Goal: Transaction & Acquisition: Subscribe to service/newsletter

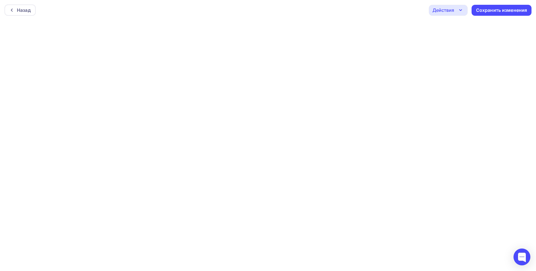
scroll to position [1, 0]
click at [513, 6] on div "Сохранить изменения" at bounding box center [501, 9] width 51 height 6
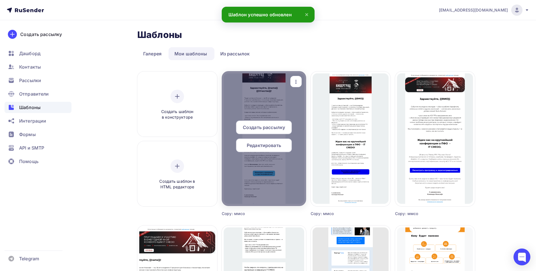
click at [264, 148] on span "Редактировать" at bounding box center [264, 145] width 34 height 7
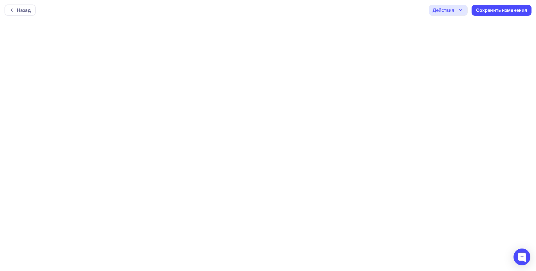
click at [456, 13] on div "Действия" at bounding box center [448, 10] width 39 height 11
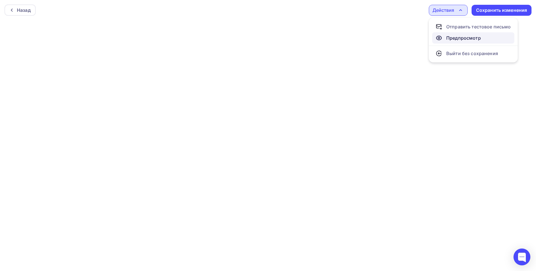
click at [456, 37] on div "Предпросмотр" at bounding box center [464, 38] width 35 height 7
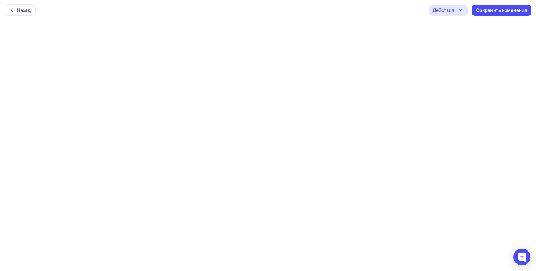
scroll to position [1, 0]
click at [26, 5] on div "Назад" at bounding box center [24, 8] width 14 height 7
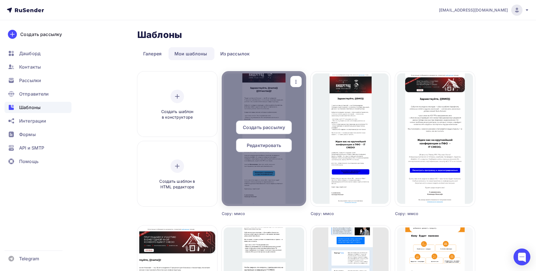
click at [268, 145] on span "Редактировать" at bounding box center [264, 145] width 34 height 7
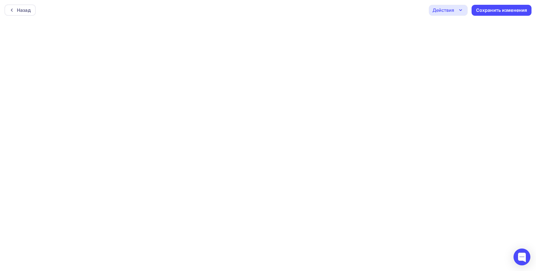
scroll to position [1, 0]
click at [492, 14] on div "Сохранить изменения" at bounding box center [502, 8] width 60 height 11
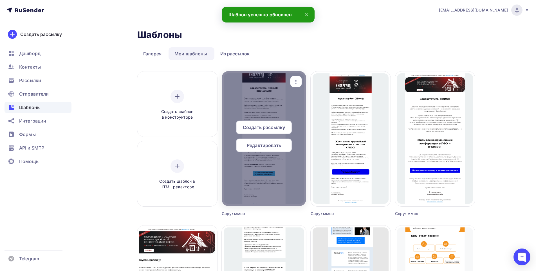
click at [266, 146] on span "Редактировать" at bounding box center [264, 145] width 34 height 7
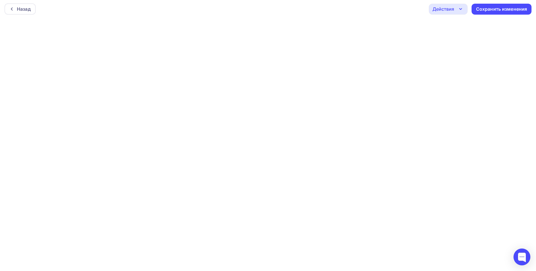
scroll to position [1, 0]
click at [445, 11] on div "Действия" at bounding box center [444, 8] width 22 height 7
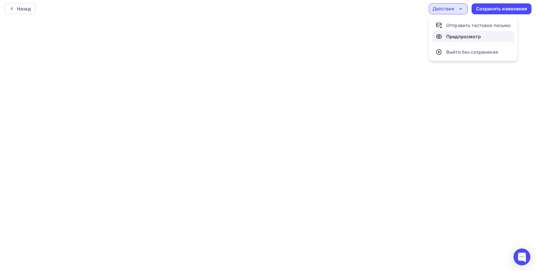
click at [449, 37] on div "Предпросмотр" at bounding box center [464, 36] width 35 height 7
click at [459, 9] on icon "button" at bounding box center [461, 8] width 7 height 7
click at [497, 9] on div "Сохранить изменения" at bounding box center [501, 9] width 51 height 6
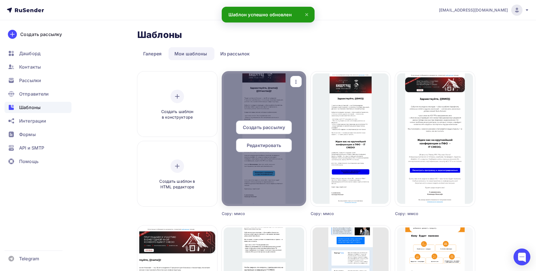
click at [271, 130] on span "Создать рассылку" at bounding box center [264, 127] width 42 height 7
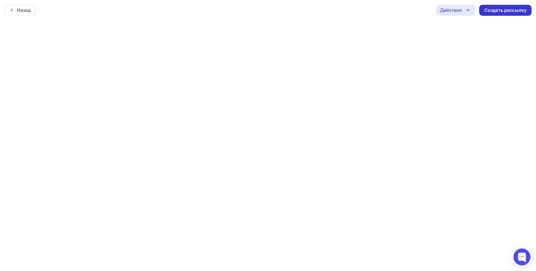
click at [500, 13] on div "Создать рассылку" at bounding box center [506, 10] width 42 height 6
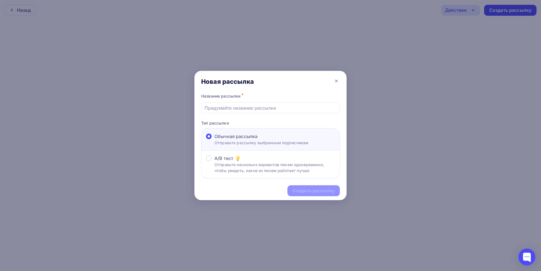
click at [274, 142] on p "Отправьте рассылку выбранным подписчикам" at bounding box center [261, 143] width 94 height 6
click at [214, 140] on input "Обычная рассылка Отправьте рассылку выбранным подписчикам" at bounding box center [214, 140] width 0 height 0
click at [252, 106] on input "text" at bounding box center [270, 108] width 132 height 7
type input "Приглашение IT CREDO/производство Пенза"
click at [296, 188] on div "Создать рассылку" at bounding box center [313, 191] width 52 height 11
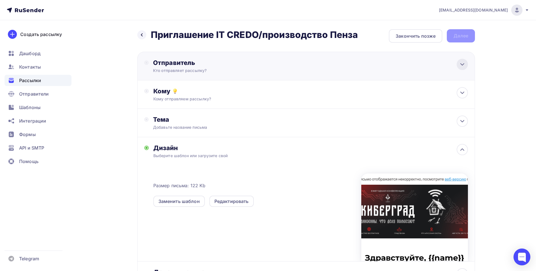
click at [462, 67] on icon at bounding box center [462, 64] width 7 height 7
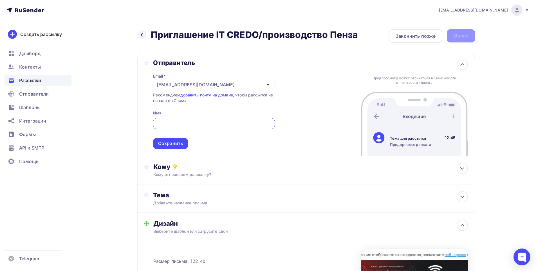
click at [215, 84] on div "[EMAIL_ADDRESS][DOMAIN_NAME]" at bounding box center [214, 84] width 122 height 11
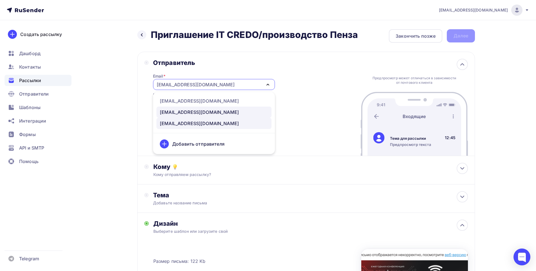
click at [191, 109] on div "[EMAIL_ADDRESS][DOMAIN_NAME]" at bounding box center [199, 112] width 79 height 7
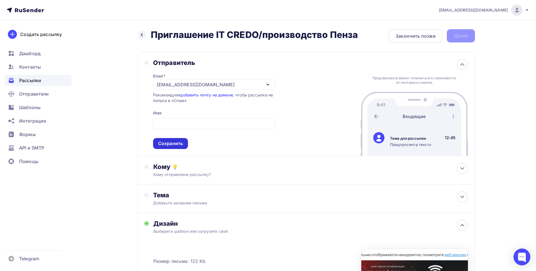
click at [177, 144] on div "Сохранить" at bounding box center [170, 144] width 25 height 6
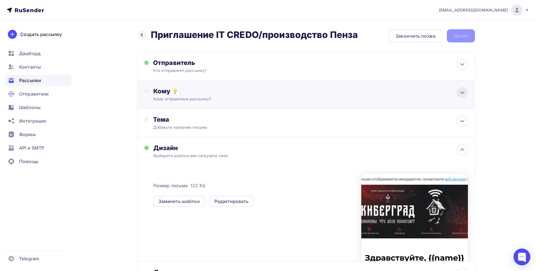
click at [462, 95] on icon at bounding box center [462, 93] width 7 height 7
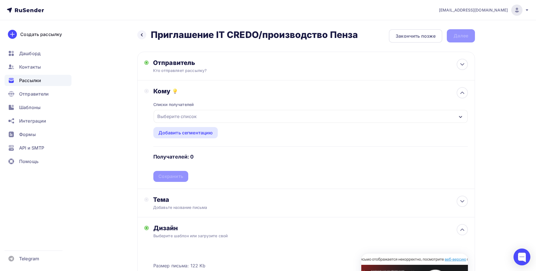
click at [216, 112] on div "Выберите список" at bounding box center [311, 116] width 314 height 13
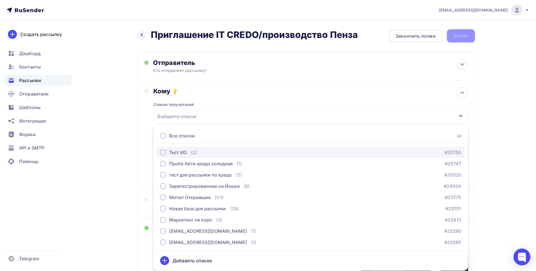
click at [187, 150] on div "Тест ИО" at bounding box center [178, 152] width 18 height 7
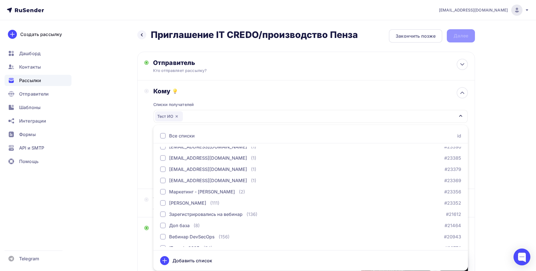
click at [498, 148] on div "Назад Приглашение IT CREDO/производство Пенза Приглашение IT CREDO/производство…" at bounding box center [268, 213] width 462 height 387
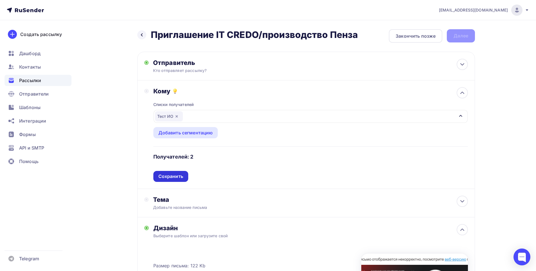
click at [171, 178] on div "Сохранить" at bounding box center [171, 176] width 25 height 6
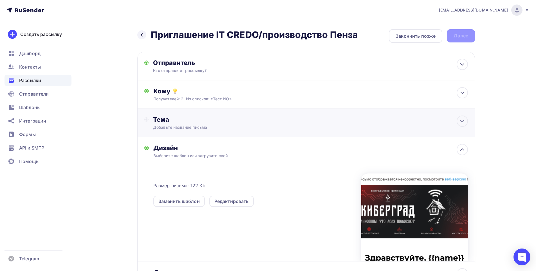
click at [211, 132] on div "Тема Добавьте название письма Тема * Рекомендуем использовать не более 150 симв…" at bounding box center [306, 123] width 338 height 28
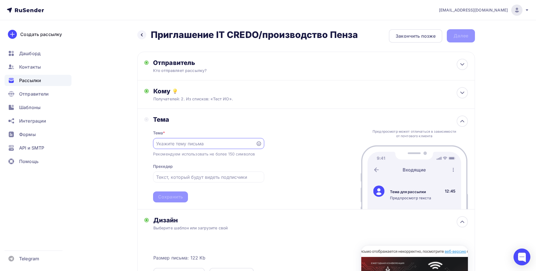
scroll to position [0, 0]
paste input "28.08 приглашаем на бесплатную IT- конференцию в [GEOGRAPHIC_DATA]"
type input "28.08 приглашаем на бесплатную IT- конференцию в [GEOGRAPHIC_DATA]"
click at [179, 194] on div "Сохранить" at bounding box center [170, 197] width 25 height 6
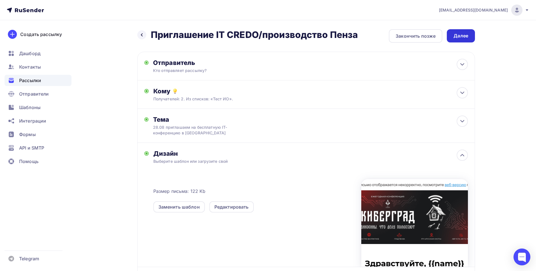
click at [463, 39] on div "Далее" at bounding box center [461, 35] width 28 height 13
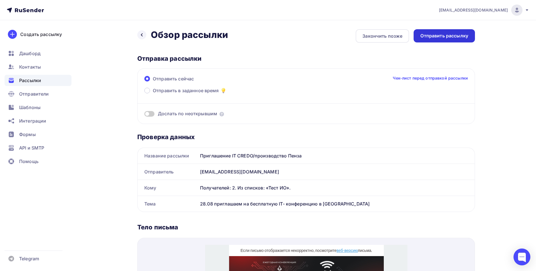
click at [428, 35] on div "Отправить рассылку" at bounding box center [445, 36] width 48 height 6
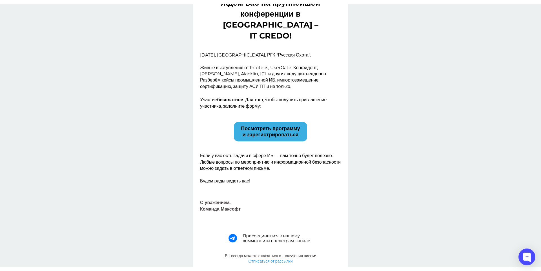
scroll to position [264, 0]
click at [269, 238] on img at bounding box center [270, 239] width 99 height 24
click at [257, 129] on span "Посмотреть программу и зарегистрироваться" at bounding box center [270, 132] width 59 height 12
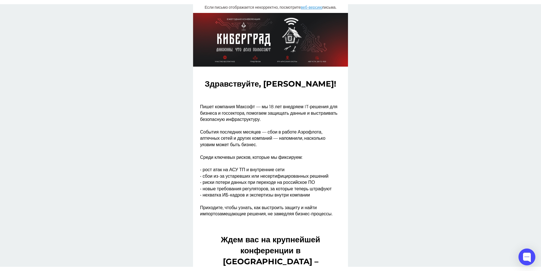
scroll to position [0, 0]
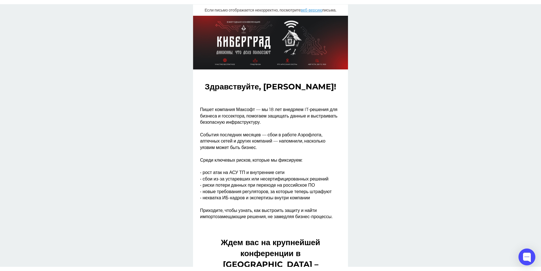
click at [430, 52] on div at bounding box center [270, 43] width 541 height 54
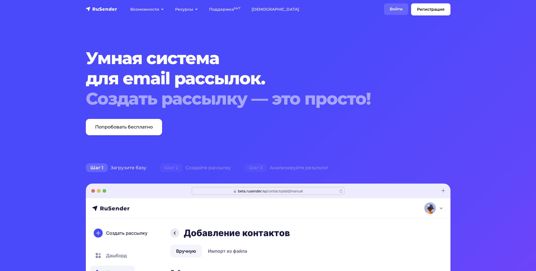
click at [396, 7] on link "Войти" at bounding box center [396, 9] width 24 height 12
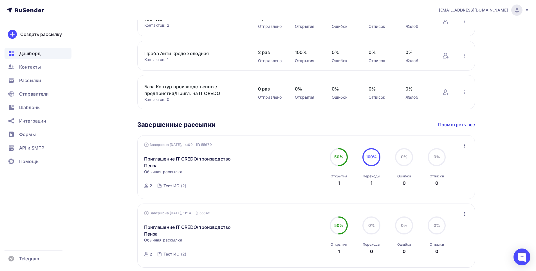
scroll to position [282, 0]
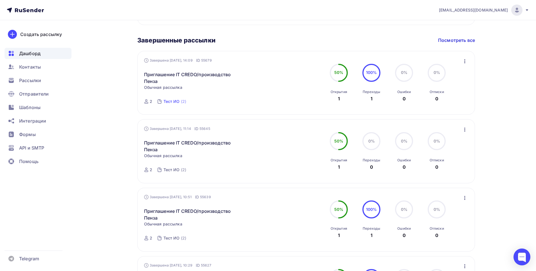
click at [172, 101] on div "Тест ИО" at bounding box center [172, 102] width 16 height 6
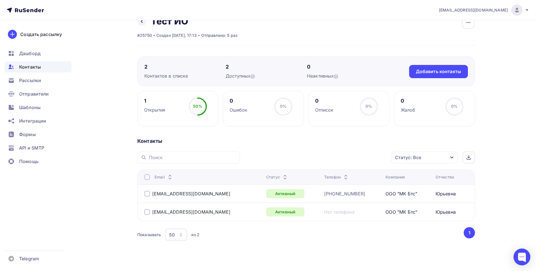
scroll to position [21, 0]
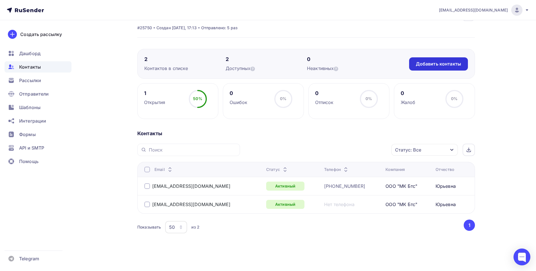
click at [445, 62] on div "Добавить контакты" at bounding box center [438, 64] width 45 height 6
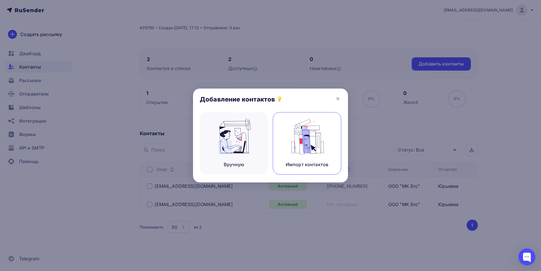
click at [311, 144] on img at bounding box center [307, 136] width 38 height 35
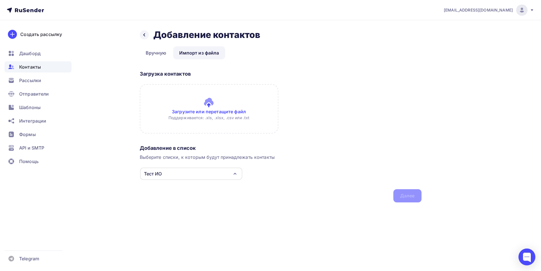
click at [206, 104] on input "file" at bounding box center [209, 109] width 139 height 50
click at [147, 36] on div at bounding box center [144, 34] width 9 height 9
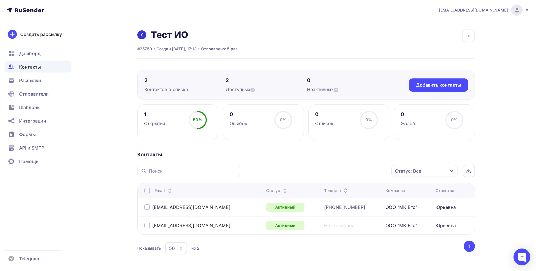
click at [142, 32] on link at bounding box center [141, 34] width 9 height 9
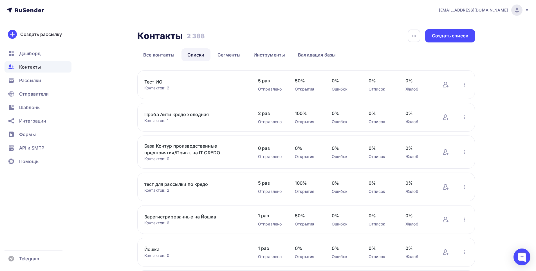
click at [31, 69] on span "Контакты" at bounding box center [30, 67] width 22 height 7
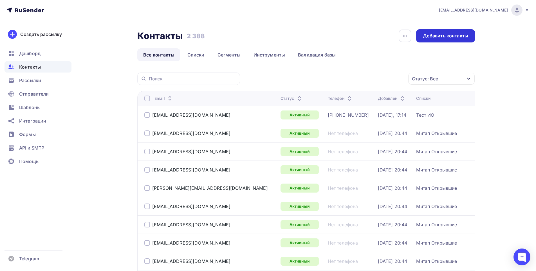
click at [447, 37] on div "Добавить контакты" at bounding box center [445, 36] width 45 height 6
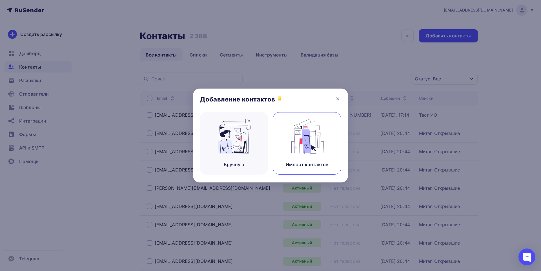
click at [303, 145] on img at bounding box center [307, 136] width 38 height 35
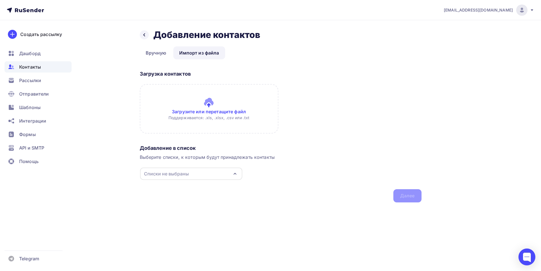
click at [208, 101] on input "file" at bounding box center [209, 109] width 139 height 50
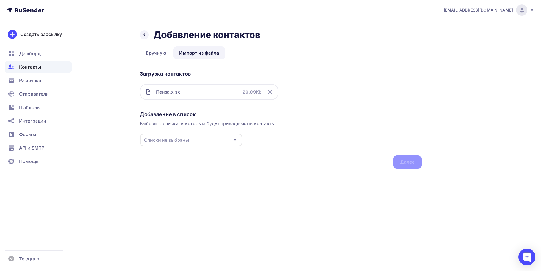
click at [234, 139] on icon "button" at bounding box center [234, 140] width 7 height 7
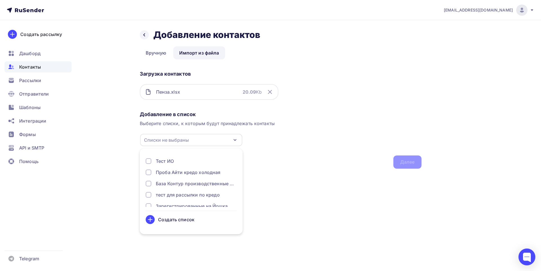
click at [177, 219] on div "Создать список" at bounding box center [176, 220] width 36 height 7
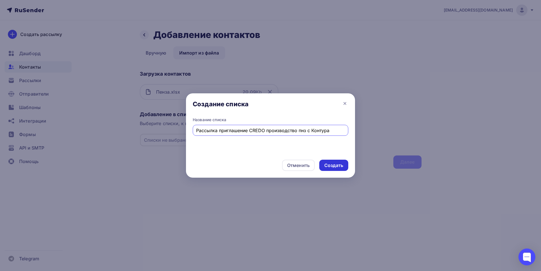
type input "Рассылка приглашение CREDO производство пнз с Контура"
click at [338, 165] on div "Создать" at bounding box center [333, 165] width 19 height 6
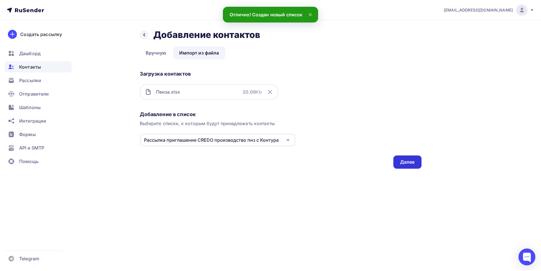
click at [404, 159] on div "Далее" at bounding box center [407, 162] width 15 height 6
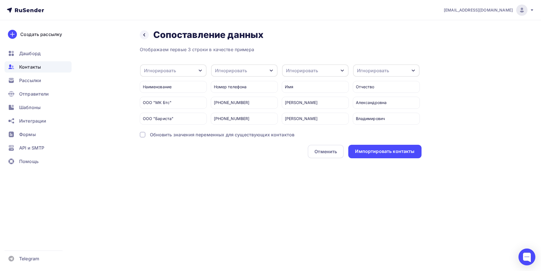
click at [200, 70] on icon "button" at bounding box center [200, 70] width 5 height 5
click at [168, 133] on div "Создать поле" at bounding box center [163, 128] width 39 height 14
type input "Компания"
click at [173, 139] on ul "Игнорировать Имя Телефон Создать поле" at bounding box center [164, 109] width 46 height 59
click at [270, 72] on icon "button" at bounding box center [271, 70] width 5 height 5
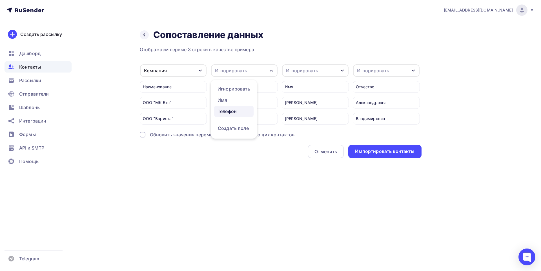
click at [233, 113] on div "Телефон" at bounding box center [233, 111] width 33 height 7
click at [342, 70] on icon "button" at bounding box center [342, 70] width 5 height 5
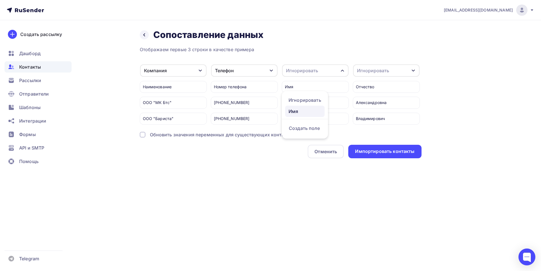
click at [294, 114] on div "Имя" at bounding box center [304, 111] width 33 height 7
click at [388, 74] on div "Игнорировать" at bounding box center [386, 70] width 66 height 12
click at [379, 130] on div "Создать поле" at bounding box center [375, 125] width 39 height 14
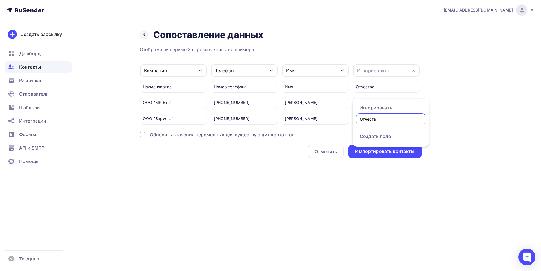
type input "Отчество"
click at [383, 140] on div "Отображаем первые 3 строки в качестве примера Компания Игнорировать Создать пол…" at bounding box center [281, 102] width 282 height 112
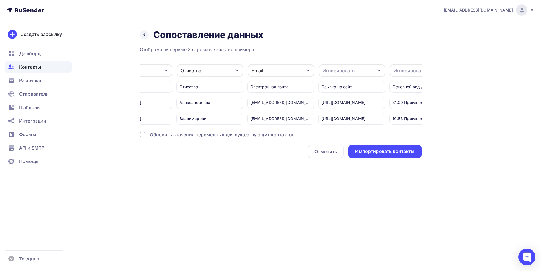
scroll to position [0, 178]
click at [376, 71] on icon "button" at bounding box center [377, 70] width 5 height 5
click at [343, 128] on div "Создать поле" at bounding box center [339, 125] width 39 height 14
type input "Сайт"
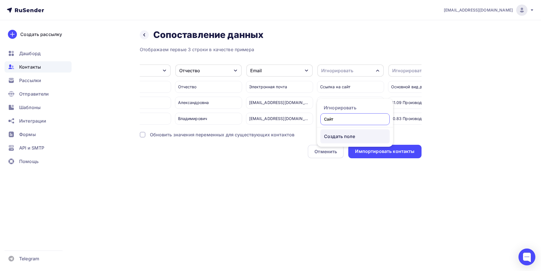
click at [340, 140] on div "Отображаем первые 3 строки в качестве примера Компания Игнорировать Создать пол…" at bounding box center [281, 102] width 282 height 112
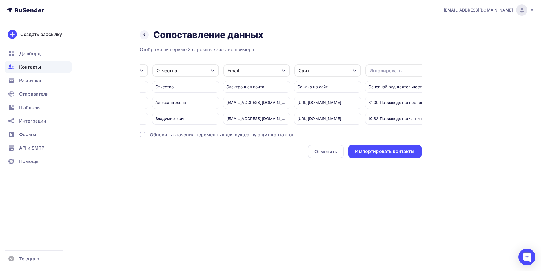
scroll to position [0, 211]
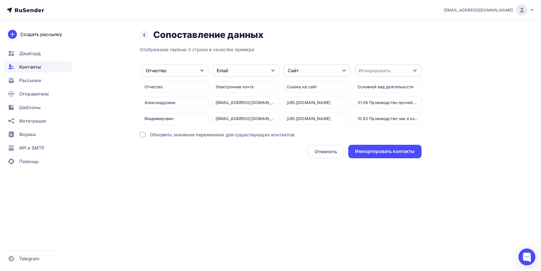
click at [416, 71] on icon "button" at bounding box center [415, 70] width 5 height 5
click at [376, 130] on div "Создать поле" at bounding box center [377, 125] width 39 height 14
type input "Вид деятельности"
click at [372, 143] on div "Отображаем первые 3 строки в качестве примера Компания Игнорировать Создать пол…" at bounding box center [281, 102] width 282 height 112
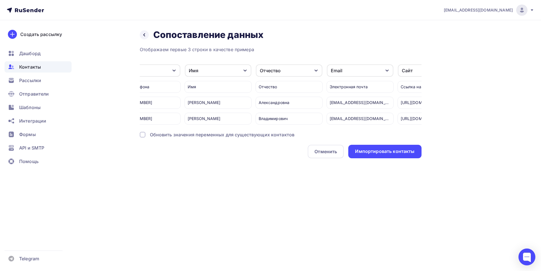
scroll to position [0, 98]
click at [315, 71] on icon "button" at bounding box center [315, 71] width 3 height 2
drag, startPoint x: 276, startPoint y: 182, endPoint x: 290, endPoint y: 157, distance: 29.1
click at [277, 181] on div "Назад Сопоставление данных Сопоставление данных Отображаем первые 3 строки в ка…" at bounding box center [271, 100] width 462 height 161
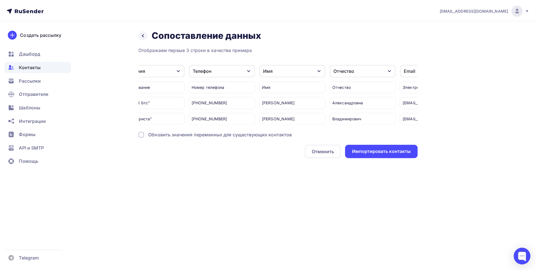
scroll to position [0, 0]
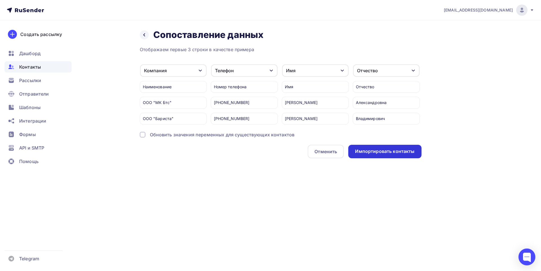
click at [385, 155] on div "Импортировать контакты" at bounding box center [384, 151] width 59 height 6
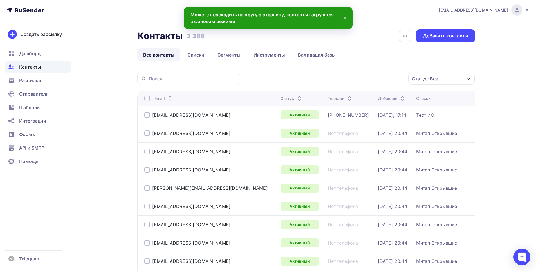
click at [28, 65] on span "Контакты" at bounding box center [30, 67] width 22 height 7
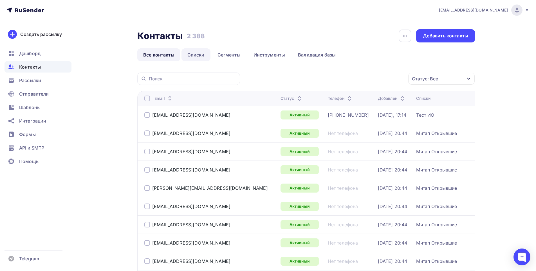
click at [195, 57] on link "Списки" at bounding box center [196, 54] width 29 height 13
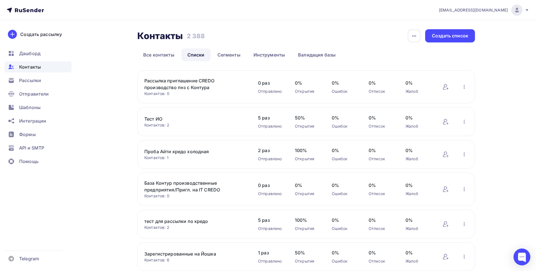
click at [184, 82] on link "Рассылка приглашение CREDO производство пнз с Контура" at bounding box center [192, 84] width 96 height 14
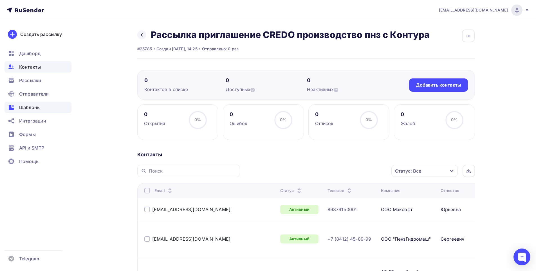
click at [34, 107] on span "Шаблоны" at bounding box center [29, 107] width 21 height 7
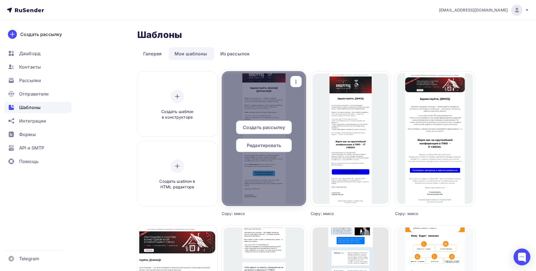
click at [265, 130] on span "Создать рассылку" at bounding box center [264, 127] width 42 height 7
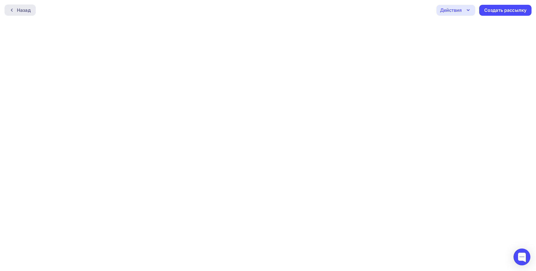
click at [28, 7] on div "Назад" at bounding box center [24, 10] width 14 height 7
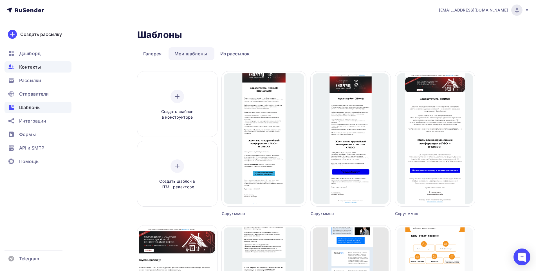
click at [34, 67] on span "Контакты" at bounding box center [30, 67] width 22 height 7
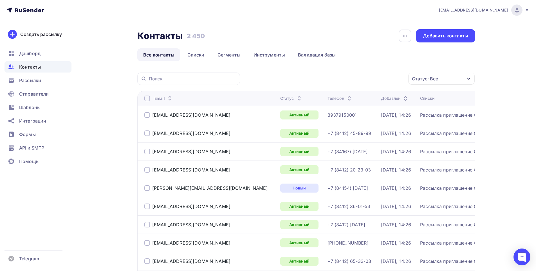
click at [146, 98] on div at bounding box center [147, 99] width 6 height 6
click at [395, 79] on icon "button" at bounding box center [396, 78] width 7 height 7
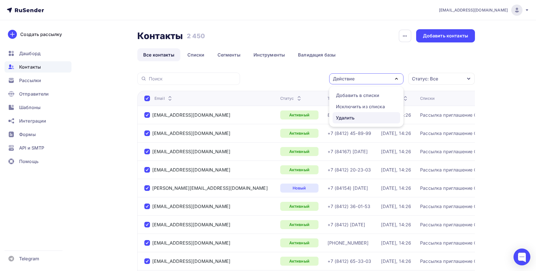
click at [355, 118] on div "Удалить" at bounding box center [345, 118] width 19 height 7
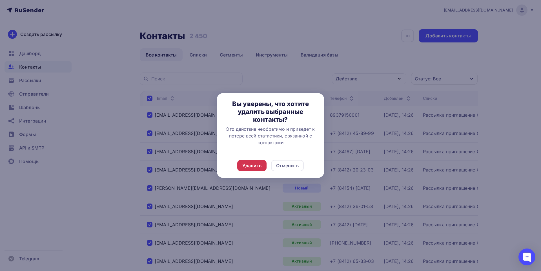
click at [253, 168] on div "Удалить" at bounding box center [251, 165] width 19 height 7
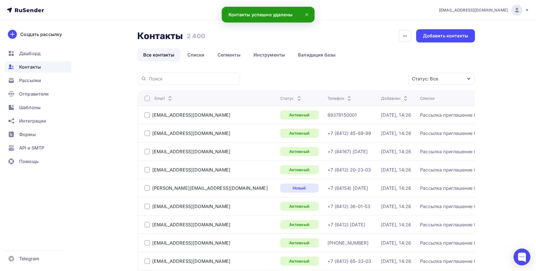
click at [148, 100] on div at bounding box center [147, 99] width 6 height 6
click at [146, 97] on div at bounding box center [147, 99] width 6 height 6
click at [399, 81] on icon "button" at bounding box center [396, 78] width 7 height 7
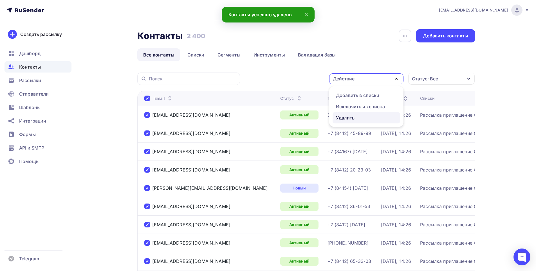
click at [357, 117] on div "Удалить" at bounding box center [366, 118] width 61 height 7
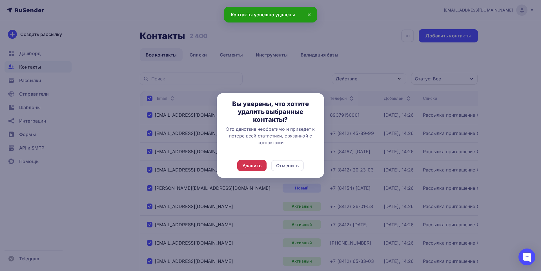
click at [259, 165] on div "Удалить" at bounding box center [251, 165] width 19 height 7
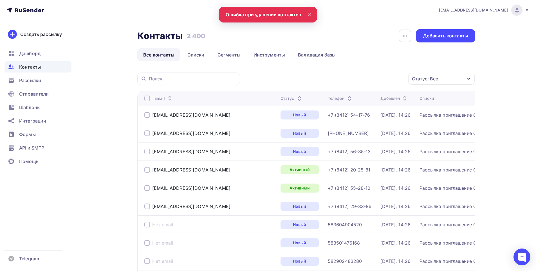
click at [148, 98] on div at bounding box center [147, 99] width 6 height 6
click at [146, 99] on div at bounding box center [147, 99] width 6 height 6
click at [398, 80] on icon "button" at bounding box center [396, 78] width 7 height 7
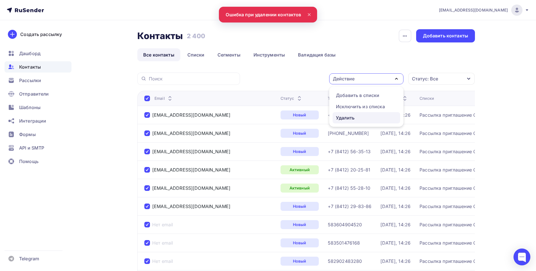
click at [351, 116] on div "Удалить" at bounding box center [345, 118] width 19 height 7
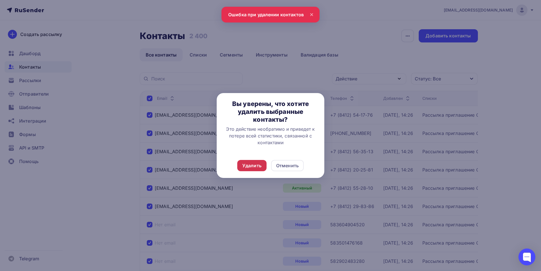
drag, startPoint x: 258, startPoint y: 164, endPoint x: 263, endPoint y: 164, distance: 4.5
click at [259, 164] on div "Удалить" at bounding box center [251, 165] width 19 height 7
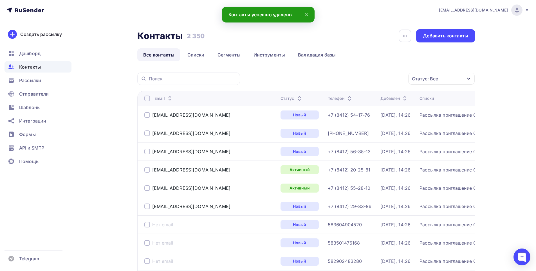
click at [145, 100] on div at bounding box center [147, 99] width 6 height 6
click at [147, 99] on div at bounding box center [147, 99] width 6 height 6
click at [399, 79] on icon "button" at bounding box center [396, 78] width 7 height 7
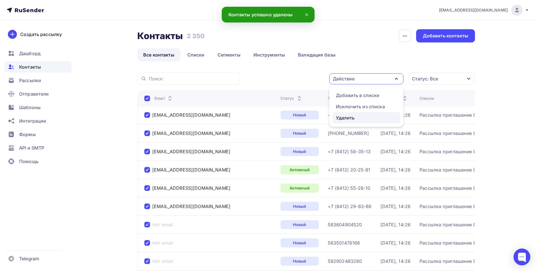
click at [352, 117] on div "Удалить" at bounding box center [345, 118] width 19 height 7
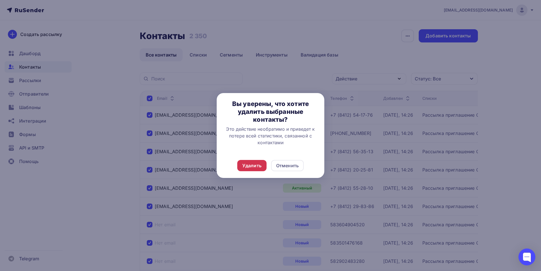
click at [246, 164] on div "Удалить" at bounding box center [251, 165] width 19 height 7
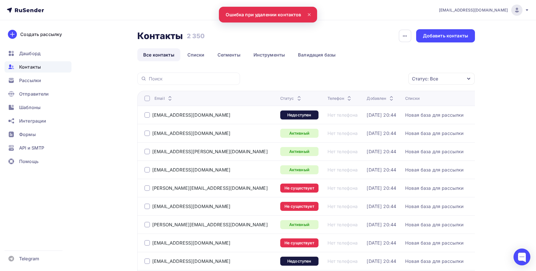
click at [147, 98] on div at bounding box center [147, 99] width 6 height 6
drag, startPoint x: 396, startPoint y: 79, endPoint x: 396, endPoint y: 83, distance: 3.4
click at [396, 79] on icon "button" at bounding box center [396, 78] width 7 height 7
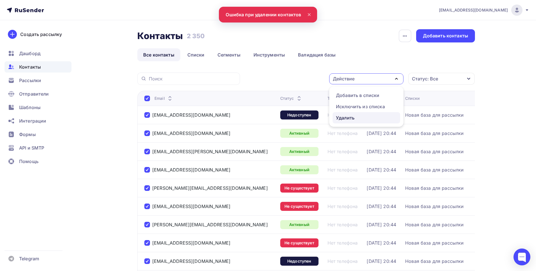
click at [352, 117] on div "Удалить" at bounding box center [345, 118] width 19 height 7
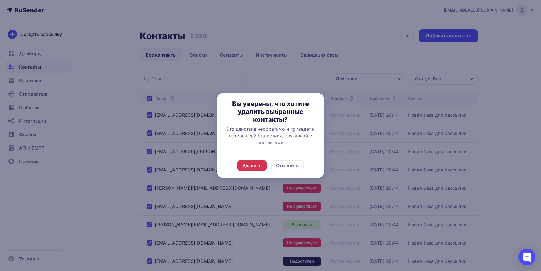
click at [259, 164] on div "Удалить" at bounding box center [251, 165] width 19 height 7
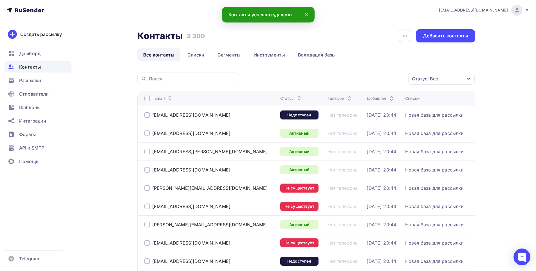
click at [145, 99] on div at bounding box center [147, 99] width 6 height 6
click at [147, 99] on div at bounding box center [147, 99] width 6 height 6
click at [397, 81] on icon "button" at bounding box center [396, 78] width 7 height 7
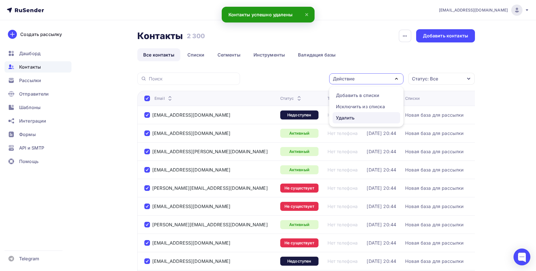
click at [348, 118] on div "Удалить" at bounding box center [345, 118] width 19 height 7
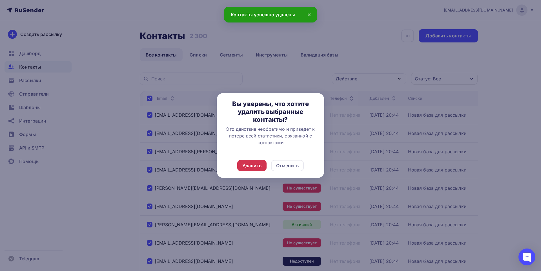
click at [254, 170] on div "Удалить" at bounding box center [251, 165] width 29 height 11
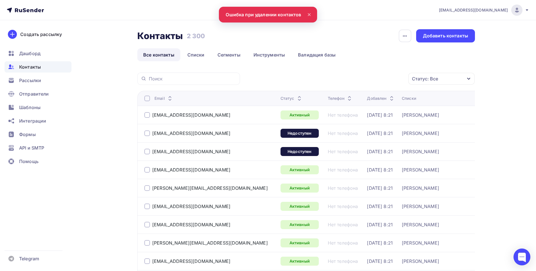
click at [148, 99] on div at bounding box center [147, 99] width 6 height 6
click at [394, 77] on icon "button" at bounding box center [396, 78] width 7 height 7
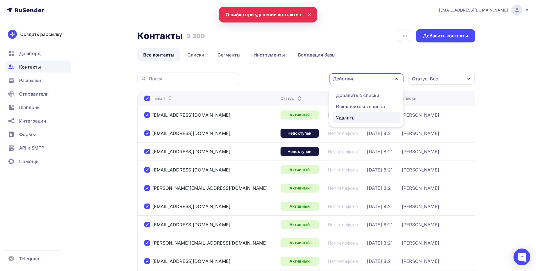
click at [356, 114] on link "Удалить" at bounding box center [367, 117] width 68 height 11
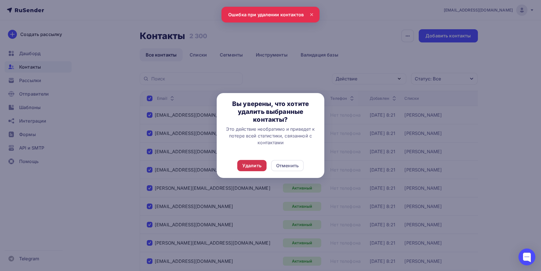
click at [258, 166] on div "Удалить" at bounding box center [251, 165] width 19 height 7
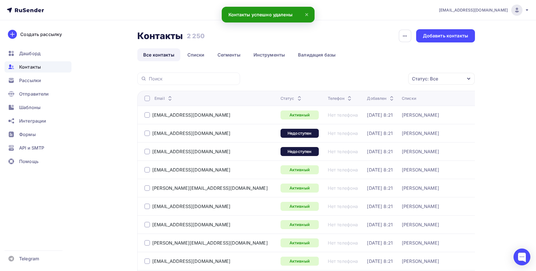
click at [147, 100] on div at bounding box center [147, 99] width 6 height 6
click at [398, 80] on icon "button" at bounding box center [396, 78] width 7 height 7
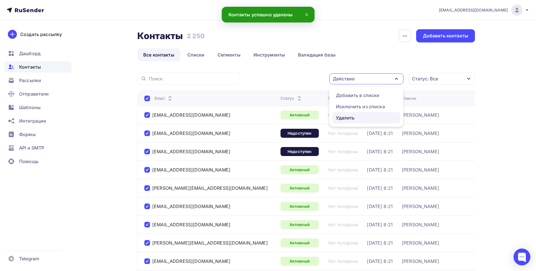
click at [347, 119] on div "Удалить" at bounding box center [345, 118] width 19 height 7
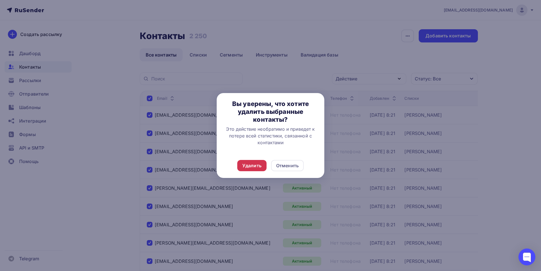
click at [256, 165] on div "Удалить" at bounding box center [251, 165] width 19 height 7
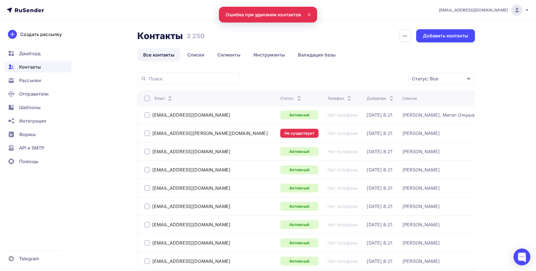
click at [147, 98] on div at bounding box center [147, 99] width 6 height 6
click at [397, 81] on icon "button" at bounding box center [396, 78] width 7 height 7
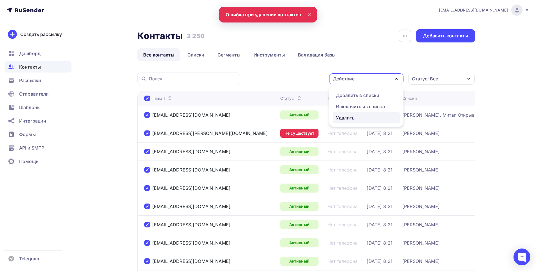
click at [356, 122] on link "Удалить" at bounding box center [367, 117] width 68 height 11
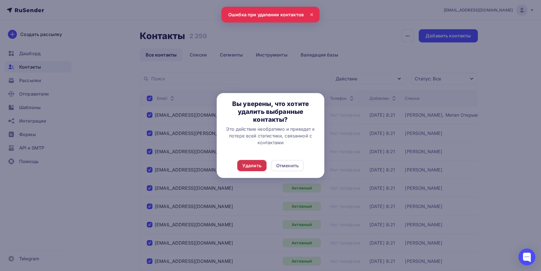
click at [258, 164] on div "Удалить" at bounding box center [251, 165] width 19 height 7
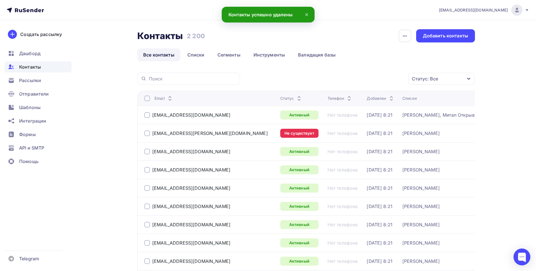
click at [146, 94] on th "Email" at bounding box center [207, 98] width 141 height 15
click at [146, 99] on div at bounding box center [147, 99] width 6 height 6
click at [147, 99] on div at bounding box center [147, 99] width 6 height 6
drag, startPoint x: 396, startPoint y: 77, endPoint x: 371, endPoint y: 99, distance: 33.1
click at [396, 77] on icon "button" at bounding box center [396, 78] width 7 height 7
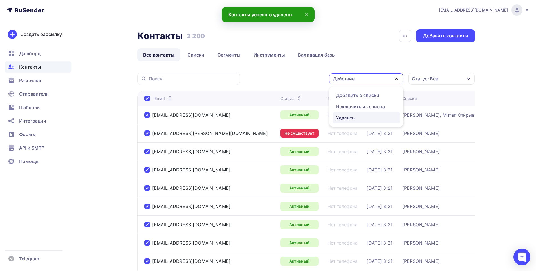
click at [351, 117] on div "Удалить" at bounding box center [345, 118] width 19 height 7
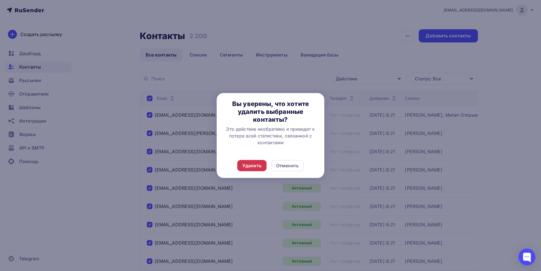
click at [256, 167] on div "Удалить" at bounding box center [251, 165] width 19 height 7
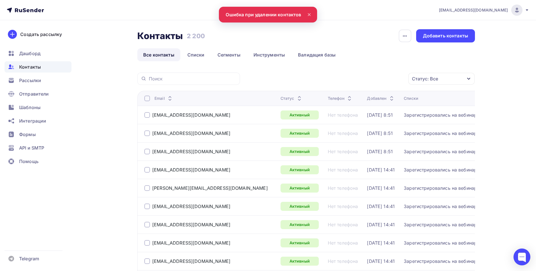
click at [149, 97] on div at bounding box center [147, 99] width 6 height 6
click at [146, 100] on div at bounding box center [147, 99] width 6 height 6
click at [396, 80] on icon "button" at bounding box center [396, 78] width 7 height 7
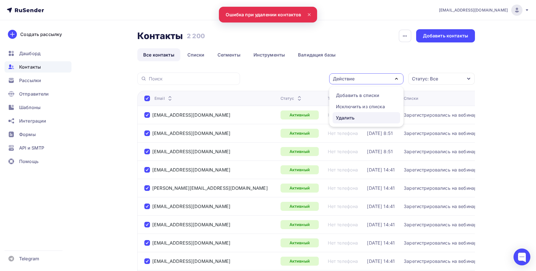
click at [353, 122] on link "Удалить" at bounding box center [367, 117] width 68 height 11
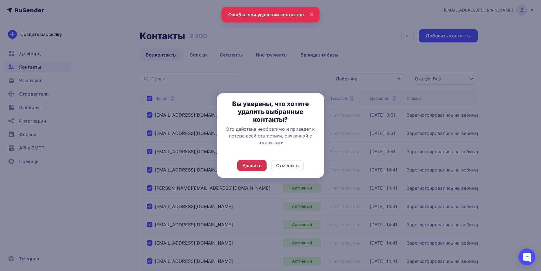
click at [258, 169] on div "Удалить" at bounding box center [251, 165] width 19 height 7
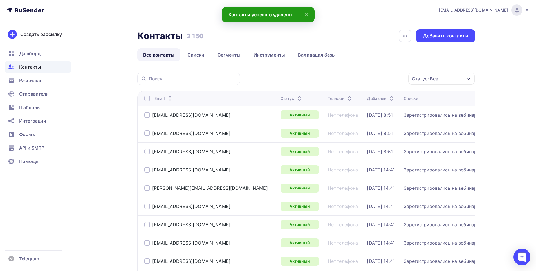
click at [144, 99] on th "Email" at bounding box center [207, 98] width 141 height 15
click at [146, 99] on div at bounding box center [147, 99] width 6 height 6
click at [398, 80] on icon "button" at bounding box center [396, 78] width 7 height 7
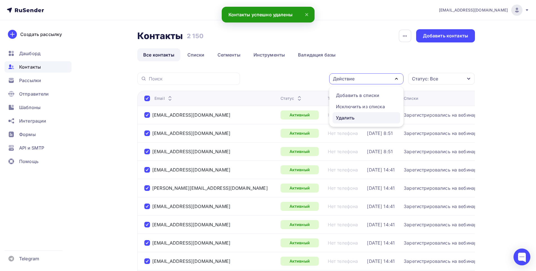
click at [348, 117] on div "Удалить" at bounding box center [345, 118] width 19 height 7
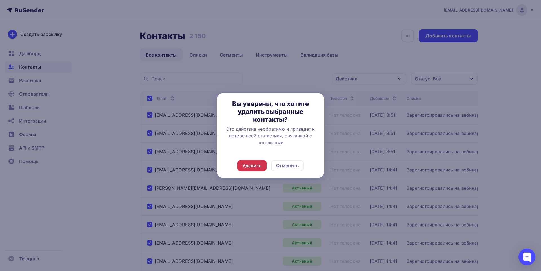
click at [258, 162] on div "Удалить" at bounding box center [251, 165] width 29 height 11
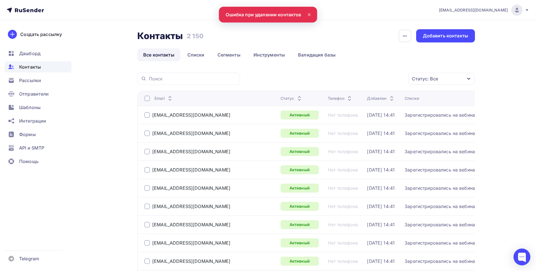
click at [150, 97] on div "Email" at bounding box center [210, 99] width 132 height 6
click at [150, 98] on div at bounding box center [147, 99] width 6 height 6
click at [149, 99] on div at bounding box center [147, 99] width 6 height 6
click at [397, 77] on icon "button" at bounding box center [396, 78] width 7 height 7
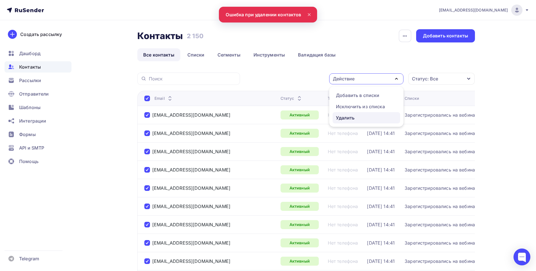
click at [340, 120] on div "Удалить" at bounding box center [345, 118] width 19 height 7
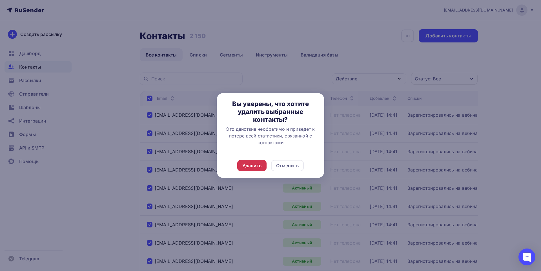
click at [261, 166] on div "Удалить" at bounding box center [251, 165] width 19 height 7
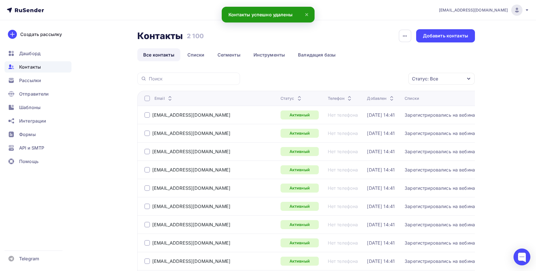
click at [146, 99] on div at bounding box center [147, 99] width 6 height 6
click at [396, 79] on icon "button" at bounding box center [396, 78] width 7 height 7
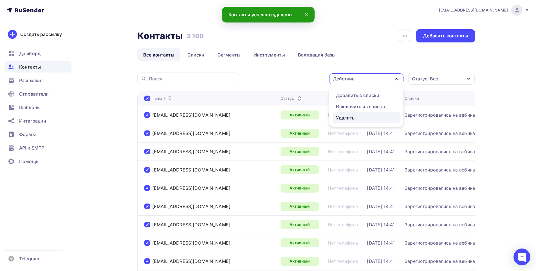
click at [346, 119] on div "Удалить" at bounding box center [345, 118] width 19 height 7
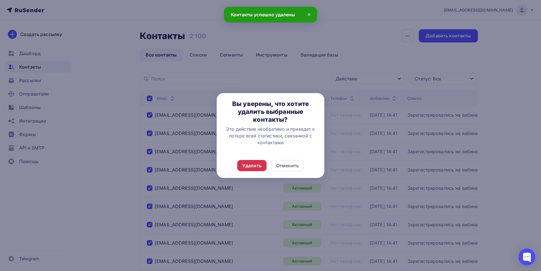
click at [257, 166] on div "Удалить" at bounding box center [251, 165] width 19 height 7
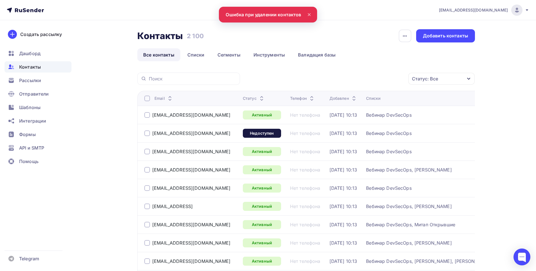
click at [148, 98] on div at bounding box center [147, 99] width 6 height 6
click at [393, 80] on icon "button" at bounding box center [396, 78] width 7 height 7
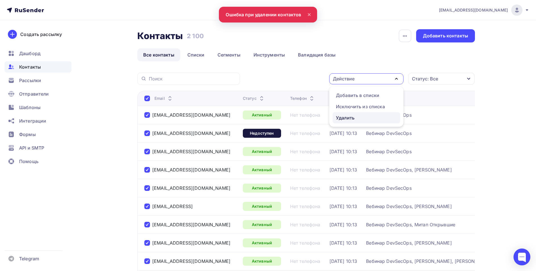
click at [353, 116] on div "Удалить" at bounding box center [345, 118] width 19 height 7
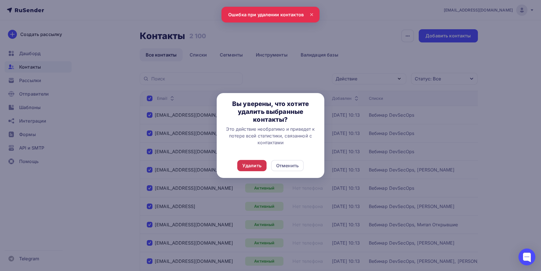
click at [258, 168] on div "Удалить" at bounding box center [251, 165] width 19 height 7
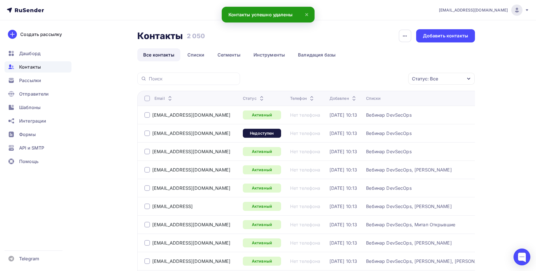
click at [148, 100] on div at bounding box center [147, 99] width 6 height 6
click at [399, 79] on icon "button" at bounding box center [396, 78] width 7 height 7
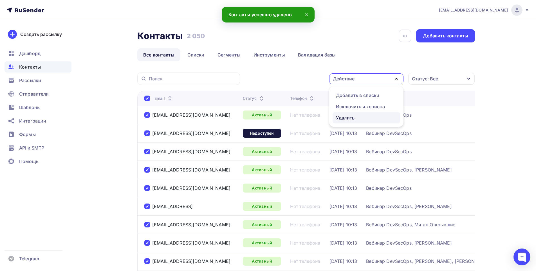
click at [350, 118] on div "Удалить" at bounding box center [345, 118] width 19 height 7
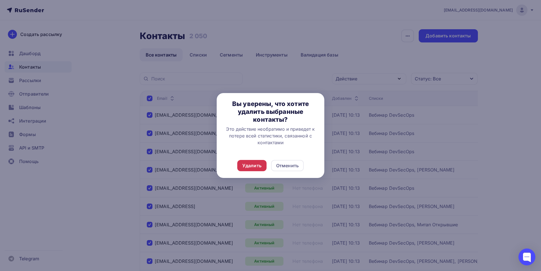
click at [257, 165] on div "Удалить" at bounding box center [251, 165] width 19 height 7
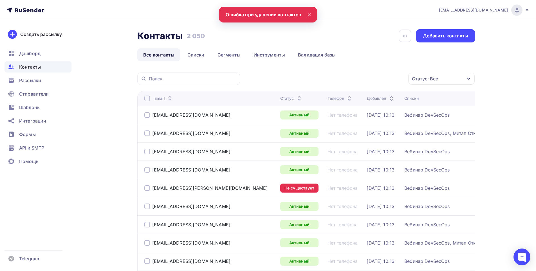
click at [145, 99] on div at bounding box center [147, 99] width 6 height 6
click at [147, 100] on div at bounding box center [147, 99] width 6 height 6
drag, startPoint x: 395, startPoint y: 77, endPoint x: 394, endPoint y: 80, distance: 3.8
click at [396, 77] on icon "button" at bounding box center [396, 78] width 7 height 7
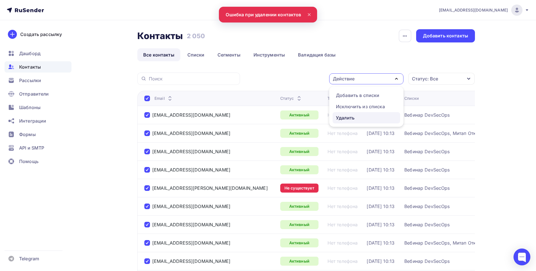
click at [348, 118] on div "Удалить" at bounding box center [345, 118] width 19 height 7
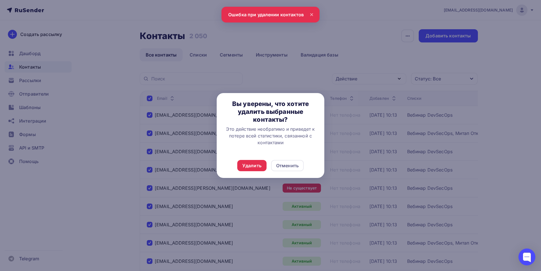
drag, startPoint x: 261, startPoint y: 159, endPoint x: 262, endPoint y: 162, distance: 2.9
click at [261, 159] on div "Удалить Отменить" at bounding box center [271, 165] width 108 height 25
click at [262, 164] on div "Удалить" at bounding box center [251, 165] width 29 height 11
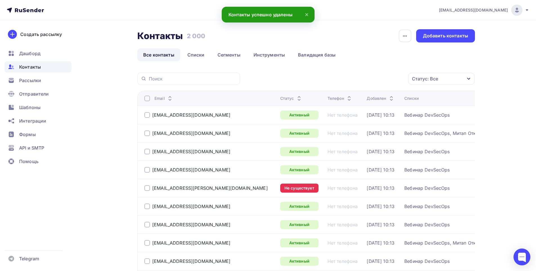
click at [147, 96] on div at bounding box center [147, 99] width 6 height 6
click at [147, 99] on div at bounding box center [147, 99] width 6 height 6
click at [396, 81] on icon "button" at bounding box center [396, 78] width 7 height 7
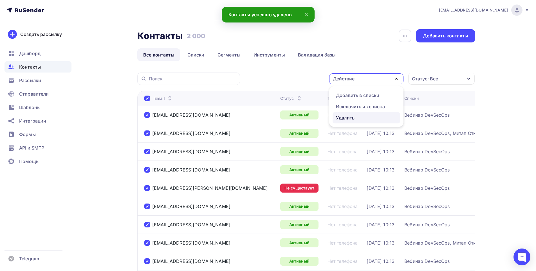
click at [351, 119] on div "Удалить" at bounding box center [345, 118] width 19 height 7
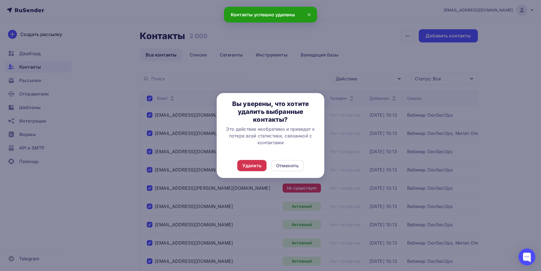
click at [255, 167] on div "Удалить" at bounding box center [251, 165] width 19 height 7
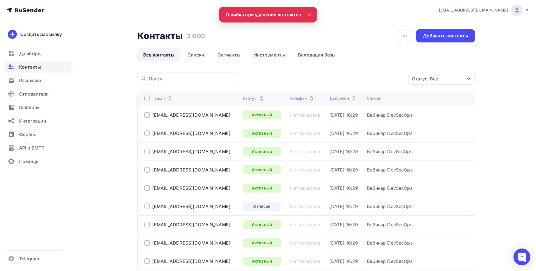
click at [147, 97] on div at bounding box center [147, 99] width 6 height 6
click at [396, 77] on icon "button" at bounding box center [396, 78] width 7 height 7
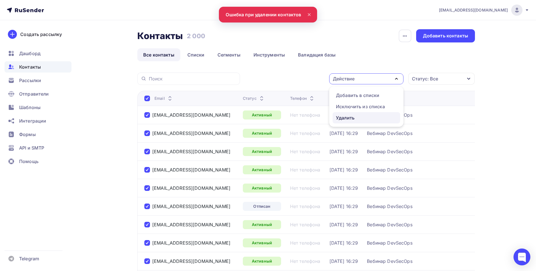
click at [345, 117] on div "Удалить" at bounding box center [345, 118] width 19 height 7
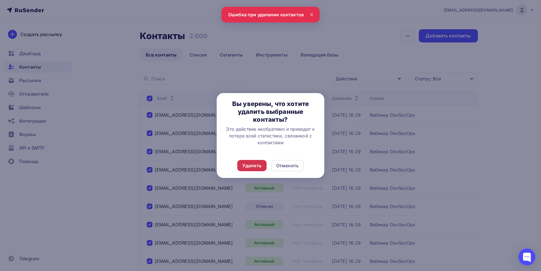
click at [248, 167] on div "Удалить" at bounding box center [251, 165] width 19 height 7
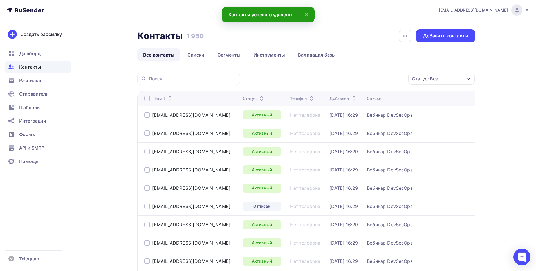
click at [148, 99] on div at bounding box center [147, 99] width 6 height 6
click at [397, 80] on icon "button" at bounding box center [396, 78] width 7 height 7
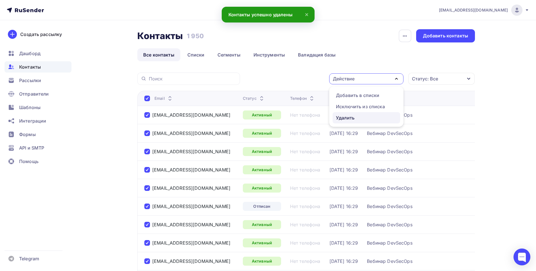
click at [348, 119] on div "Удалить" at bounding box center [345, 118] width 19 height 7
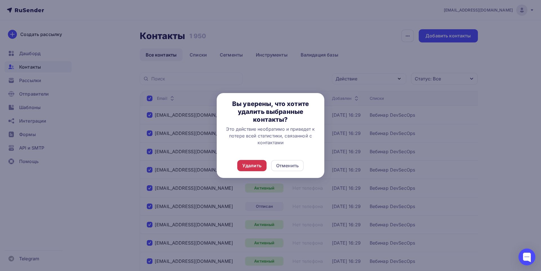
click at [259, 164] on div "Удалить" at bounding box center [251, 165] width 19 height 7
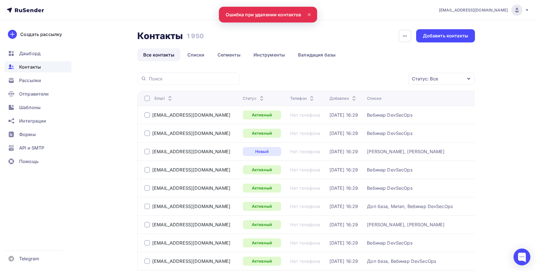
click at [149, 101] on div at bounding box center [147, 99] width 6 height 6
click at [146, 98] on div at bounding box center [147, 99] width 6 height 6
click at [398, 81] on icon "button" at bounding box center [396, 78] width 7 height 7
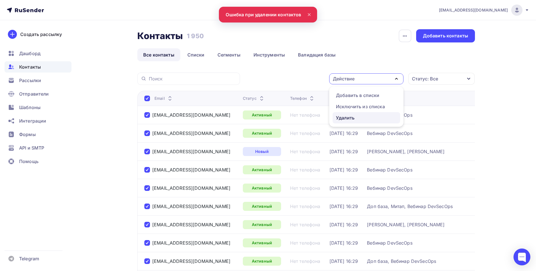
click at [351, 117] on div "Удалить" at bounding box center [345, 118] width 19 height 7
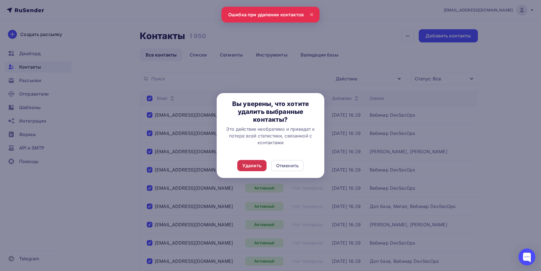
click at [264, 163] on div "Удалить" at bounding box center [251, 165] width 29 height 11
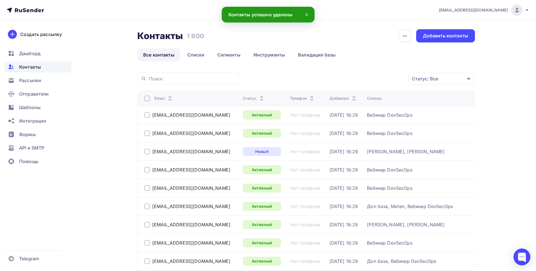
click at [148, 100] on div at bounding box center [147, 99] width 6 height 6
click at [146, 97] on div at bounding box center [147, 99] width 6 height 6
click at [398, 78] on icon "button" at bounding box center [397, 78] width 2 height 1
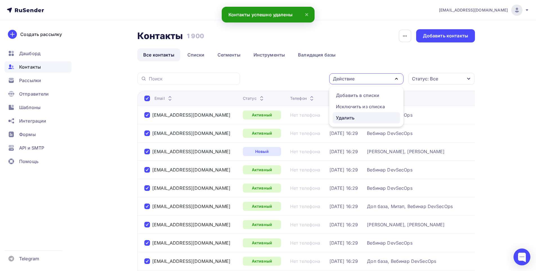
click at [350, 118] on div "Удалить" at bounding box center [345, 118] width 19 height 7
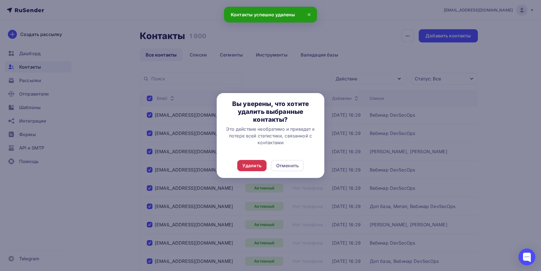
click at [251, 166] on div "Удалить" at bounding box center [251, 165] width 19 height 7
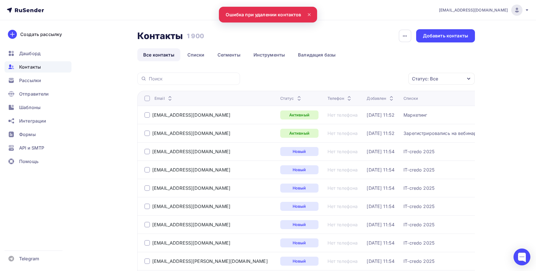
click at [145, 97] on div at bounding box center [147, 99] width 6 height 6
click at [148, 99] on div at bounding box center [147, 99] width 6 height 6
click at [399, 80] on icon "button" at bounding box center [396, 78] width 7 height 7
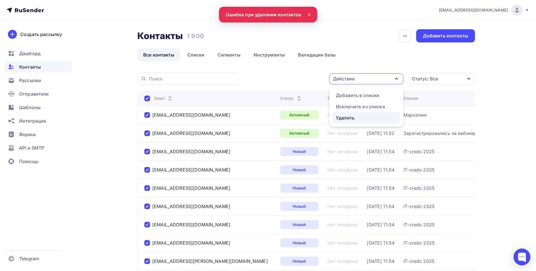
click at [355, 121] on div "Удалить" at bounding box center [345, 118] width 19 height 7
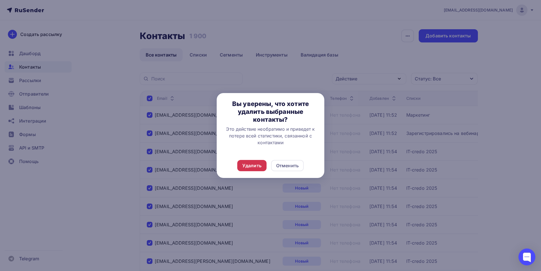
click at [246, 166] on div "Удалить" at bounding box center [251, 165] width 19 height 7
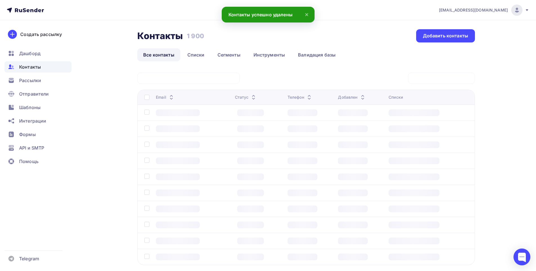
click at [147, 98] on div "Статус: Все Статус Новый Активный Не существует Переполнен Недоступен Отписан О…" at bounding box center [306, 176] width 338 height 207
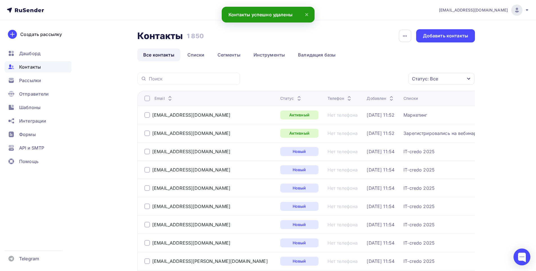
click at [148, 99] on div at bounding box center [147, 99] width 6 height 6
click at [399, 79] on icon "button" at bounding box center [396, 78] width 7 height 7
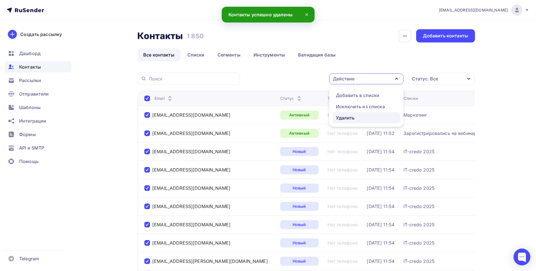
click at [352, 115] on div "Удалить" at bounding box center [345, 118] width 19 height 7
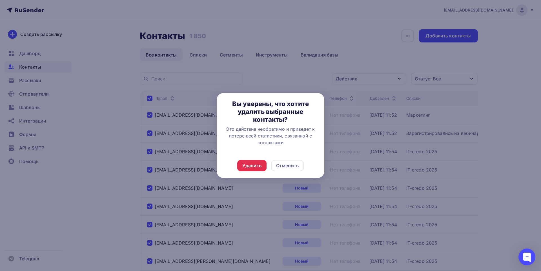
drag, startPoint x: 251, startPoint y: 165, endPoint x: 267, endPoint y: 170, distance: 16.0
click at [251, 165] on div "Удалить" at bounding box center [251, 165] width 19 height 7
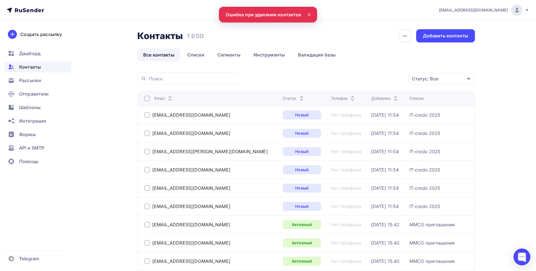
click at [146, 101] on div at bounding box center [147, 99] width 6 height 6
click at [147, 98] on div at bounding box center [147, 99] width 6 height 6
click at [396, 81] on icon "button" at bounding box center [396, 78] width 7 height 7
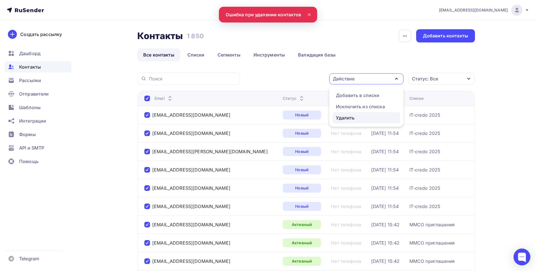
click at [356, 117] on div "Удалить" at bounding box center [366, 118] width 61 height 7
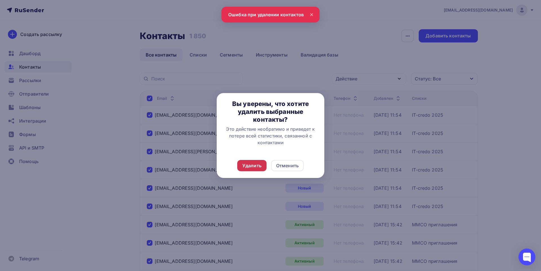
click at [253, 161] on div "Удалить" at bounding box center [251, 165] width 29 height 11
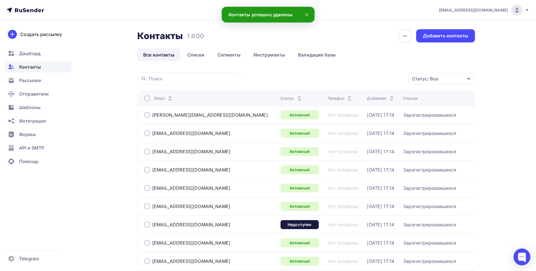
click at [145, 100] on div at bounding box center [147, 99] width 6 height 6
click at [148, 100] on div at bounding box center [147, 99] width 6 height 6
click at [395, 79] on icon "button" at bounding box center [396, 78] width 7 height 7
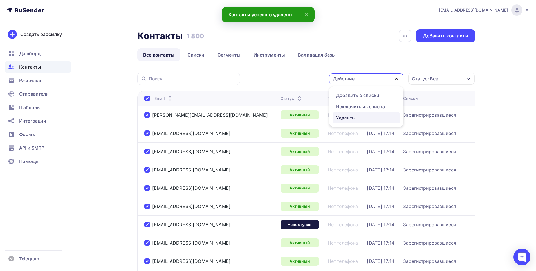
click at [357, 119] on div "Удалить" at bounding box center [366, 118] width 61 height 7
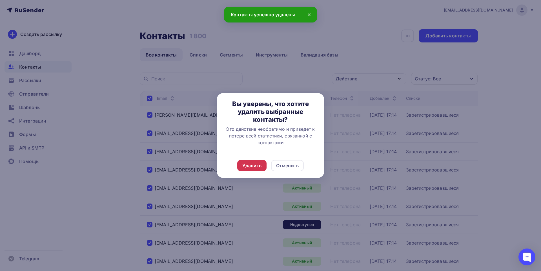
click at [249, 166] on div "Удалить" at bounding box center [251, 165] width 19 height 7
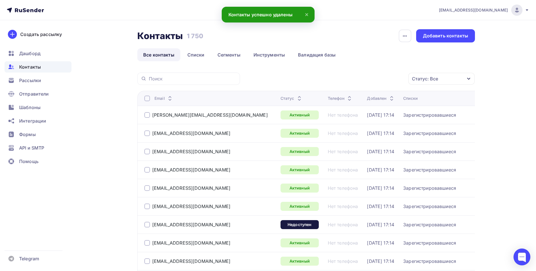
click at [148, 98] on div at bounding box center [147, 99] width 6 height 6
click at [396, 80] on icon "button" at bounding box center [396, 78] width 7 height 7
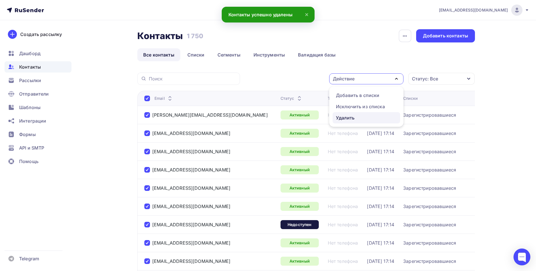
click at [344, 118] on div "Удалить" at bounding box center [345, 118] width 19 height 7
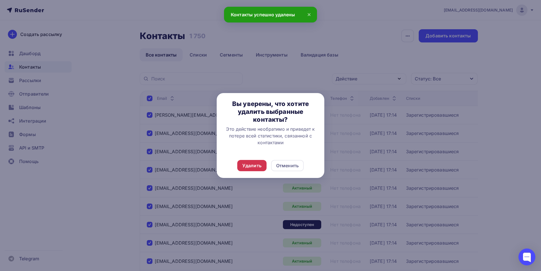
click at [250, 167] on div "Удалить" at bounding box center [251, 165] width 19 height 7
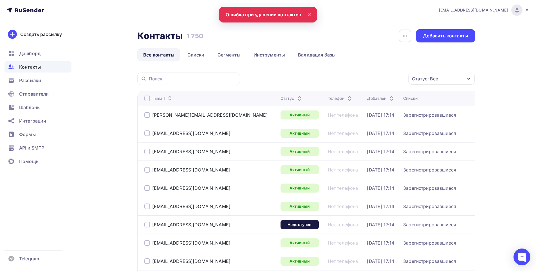
click at [146, 97] on div at bounding box center [147, 99] width 6 height 6
click at [147, 99] on div at bounding box center [147, 99] width 6 height 6
click at [395, 77] on icon "button" at bounding box center [396, 78] width 7 height 7
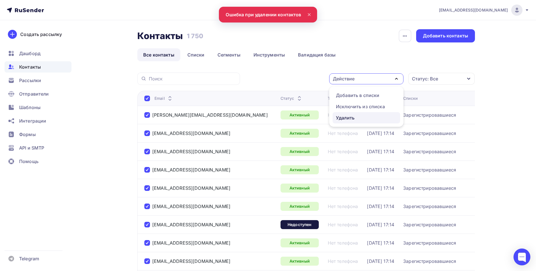
click at [345, 115] on div "Удалить" at bounding box center [345, 118] width 19 height 7
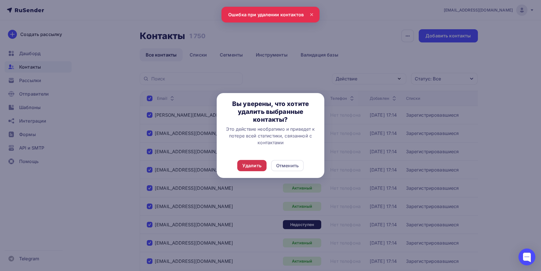
drag, startPoint x: 253, startPoint y: 160, endPoint x: 254, endPoint y: 164, distance: 4.3
click at [254, 161] on div "Удалить Отменить" at bounding box center [271, 165] width 108 height 25
click at [254, 164] on div "Удалить" at bounding box center [251, 165] width 19 height 7
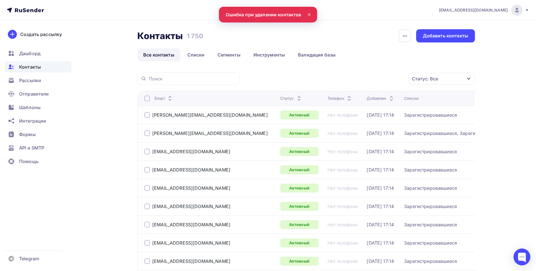
click at [146, 100] on div at bounding box center [147, 99] width 6 height 6
click at [399, 79] on icon "button" at bounding box center [396, 78] width 7 height 7
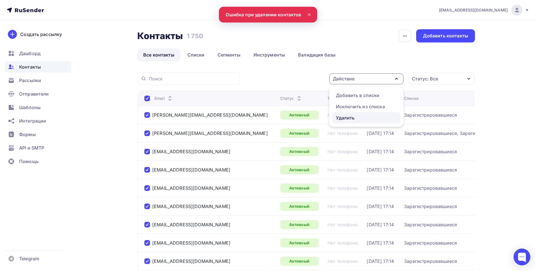
click at [351, 119] on div "Удалить" at bounding box center [345, 118] width 19 height 7
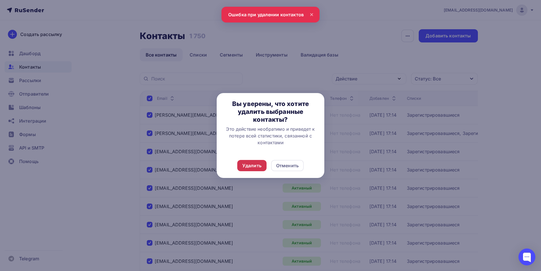
click at [252, 165] on div "Удалить" at bounding box center [251, 165] width 19 height 7
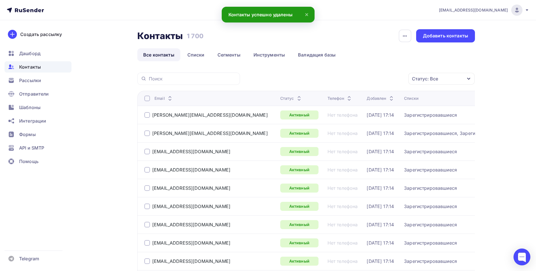
click at [145, 97] on div at bounding box center [147, 99] width 6 height 6
click at [145, 98] on div at bounding box center [147, 99] width 6 height 6
click at [394, 81] on icon "button" at bounding box center [396, 78] width 7 height 7
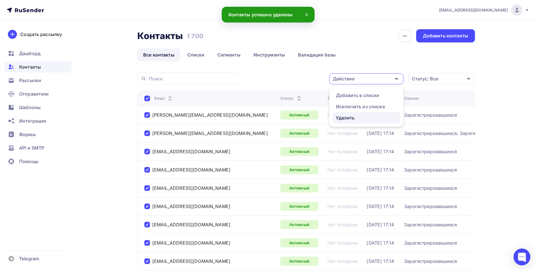
click at [350, 119] on div "Удалить" at bounding box center [345, 118] width 19 height 7
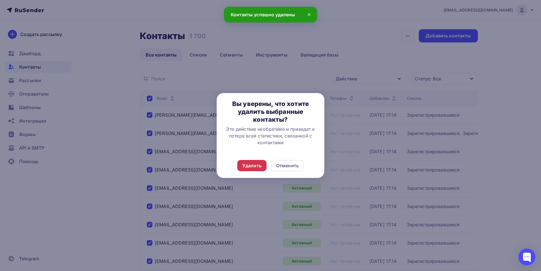
click at [252, 168] on div "Удалить" at bounding box center [251, 165] width 19 height 7
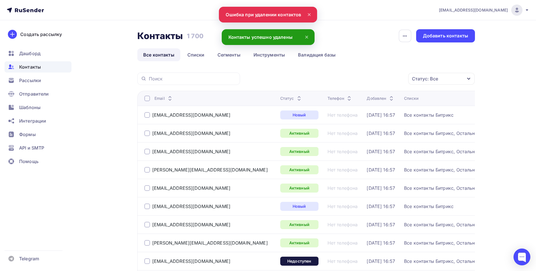
click at [146, 98] on div at bounding box center [147, 99] width 6 height 6
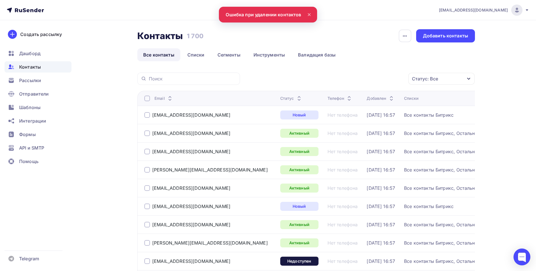
click at [146, 98] on div at bounding box center [147, 99] width 6 height 6
click at [395, 78] on icon "button" at bounding box center [396, 78] width 7 height 7
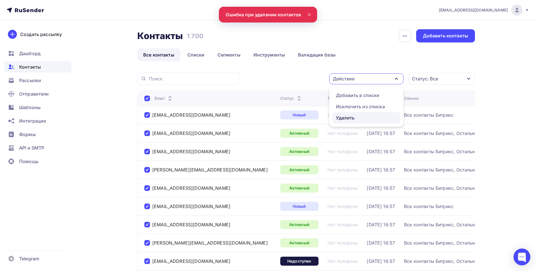
click at [346, 117] on div "Удалить" at bounding box center [345, 118] width 19 height 7
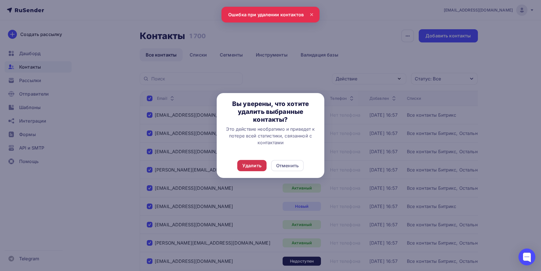
click at [256, 165] on div "Удалить" at bounding box center [251, 165] width 19 height 7
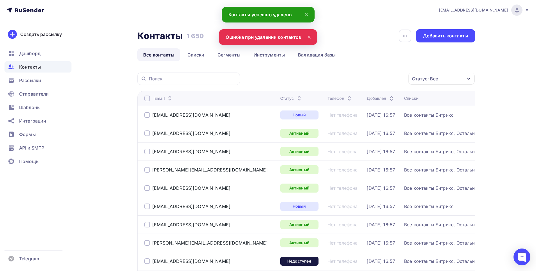
click at [146, 101] on div at bounding box center [147, 99] width 6 height 6
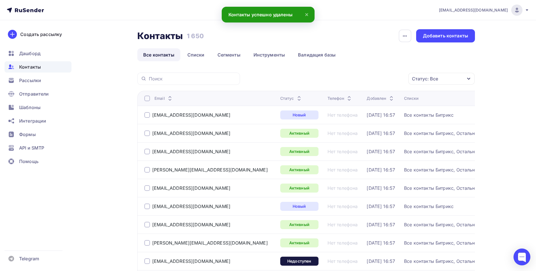
click at [146, 101] on div at bounding box center [147, 99] width 6 height 6
click at [400, 79] on icon "button" at bounding box center [396, 78] width 7 height 7
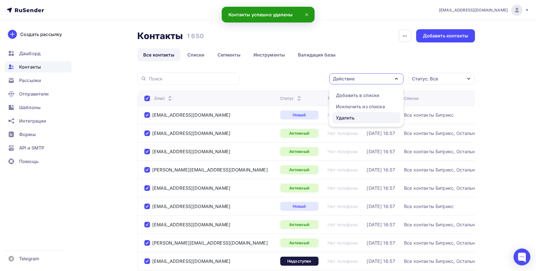
click at [354, 121] on div "Удалить" at bounding box center [345, 118] width 19 height 7
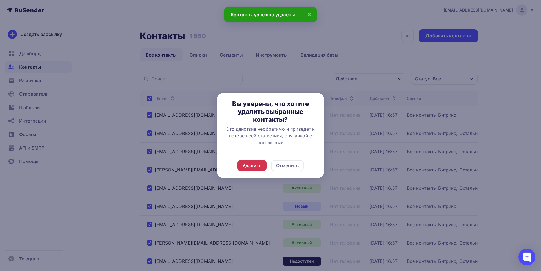
click at [253, 169] on div "Удалить" at bounding box center [251, 165] width 19 height 7
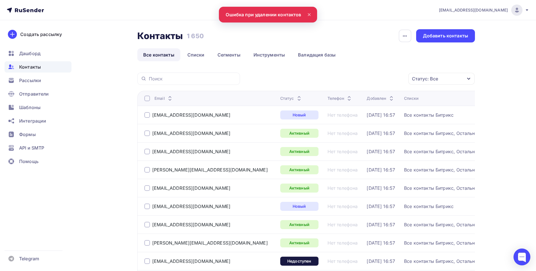
click at [148, 98] on div at bounding box center [147, 99] width 6 height 6
click at [398, 80] on icon "button" at bounding box center [396, 78] width 7 height 7
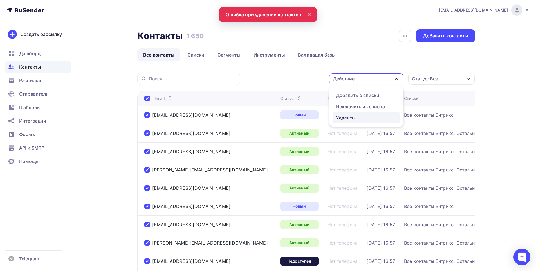
click at [356, 117] on div "Удалить" at bounding box center [366, 118] width 61 height 7
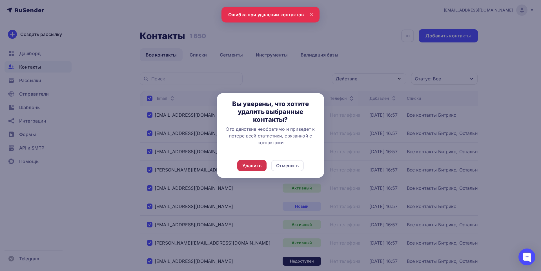
click at [251, 165] on div "Удалить" at bounding box center [251, 165] width 19 height 7
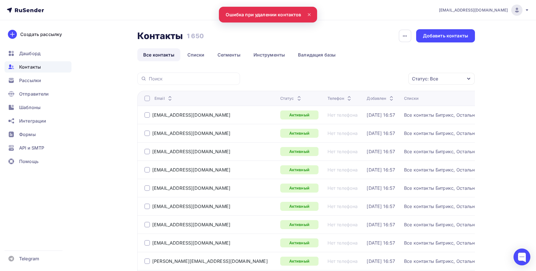
click at [147, 99] on div at bounding box center [147, 99] width 6 height 6
click at [396, 80] on icon "button" at bounding box center [396, 78] width 7 height 7
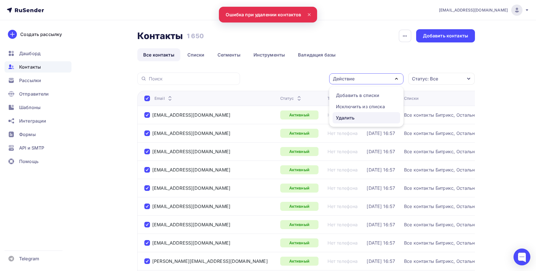
click at [346, 116] on div "Удалить" at bounding box center [345, 118] width 19 height 7
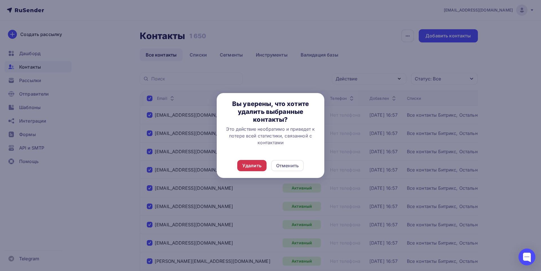
click at [254, 161] on div "Удалить" at bounding box center [251, 165] width 29 height 11
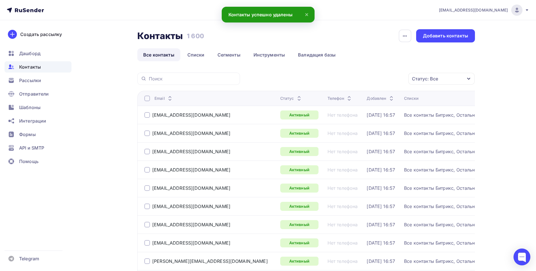
click at [148, 99] on div at bounding box center [147, 99] width 6 height 6
click at [399, 79] on icon "button" at bounding box center [396, 78] width 7 height 7
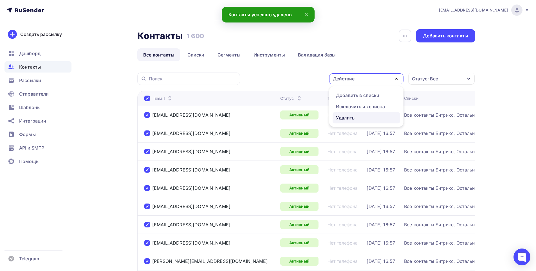
click at [354, 118] on div "Удалить" at bounding box center [345, 118] width 19 height 7
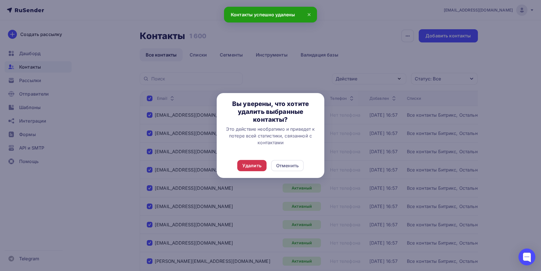
click at [246, 165] on div "Удалить" at bounding box center [251, 165] width 19 height 7
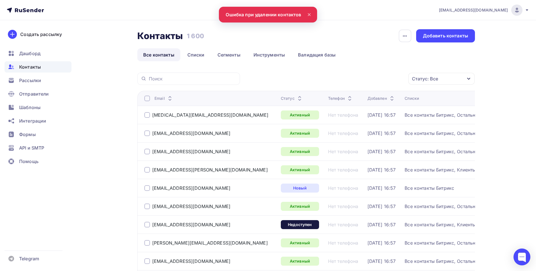
click at [146, 99] on div at bounding box center [147, 99] width 6 height 6
click at [397, 80] on icon "button" at bounding box center [396, 78] width 7 height 7
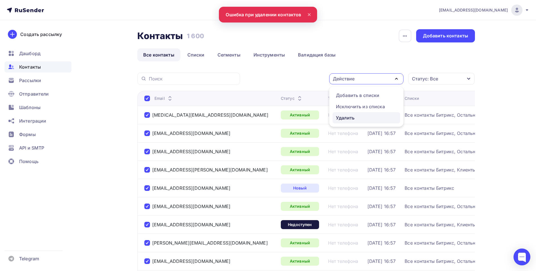
click at [354, 115] on div "Удалить" at bounding box center [345, 118] width 19 height 7
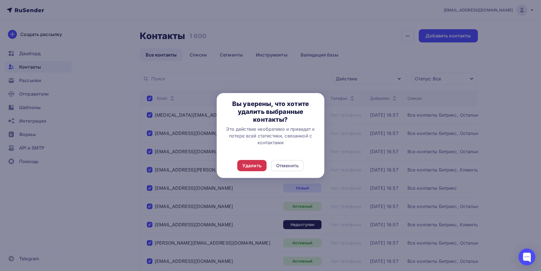
click at [258, 166] on div "Удалить" at bounding box center [251, 165] width 19 height 7
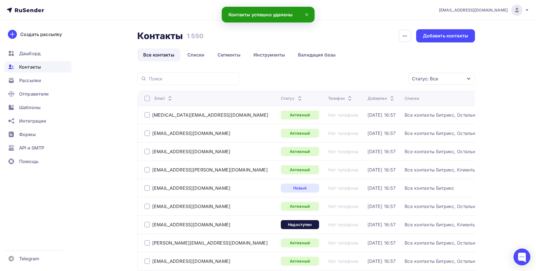
click at [149, 99] on div at bounding box center [147, 99] width 6 height 6
click at [397, 80] on icon "button" at bounding box center [396, 78] width 7 height 7
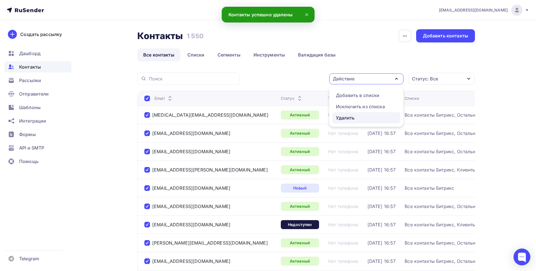
click at [351, 119] on div "Удалить" at bounding box center [345, 118] width 19 height 7
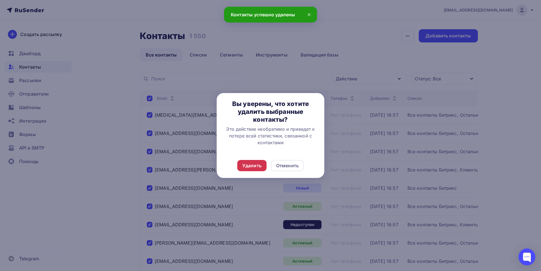
click at [254, 166] on div "Удалить" at bounding box center [251, 165] width 19 height 7
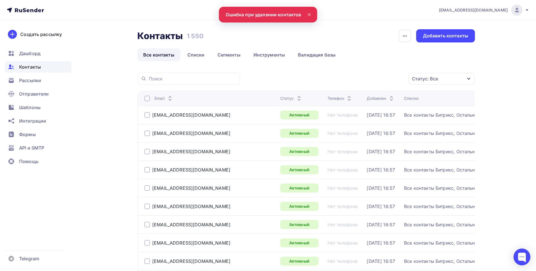
click at [147, 99] on div at bounding box center [147, 99] width 6 height 6
click at [398, 79] on icon "button" at bounding box center [396, 78] width 7 height 7
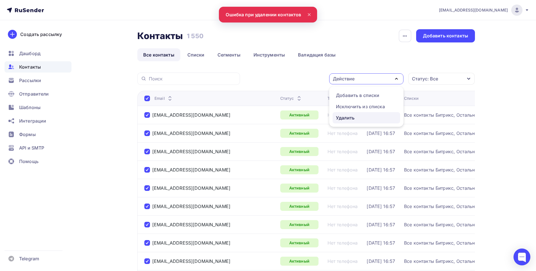
click at [353, 117] on div "Удалить" at bounding box center [345, 118] width 19 height 7
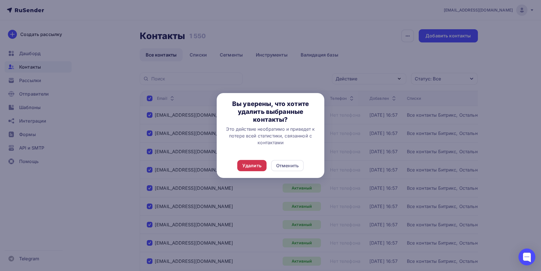
click at [258, 163] on div "Удалить" at bounding box center [251, 165] width 19 height 7
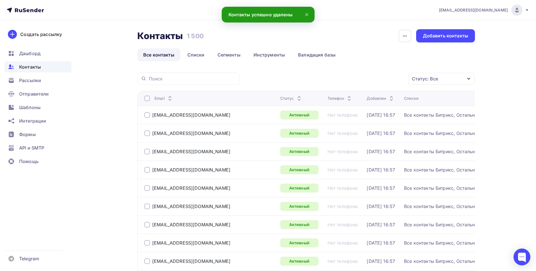
click at [147, 101] on div at bounding box center [147, 99] width 6 height 6
click at [147, 99] on div at bounding box center [147, 99] width 6 height 6
click at [398, 78] on icon "button" at bounding box center [396, 78] width 7 height 7
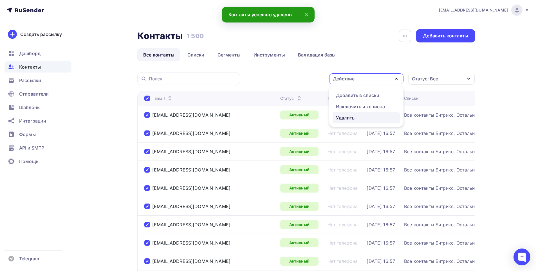
click at [346, 116] on div "Удалить" at bounding box center [345, 118] width 19 height 7
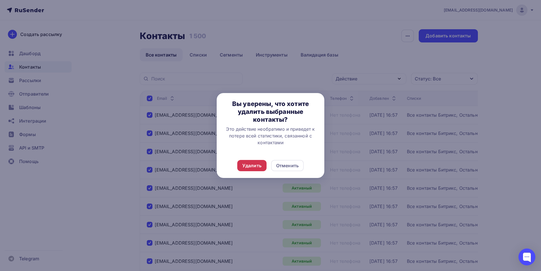
click at [257, 164] on div "Удалить" at bounding box center [251, 165] width 19 height 7
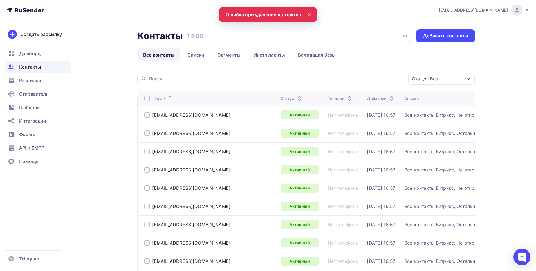
click at [146, 98] on div at bounding box center [147, 99] width 6 height 6
click at [396, 81] on icon "button" at bounding box center [396, 78] width 7 height 7
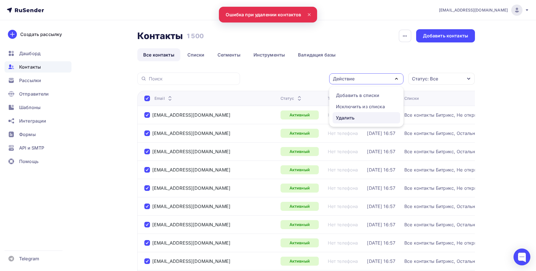
click at [345, 119] on div "Удалить" at bounding box center [345, 118] width 19 height 7
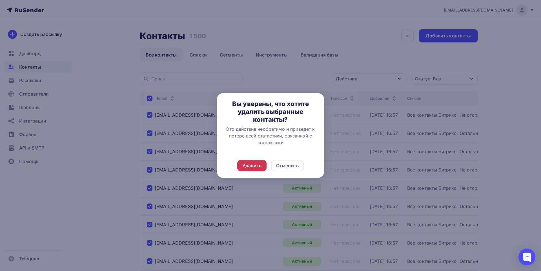
click at [257, 163] on div "Удалить" at bounding box center [251, 165] width 19 height 7
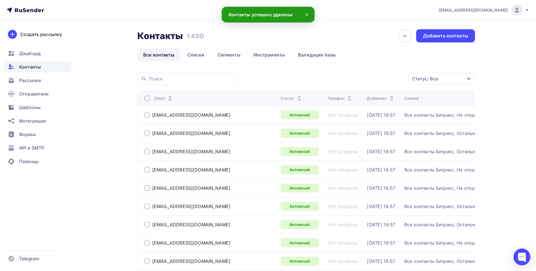
click at [148, 97] on div at bounding box center [147, 99] width 6 height 6
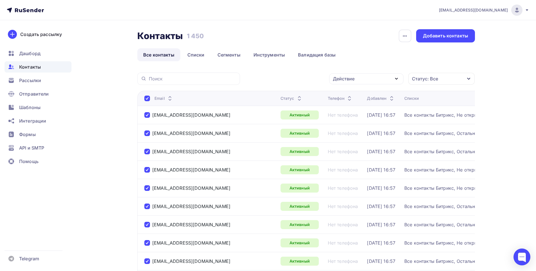
click at [398, 80] on icon "button" at bounding box center [396, 78] width 7 height 7
click at [201, 54] on link "Списки" at bounding box center [196, 54] width 29 height 13
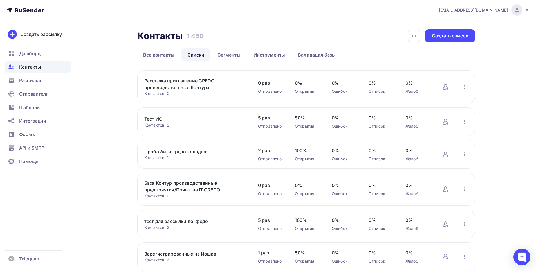
click at [177, 80] on link "Рассылка приглашение CREDO производство пнз с Контура" at bounding box center [192, 84] width 96 height 14
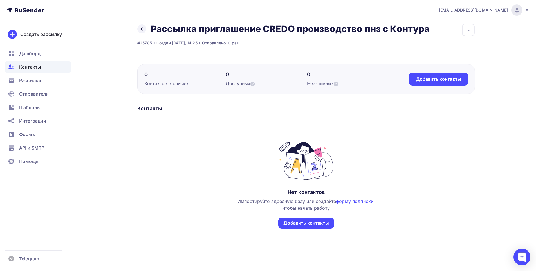
scroll to position [11, 0]
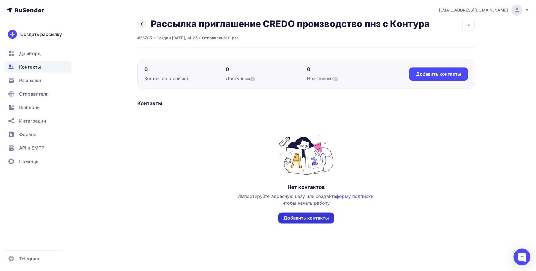
click at [301, 216] on div "Добавить контакты" at bounding box center [306, 218] width 45 height 6
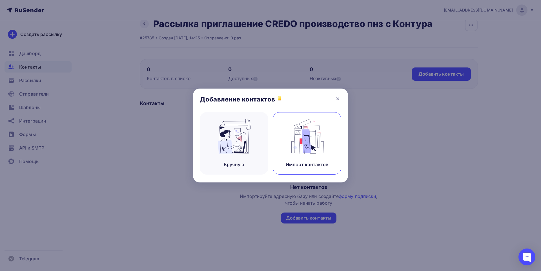
click at [311, 141] on img at bounding box center [307, 136] width 38 height 35
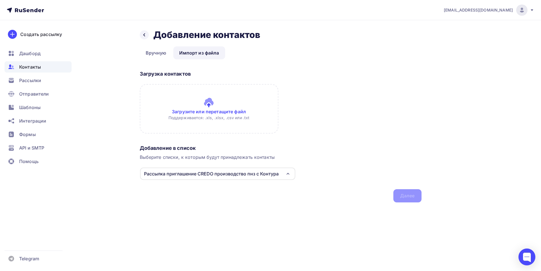
click at [214, 110] on input "file" at bounding box center [209, 109] width 139 height 50
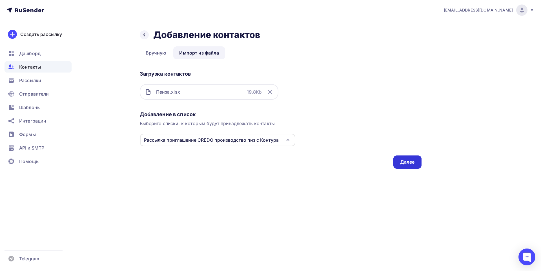
click at [409, 168] on div "Далее" at bounding box center [407, 162] width 28 height 13
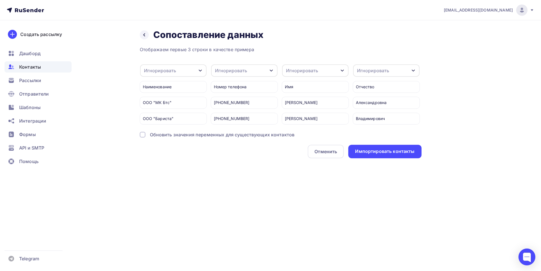
click at [199, 69] on icon "button" at bounding box center [200, 70] width 5 height 5
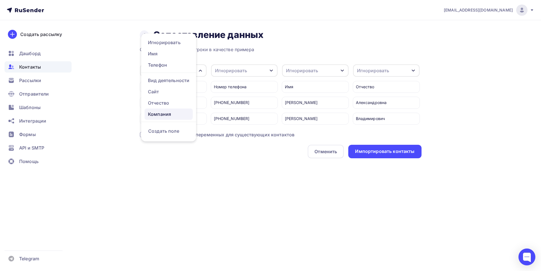
click at [167, 113] on div "Компания" at bounding box center [168, 114] width 41 height 7
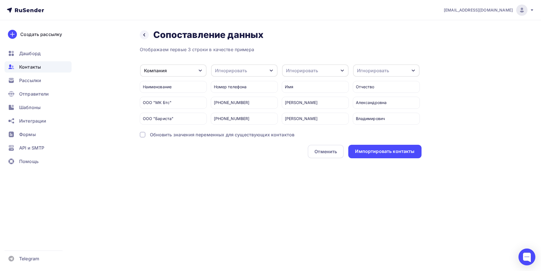
click at [270, 72] on icon "button" at bounding box center [271, 70] width 5 height 5
click at [228, 76] on div "Телефон" at bounding box center [237, 73] width 41 height 7
click at [342, 71] on icon "button" at bounding box center [342, 70] width 5 height 5
click at [298, 74] on div "Имя" at bounding box center [308, 73] width 41 height 7
click at [412, 71] on icon "button" at bounding box center [413, 70] width 5 height 5
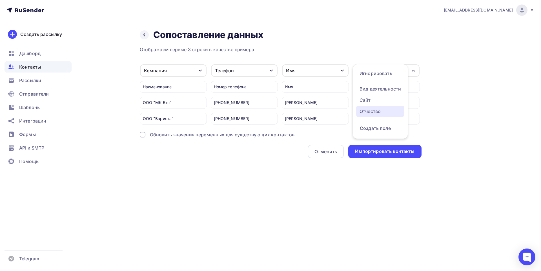
drag, startPoint x: 373, startPoint y: 110, endPoint x: 348, endPoint y: 111, distance: 24.2
click at [373, 110] on div "Отчество" at bounding box center [379, 111] width 41 height 7
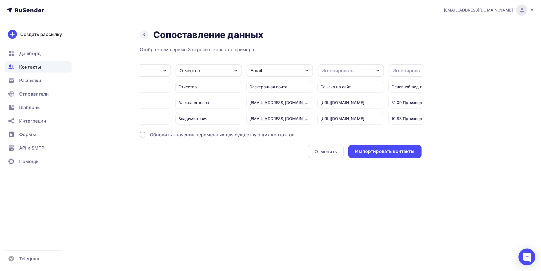
scroll to position [0, 195]
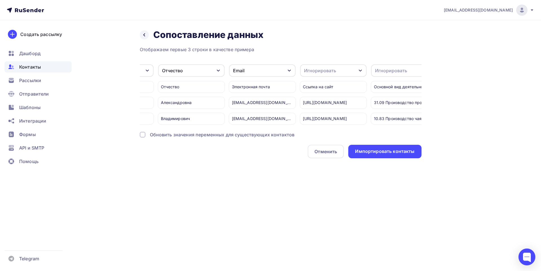
click at [361, 68] on div "button" at bounding box center [360, 70] width 5 height 5
click at [332, 112] on div "Сайт" at bounding box center [326, 111] width 41 height 7
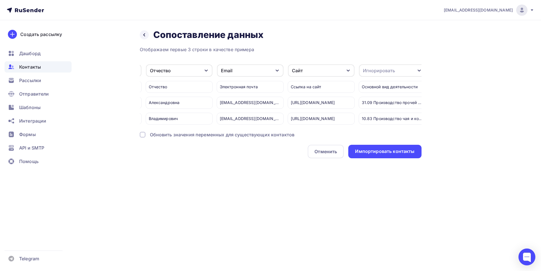
scroll to position [0, 211]
click at [414, 70] on icon "button" at bounding box center [415, 70] width 5 height 5
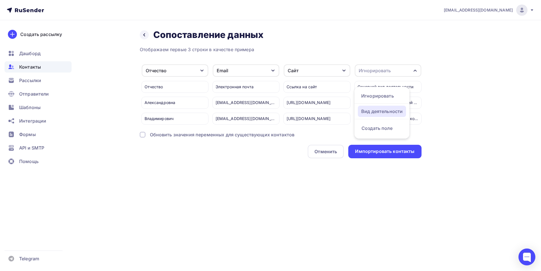
click at [380, 110] on div "Вид деятельности" at bounding box center [381, 111] width 41 height 7
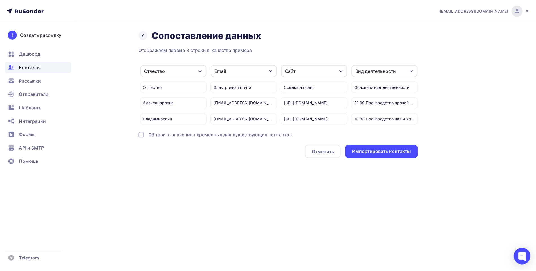
scroll to position [0, 0]
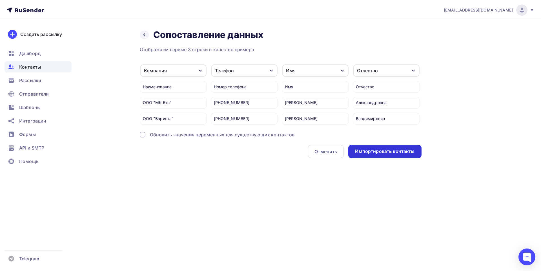
click at [374, 155] on div "Импортировать контакты" at bounding box center [384, 151] width 59 height 6
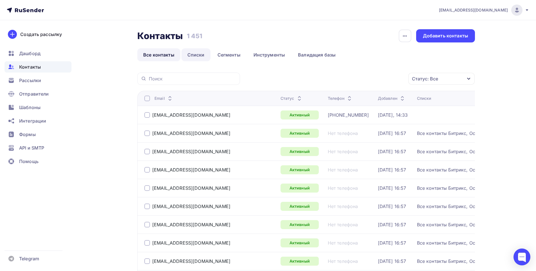
click at [198, 54] on link "Списки" at bounding box center [196, 54] width 29 height 13
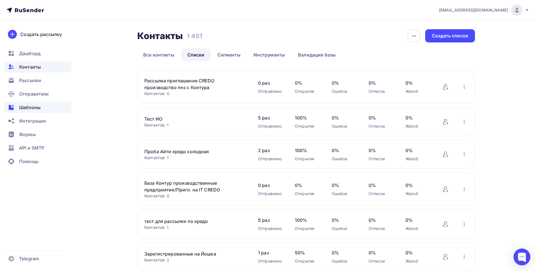
click at [23, 108] on span "Шаблоны" at bounding box center [29, 107] width 21 height 7
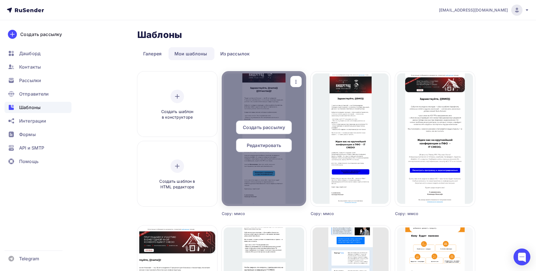
click at [265, 130] on span "Создать рассылку" at bounding box center [264, 127] width 42 height 7
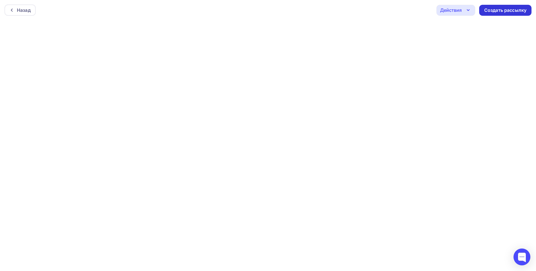
click at [503, 6] on div "Создать рассылку" at bounding box center [506, 10] width 52 height 11
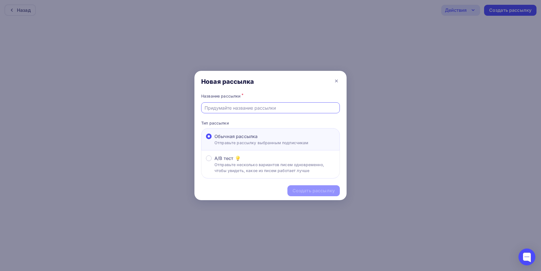
click at [256, 109] on input "text" at bounding box center [270, 108] width 132 height 7
type input "Приглашение IT CREDO/производство Пенза"
click at [299, 190] on div "Создать рассылку" at bounding box center [313, 191] width 42 height 6
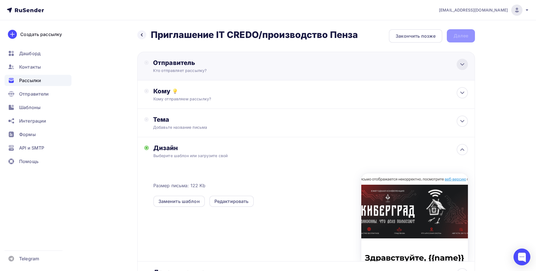
click at [463, 67] on icon at bounding box center [462, 64] width 7 height 7
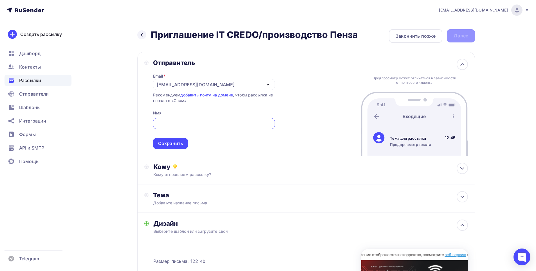
click at [269, 85] on icon "button" at bounding box center [268, 84] width 7 height 7
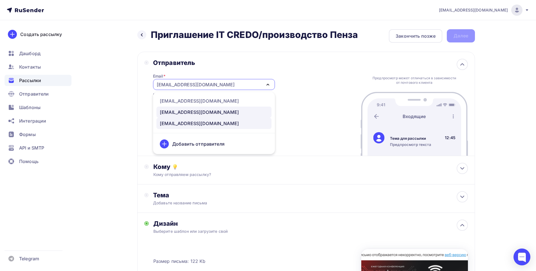
click at [197, 113] on div "marketing@maksoft.ru" at bounding box center [199, 112] width 79 height 7
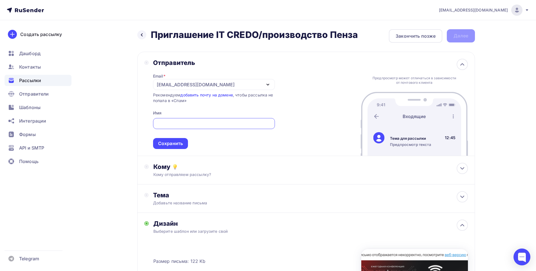
click at [193, 122] on input "text" at bounding box center [213, 124] width 115 height 7
drag, startPoint x: 178, startPoint y: 143, endPoint x: 182, endPoint y: 144, distance: 4.2
click at [178, 143] on div "Сохранить" at bounding box center [170, 144] width 25 height 6
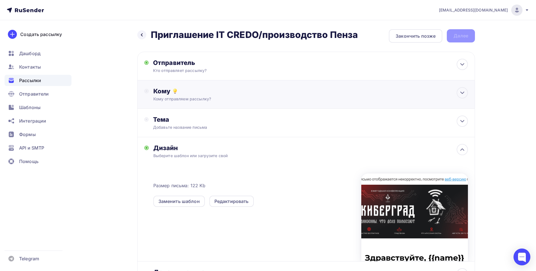
click at [219, 98] on div "Кому отправляем рассылку?" at bounding box center [295, 99] width 284 height 6
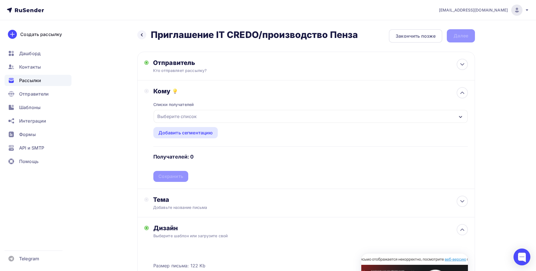
click at [200, 116] on div "Выберите список" at bounding box center [311, 116] width 314 height 13
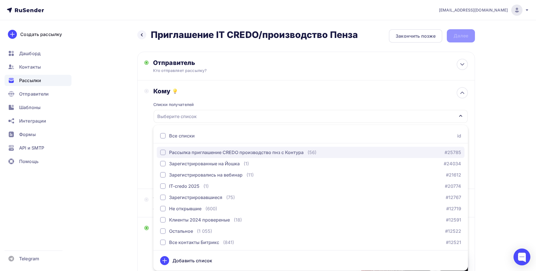
click at [212, 153] on div "Рассылка приглашение CREDO производство пнз с Контура" at bounding box center [236, 152] width 135 height 7
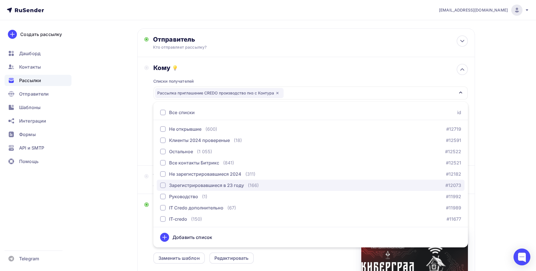
scroll to position [56, 0]
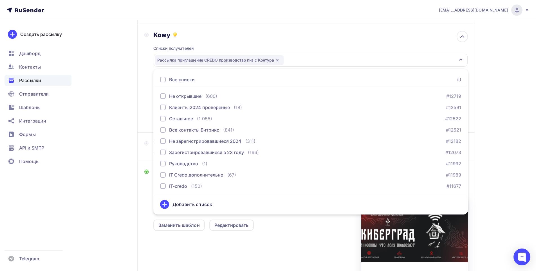
click at [176, 243] on div "Размер письма: 122 Kb Заменить шаблон Редактировать" at bounding box center [310, 239] width 315 height 94
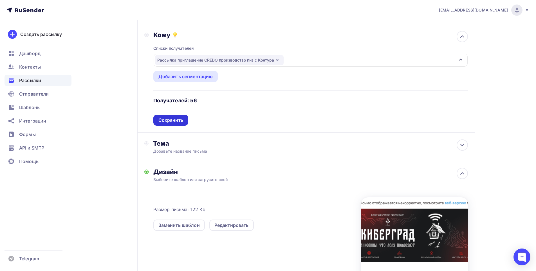
click at [167, 125] on div "Сохранить" at bounding box center [170, 120] width 35 height 11
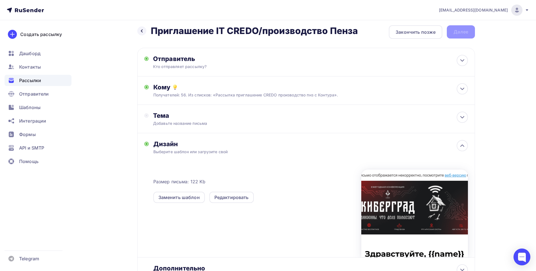
scroll to position [0, 0]
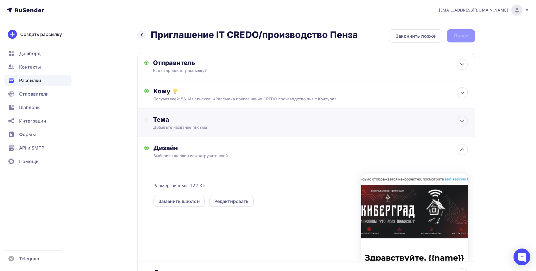
click at [220, 127] on div "Добавьте название письма" at bounding box center [203, 128] width 100 height 6
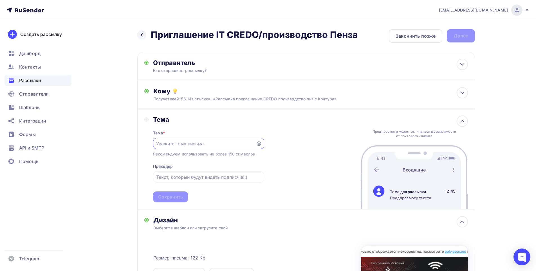
paste input "28.08 приглашаем на бесплатную IT- конференцию в Пензе"
type input "28.08 приглашаем на бесплатную IT- конференцию в Пензе"
click at [179, 197] on div "Сохранить" at bounding box center [170, 197] width 25 height 6
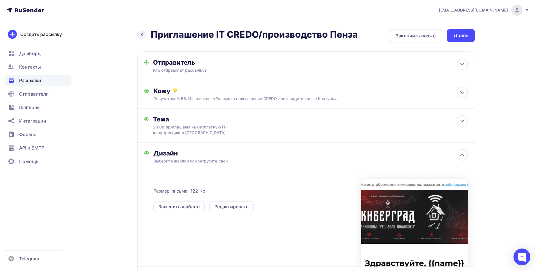
scroll to position [0, 0]
click at [463, 32] on div "Далее" at bounding box center [461, 35] width 28 height 13
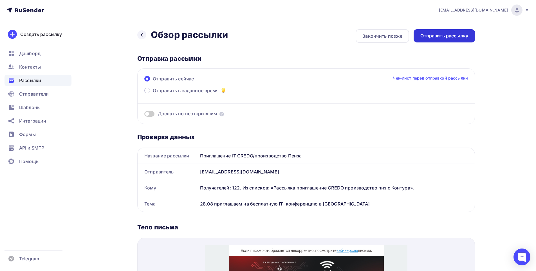
click at [442, 39] on div "Отправить рассылку" at bounding box center [444, 35] width 61 height 13
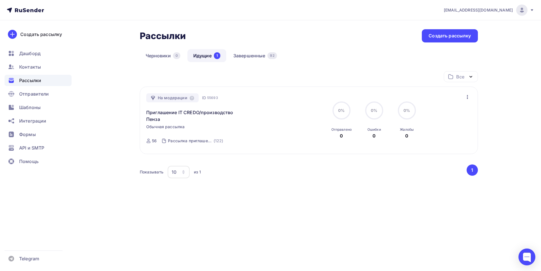
click at [204, 57] on link "Идущие 1" at bounding box center [206, 55] width 39 height 13
click at [210, 57] on link "Идущие 1" at bounding box center [206, 55] width 39 height 13
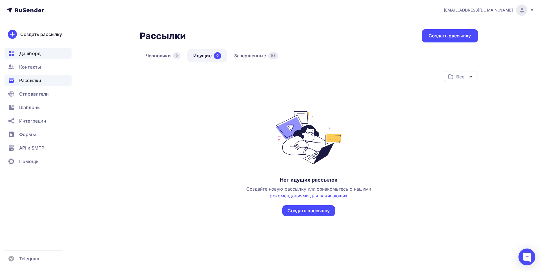
click at [32, 53] on span "Дашборд" at bounding box center [29, 53] width 21 height 7
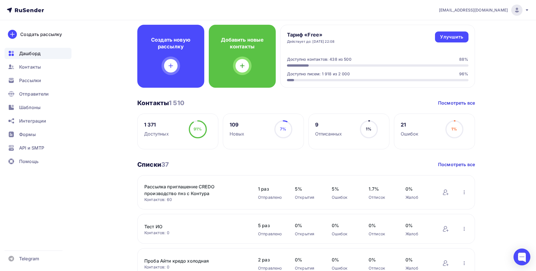
scroll to position [56, 0]
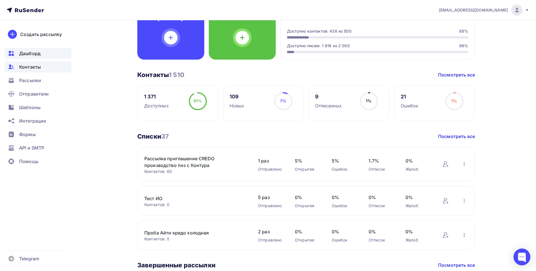
click at [33, 68] on span "Контакты" at bounding box center [30, 67] width 22 height 7
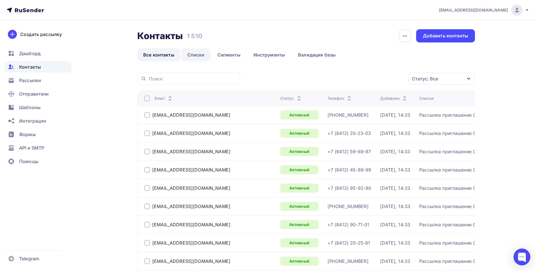
click at [192, 52] on link "Списки" at bounding box center [196, 54] width 29 height 13
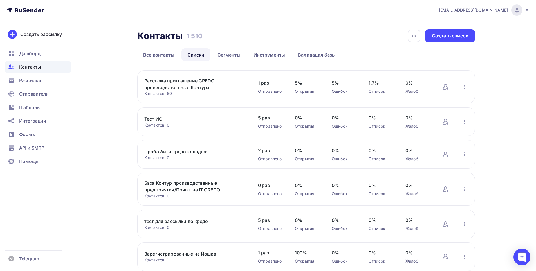
drag, startPoint x: 211, startPoint y: 89, endPoint x: 142, endPoint y: 83, distance: 69.0
click at [142, 83] on div "Рассылка приглашение CREDO производство пнз с Контура Контактов: 60 Добавить ко…" at bounding box center [306, 86] width 338 height 33
copy link "Рассылка приглашение CREDO производство пнз с Контура"
click at [451, 37] on div "Создать список" at bounding box center [450, 36] width 36 height 6
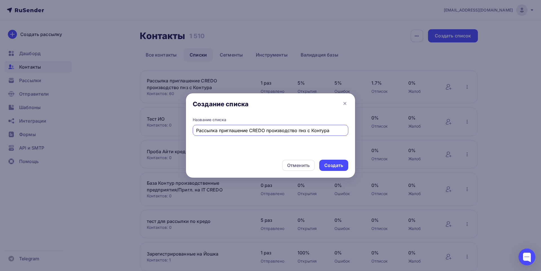
click at [306, 130] on input "Рассылка приглашение CREDO производство пнз с Контура" at bounding box center [270, 130] width 149 height 7
type input "Рассылка приглашение CREDO производство Тамбов с Контура"
click at [334, 167] on div "Создать" at bounding box center [333, 165] width 19 height 6
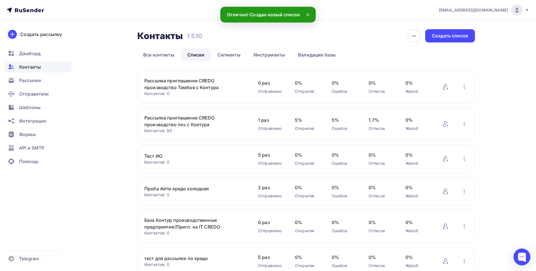
click at [194, 82] on link "Рассылка приглашение CREDO производство Тамбов с Контура" at bounding box center [192, 84] width 96 height 14
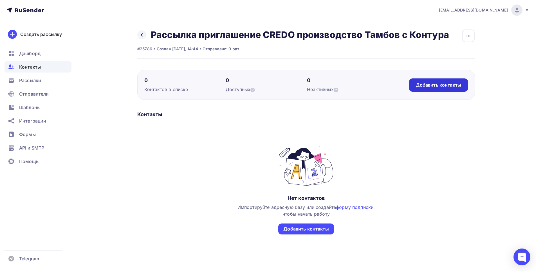
click at [433, 83] on div "Добавить контакты" at bounding box center [438, 85] width 45 height 6
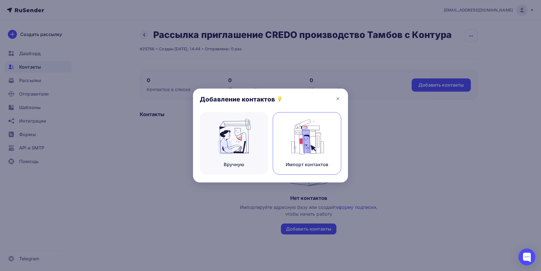
click at [309, 145] on img at bounding box center [307, 136] width 38 height 35
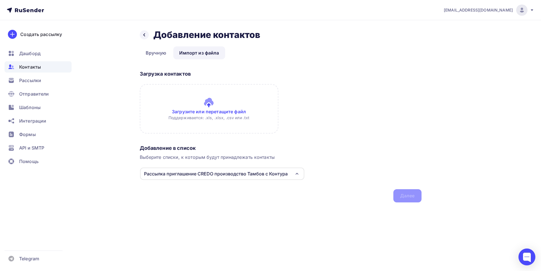
click at [207, 100] on input "file" at bounding box center [209, 109] width 139 height 50
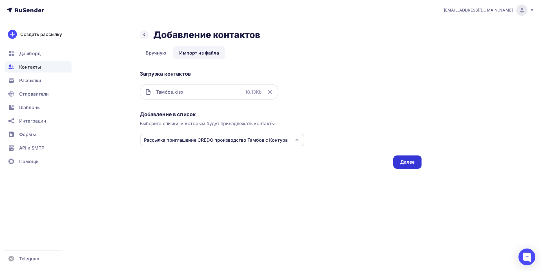
click at [406, 163] on div "Далее" at bounding box center [407, 162] width 15 height 6
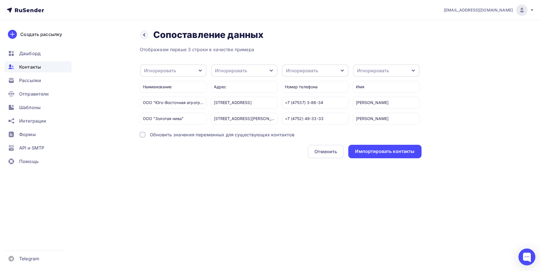
click at [199, 68] on div "button" at bounding box center [200, 70] width 5 height 5
click at [166, 134] on div "Создать поле" at bounding box center [163, 128] width 39 height 14
type input "Компания"
click at [171, 144] on div "Отображаем первые 3 строки в качестве примера Компания Игнорировать Имя Телефон…" at bounding box center [281, 102] width 282 height 112
click at [240, 72] on div "Игнорировать" at bounding box center [231, 70] width 32 height 7
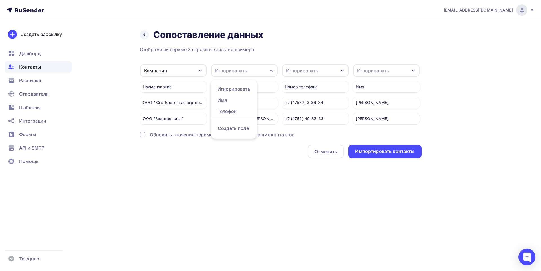
click at [237, 179] on div "Назад Сопоставление данных Сопоставление данных Отображаем первые 3 строки в ка…" at bounding box center [271, 100] width 462 height 161
click at [271, 72] on icon "button" at bounding box center [271, 70] width 5 height 5
click at [236, 92] on div "Игнорировать" at bounding box center [233, 89] width 33 height 7
click at [342, 71] on icon "button" at bounding box center [341, 71] width 3 height 2
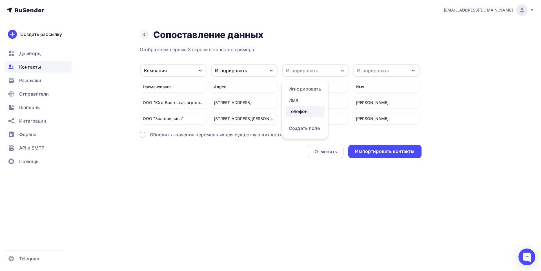
click at [304, 110] on div "Телефон" at bounding box center [304, 111] width 33 height 7
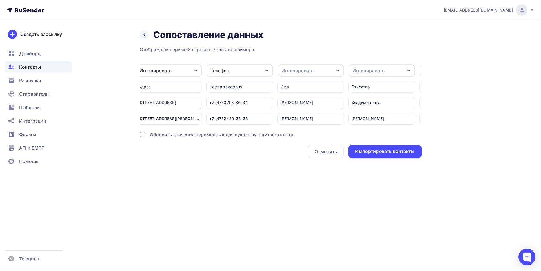
scroll to position [0, 78]
click at [335, 70] on icon "button" at bounding box center [335, 70] width 5 height 5
click at [301, 112] on div "Имя" at bounding box center [297, 111] width 33 height 7
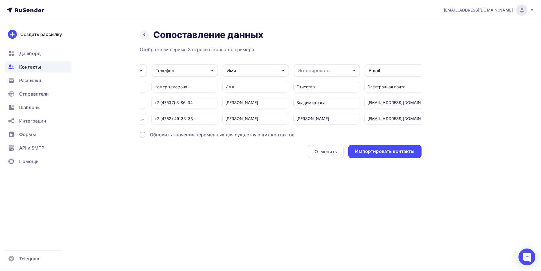
scroll to position [0, 134]
click at [339, 67] on div "Игнорировать" at bounding box center [323, 70] width 66 height 12
click at [321, 128] on div "Создать поле" at bounding box center [312, 125] width 39 height 14
type input "Отчество"
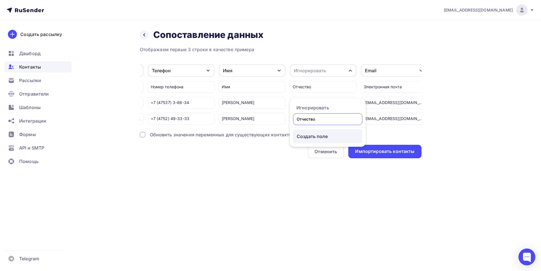
click at [314, 141] on div "Отображаем первые 3 строки в качестве примера Компания Игнорировать Создать пол…" at bounding box center [281, 102] width 282 height 112
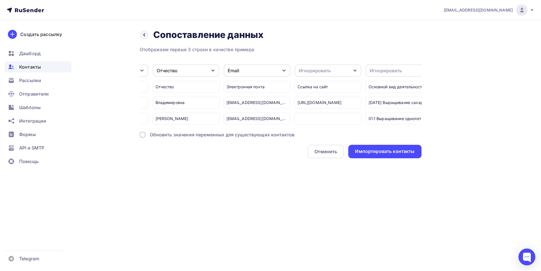
scroll to position [0, 272]
click at [355, 71] on icon "button" at bounding box center [354, 71] width 3 height 2
click at [317, 129] on div "Создать поле" at bounding box center [316, 125] width 39 height 14
type input "Сайт"
click at [316, 139] on div "Отображаем первые 3 строки в качестве примера Компания Игнорировать Создать пол…" at bounding box center [281, 102] width 282 height 112
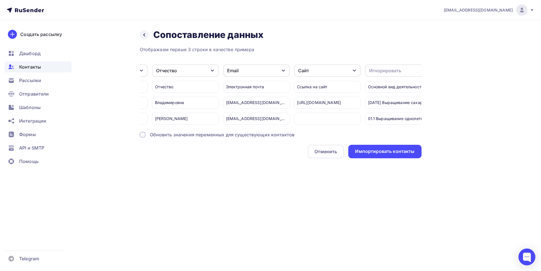
scroll to position [0, 282]
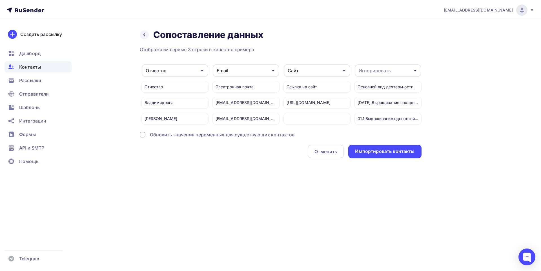
click at [414, 70] on icon "button" at bounding box center [415, 70] width 5 height 5
click at [377, 107] on div "Игнорировать" at bounding box center [377, 107] width 33 height 7
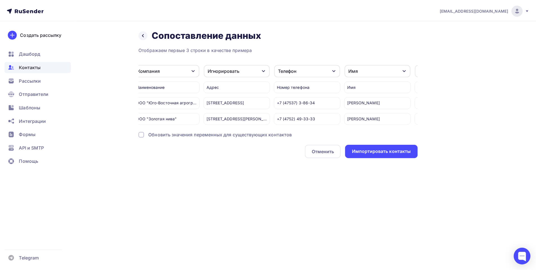
scroll to position [0, 0]
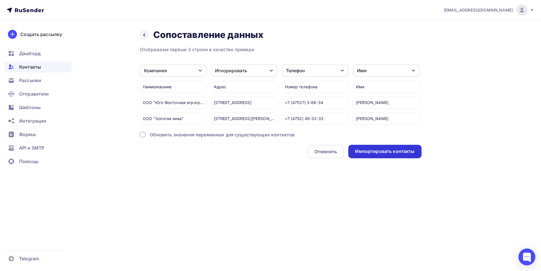
click at [389, 154] on div "Импортировать контакты" at bounding box center [384, 151] width 59 height 6
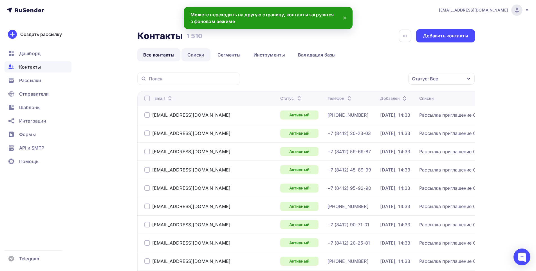
click at [192, 56] on link "Списки" at bounding box center [196, 54] width 29 height 13
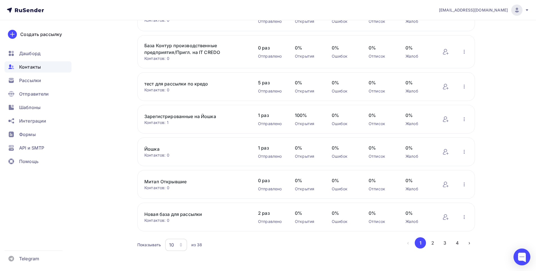
scroll to position [179, 0]
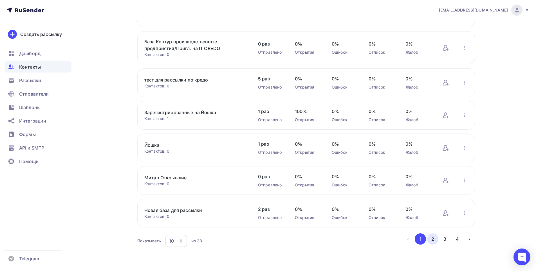
click at [434, 239] on button "2" at bounding box center [432, 239] width 11 height 11
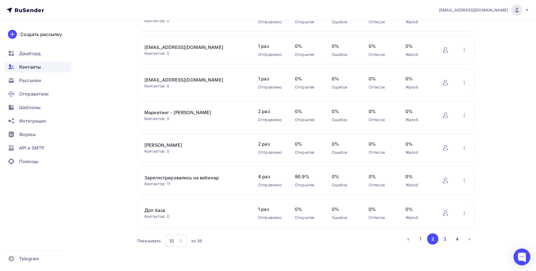
scroll to position [165, 0]
click at [446, 239] on button "3" at bounding box center [445, 239] width 11 height 11
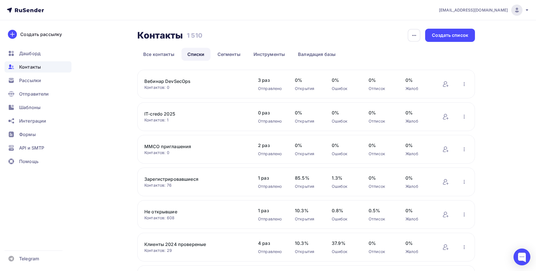
scroll to position [0, 0]
click at [157, 55] on link "Все контакты" at bounding box center [158, 54] width 43 height 13
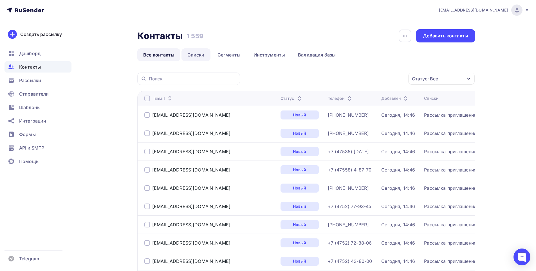
click at [199, 56] on link "Списки" at bounding box center [196, 54] width 29 height 13
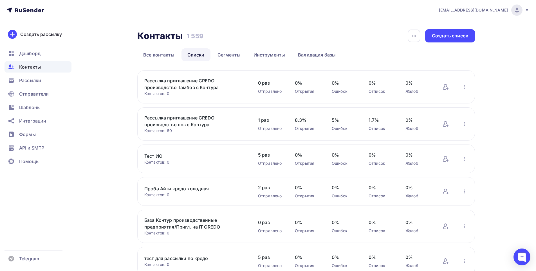
click at [170, 85] on link "Рассылка приглашение CREDO производство Тамбов с Контура" at bounding box center [192, 84] width 96 height 14
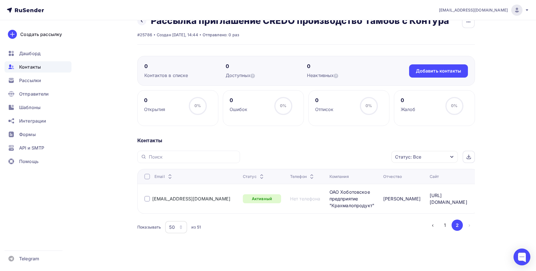
scroll to position [7, 0]
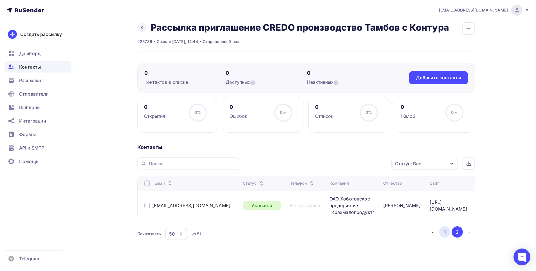
click at [448, 227] on button "1" at bounding box center [445, 232] width 11 height 11
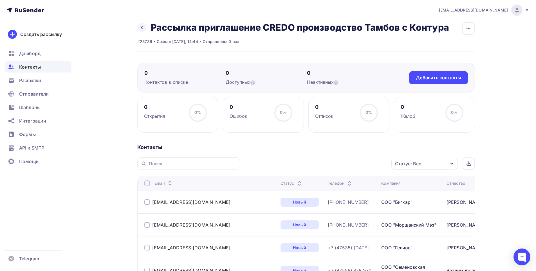
scroll to position [0, 0]
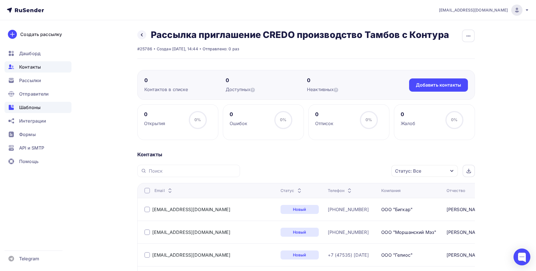
click at [31, 104] on div "Шаблоны" at bounding box center [38, 107] width 67 height 11
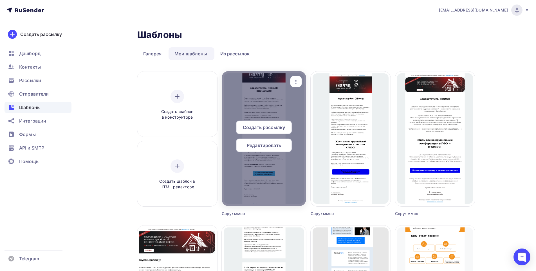
click at [263, 128] on span "Создать рассылку" at bounding box center [264, 127] width 42 height 7
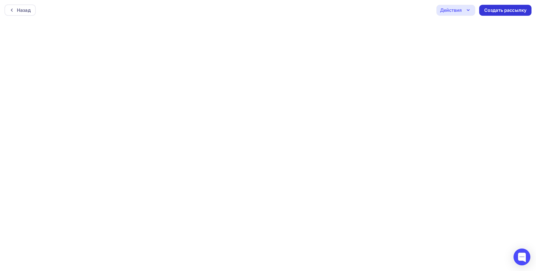
click at [498, 15] on div "Создать рассылку" at bounding box center [506, 10] width 52 height 11
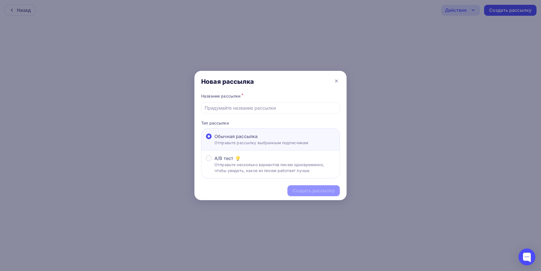
click at [257, 139] on span "Обычная рассылка" at bounding box center [235, 136] width 43 height 7
click at [214, 140] on input "Обычная рассылка Отправьте рассылку выбранным подписчикам" at bounding box center [214, 140] width 0 height 0
click at [251, 108] on input "text" at bounding box center [270, 108] width 132 height 7
type input "Приглашение IT CREDO/производство Пенза"
click at [305, 188] on div "Создать рассылку" at bounding box center [313, 191] width 42 height 6
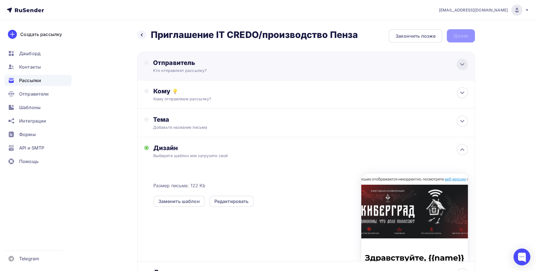
click at [464, 64] on icon at bounding box center [462, 65] width 3 height 2
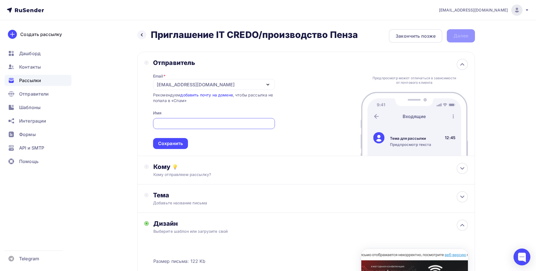
click at [268, 86] on icon "button" at bounding box center [268, 84] width 7 height 7
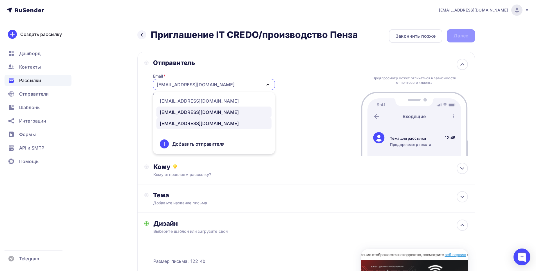
click at [195, 113] on div "[EMAIL_ADDRESS][DOMAIN_NAME]" at bounding box center [199, 112] width 79 height 7
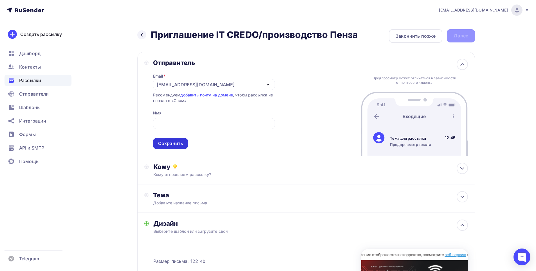
click at [177, 139] on div "Сохранить" at bounding box center [170, 143] width 35 height 11
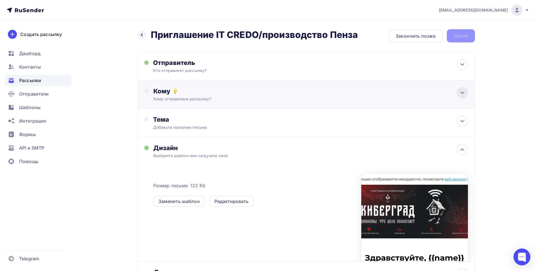
click at [462, 95] on icon at bounding box center [462, 93] width 7 height 7
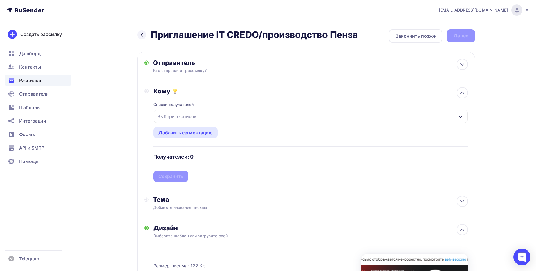
click at [226, 119] on div "Выберите список" at bounding box center [311, 116] width 314 height 13
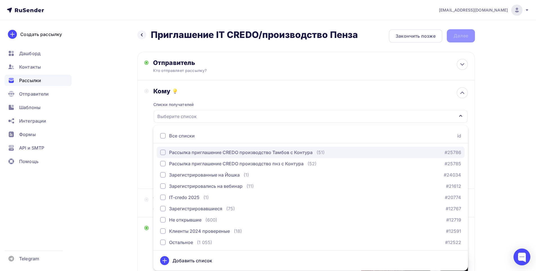
click at [227, 152] on div "Рассылка приглашение CREDO производство Тамбов с Контура" at bounding box center [241, 152] width 144 height 7
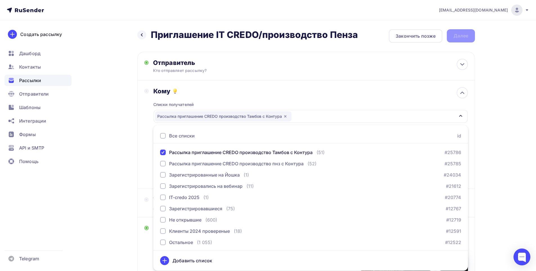
click at [493, 107] on div "Назад Приглашение IT CREDO/производство Пенза Приглашение IT CREDO/производство…" at bounding box center [268, 213] width 462 height 387
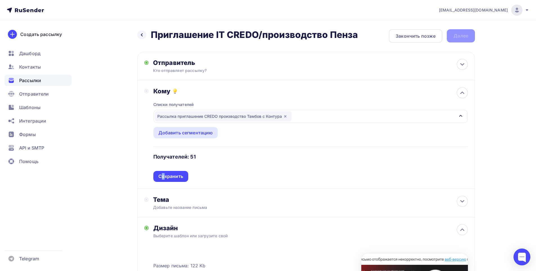
click at [164, 175] on div "Сохранить" at bounding box center [171, 176] width 25 height 6
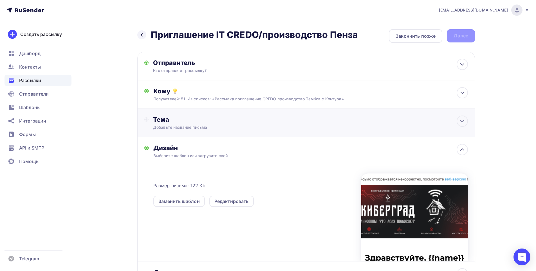
click at [209, 127] on div "Добавьте название письма" at bounding box center [203, 128] width 100 height 6
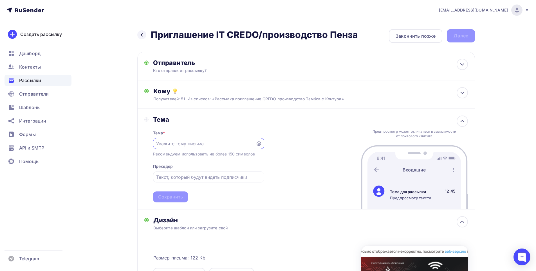
paste input "28.08 приглашаем на бесплатную IT- конференцию в [GEOGRAPHIC_DATA]"
type input "28.08 приглашаем на бесплатную IT- конференцию в [GEOGRAPHIC_DATA]"
click at [176, 193] on div "Сохранить" at bounding box center [170, 197] width 35 height 11
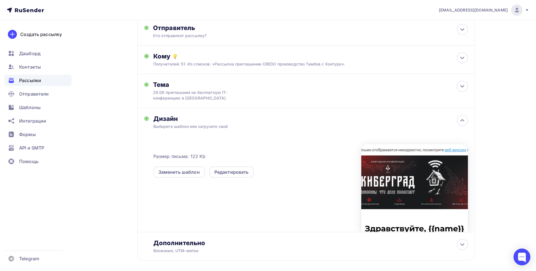
scroll to position [0, 0]
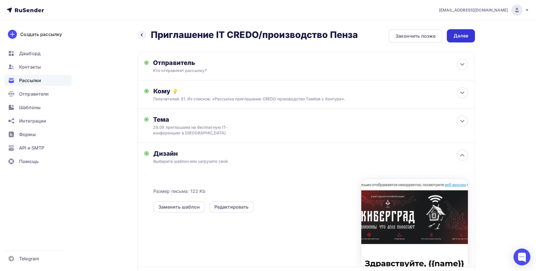
click at [454, 37] on div "Далее" at bounding box center [461, 36] width 15 height 6
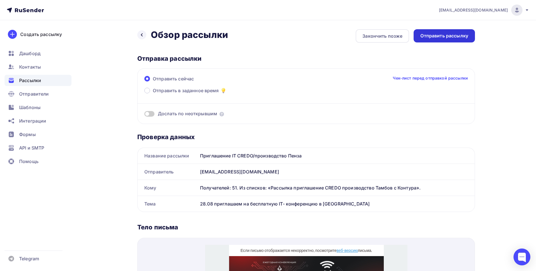
click at [441, 38] on div "Отправить рассылку" at bounding box center [445, 36] width 48 height 6
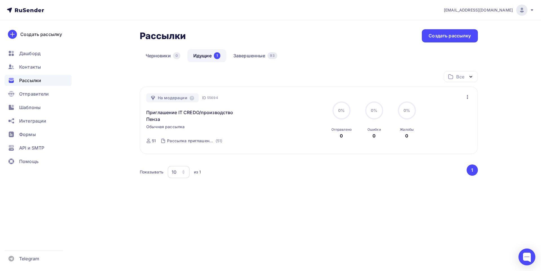
click at [33, 81] on span "Рассылки" at bounding box center [30, 80] width 22 height 7
click at [206, 56] on link "Идущие 1" at bounding box center [206, 55] width 39 height 13
click at [200, 56] on link "Идущие 1" at bounding box center [206, 55] width 39 height 13
click at [204, 56] on link "Идущие 1" at bounding box center [206, 55] width 39 height 13
click at [201, 54] on link "Идущие 1" at bounding box center [206, 55] width 39 height 13
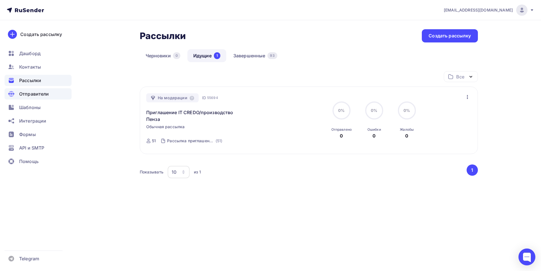
click at [35, 96] on span "Отправители" at bounding box center [34, 94] width 30 height 7
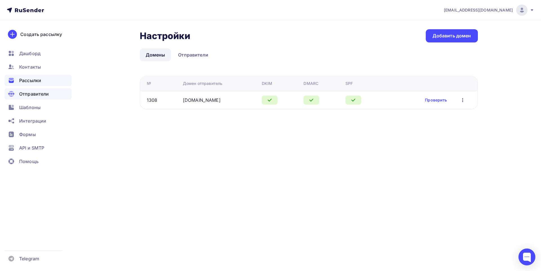
click at [34, 81] on span "Рассылки" at bounding box center [30, 80] width 22 height 7
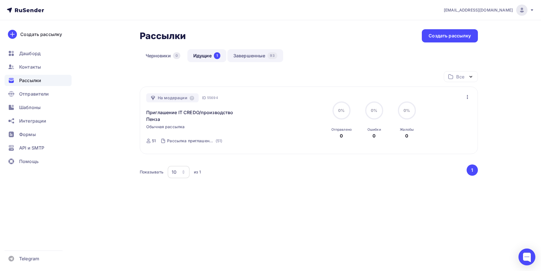
click at [260, 54] on link "Завершенные 93" at bounding box center [255, 55] width 56 height 13
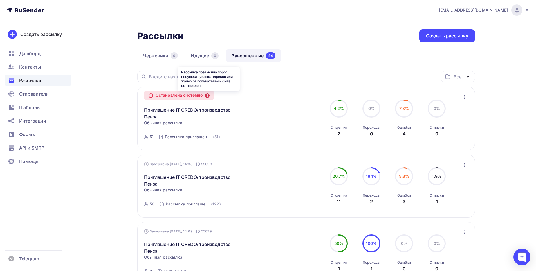
click at [207, 95] on icon at bounding box center [207, 95] width 5 height 5
click at [171, 136] on div "Рассылка приглашение CREDO производство Тамбов с Контура" at bounding box center [188, 137] width 47 height 6
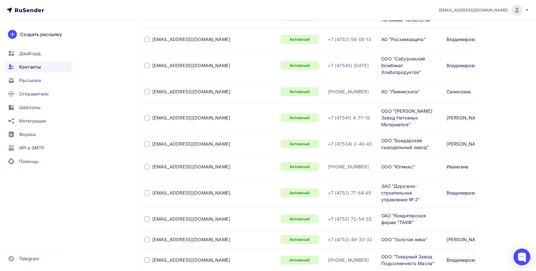
scroll to position [1068, 0]
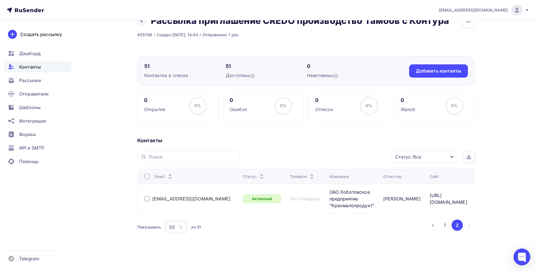
scroll to position [7, 0]
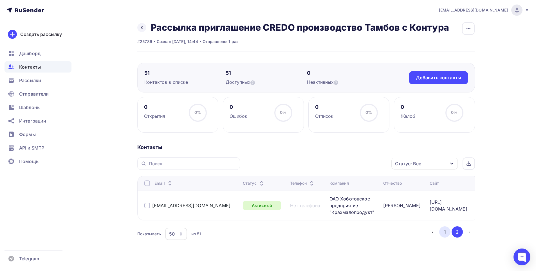
click at [446, 227] on button "1" at bounding box center [445, 232] width 11 height 11
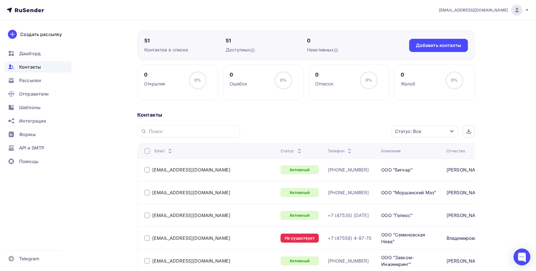
scroll to position [35, 0]
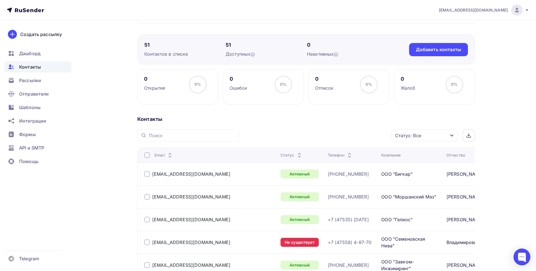
click at [148, 240] on div at bounding box center [147, 243] width 6 height 6
click at [378, 138] on icon "button" at bounding box center [379, 135] width 7 height 7
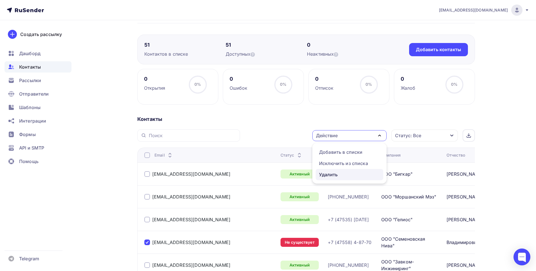
click at [335, 176] on div "Удалить" at bounding box center [328, 174] width 19 height 7
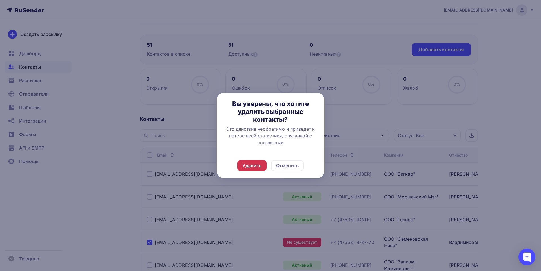
click at [258, 168] on div "Удалить" at bounding box center [251, 165] width 19 height 7
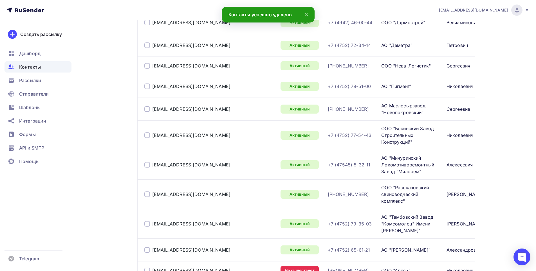
scroll to position [514, 0]
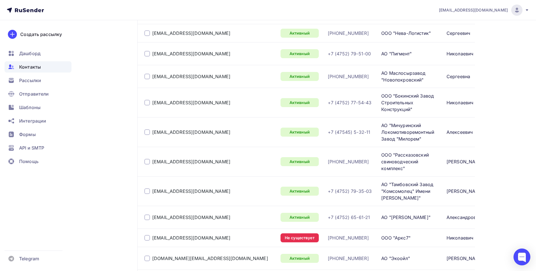
click at [147, 235] on div at bounding box center [147, 238] width 6 height 6
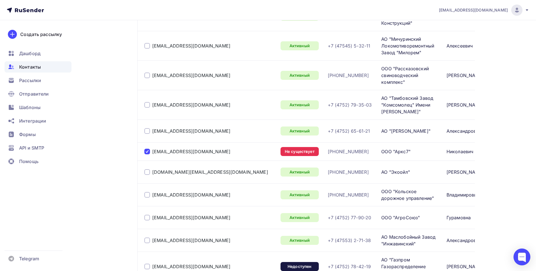
scroll to position [655, 0]
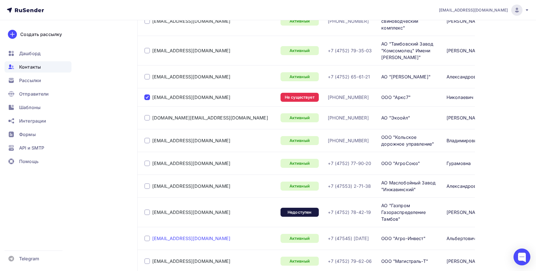
drag, startPoint x: 146, startPoint y: 166, endPoint x: 154, endPoint y: 186, distance: 21.8
click at [146, 210] on div at bounding box center [147, 213] width 6 height 6
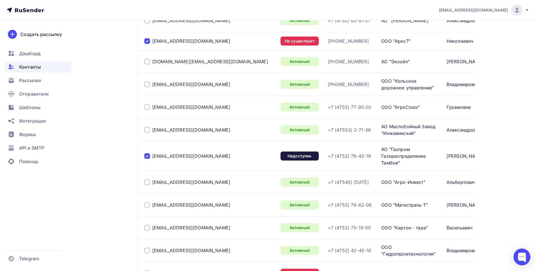
click at [146, 271] on div at bounding box center [147, 274] width 6 height 6
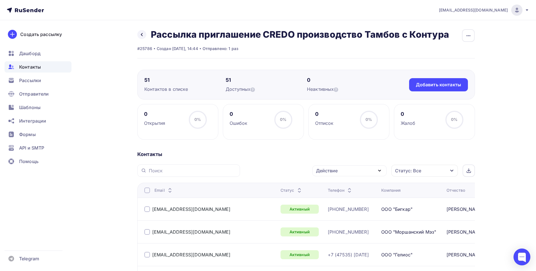
scroll to position [0, 0]
click at [379, 172] on icon "button" at bounding box center [379, 171] width 7 height 7
click at [332, 211] on div "Удалить" at bounding box center [328, 210] width 19 height 7
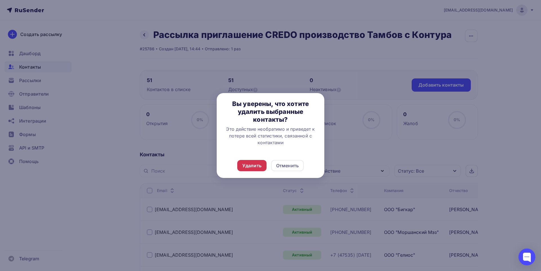
click at [255, 165] on div "Удалить" at bounding box center [251, 165] width 19 height 7
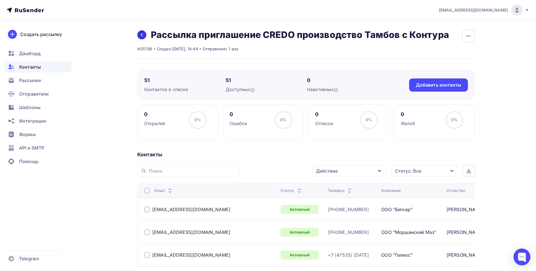
click at [142, 33] on icon at bounding box center [142, 35] width 5 height 5
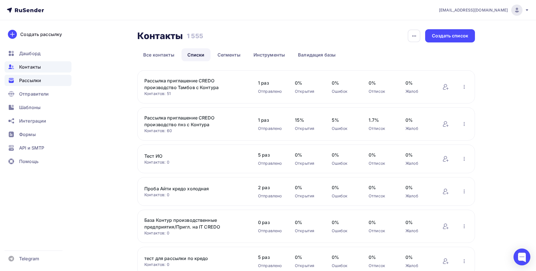
click at [33, 81] on span "Рассылки" at bounding box center [30, 80] width 22 height 7
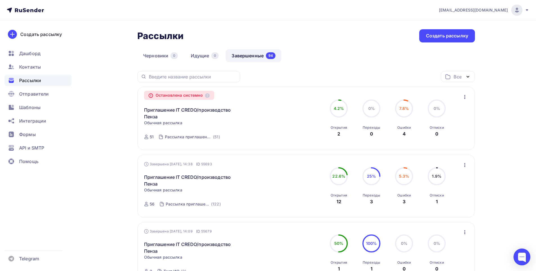
click at [277, 93] on div "Остановлена системно Приглашение IT CREDO/производство Пенза Копировать в новую…" at bounding box center [306, 118] width 325 height 50
click at [467, 97] on icon "button" at bounding box center [465, 97] width 7 height 7
click at [214, 110] on link "Приглашение IT CREDO/производство Пенза" at bounding box center [192, 114] width 97 height 14
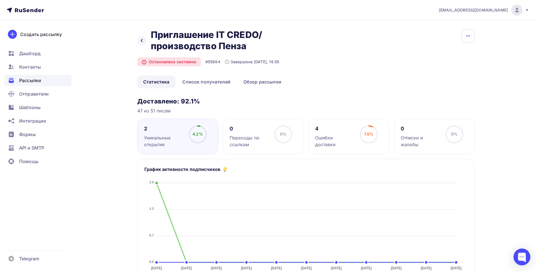
click at [469, 35] on icon "button" at bounding box center [468, 36] width 7 height 7
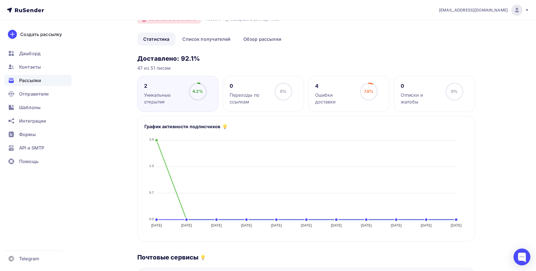
scroll to position [26, 0]
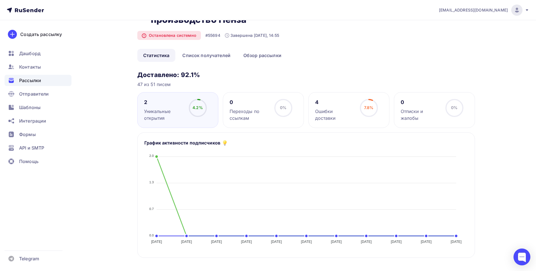
click at [327, 113] on div "Ошибки доставки" at bounding box center [335, 115] width 40 height 14
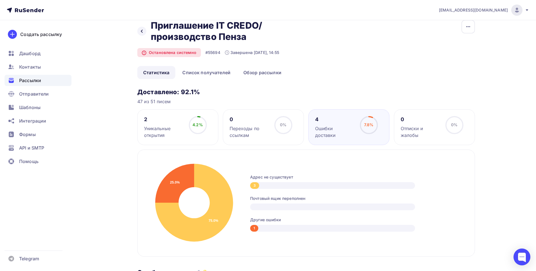
scroll to position [0, 0]
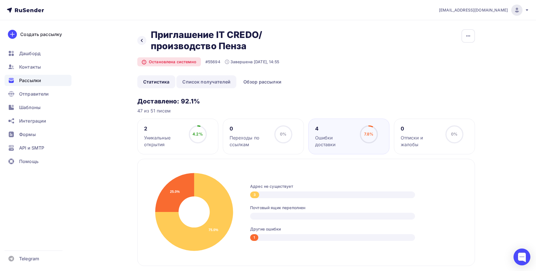
click at [210, 79] on link "Список получателей" at bounding box center [207, 81] width 60 height 13
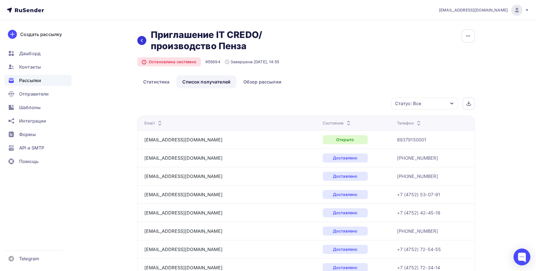
click at [141, 43] on icon at bounding box center [142, 40] width 5 height 5
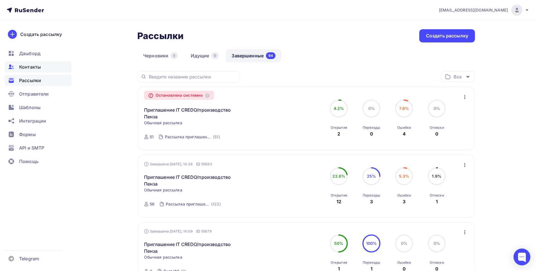
click at [32, 64] on span "Контакты" at bounding box center [30, 67] width 22 height 7
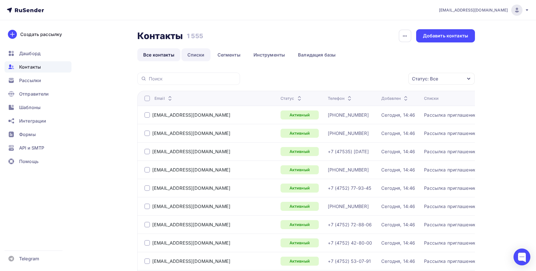
click at [193, 55] on link "Списки" at bounding box center [196, 54] width 29 height 13
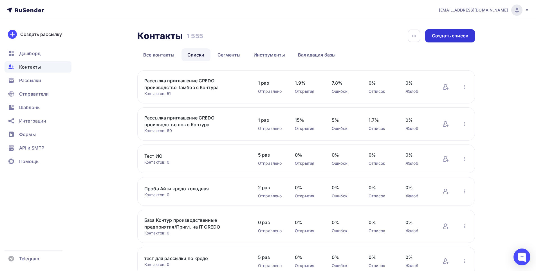
click at [456, 40] on div "Создать список" at bounding box center [450, 35] width 50 height 13
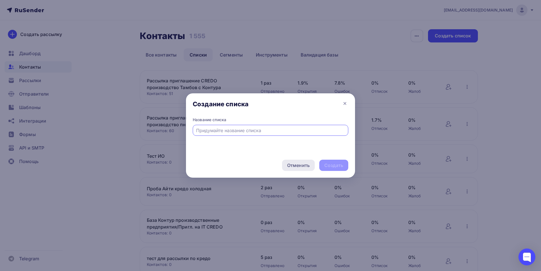
click at [303, 165] on div "Отменить" at bounding box center [298, 165] width 23 height 7
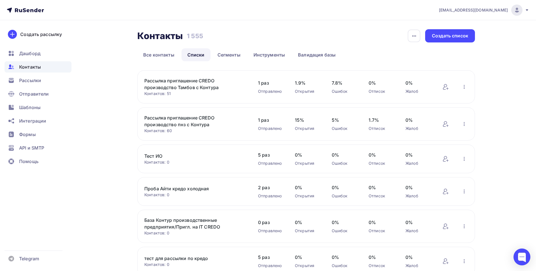
drag, startPoint x: 212, startPoint y: 126, endPoint x: 140, endPoint y: 116, distance: 72.2
click at [140, 116] on div "Рассылка приглашение CREDO производство пнз с Контура Контактов: 60 Добавить ко…" at bounding box center [306, 124] width 338 height 33
copy link "Рассылка приглашение CREDO производство пнз с Контура"
click at [447, 35] on div "Создать список" at bounding box center [450, 36] width 36 height 6
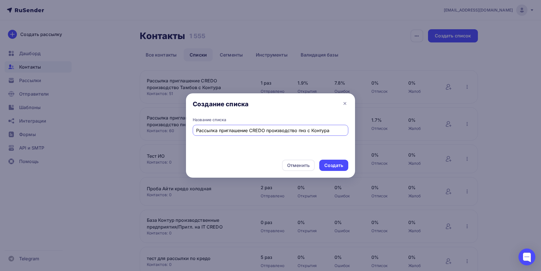
click at [306, 131] on input "Рассылка приглашение CREDO производство пнз с Контура" at bounding box center [270, 130] width 149 height 7
type input "Рассылка приглашение CREDO производство Самара с Контура"
click at [337, 163] on div "Создать" at bounding box center [333, 165] width 19 height 6
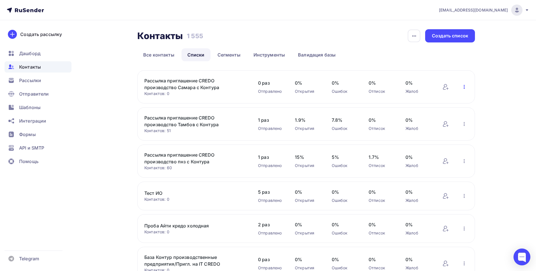
click at [465, 86] on icon "button" at bounding box center [464, 87] width 7 height 7
click at [448, 101] on div "Добавить контакты" at bounding box center [435, 101] width 64 height 7
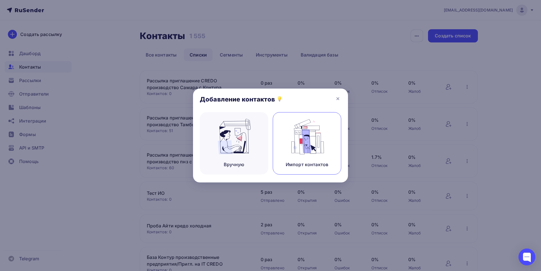
click at [315, 141] on img at bounding box center [307, 136] width 38 height 35
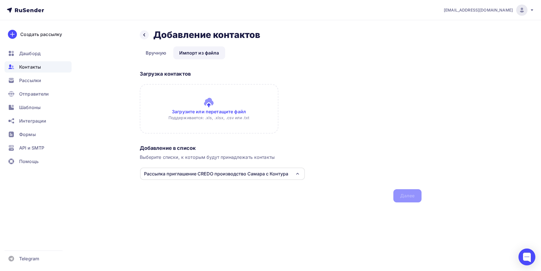
click at [208, 100] on input "file" at bounding box center [209, 109] width 139 height 50
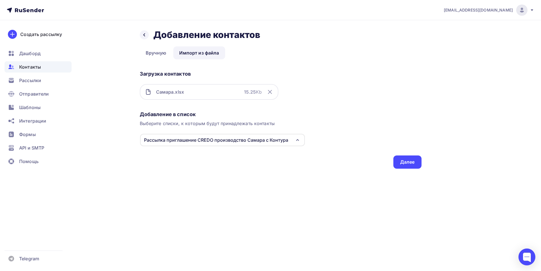
click at [210, 139] on div "Рассылка приглашение CREDO производство Самара с Контура" at bounding box center [216, 140] width 144 height 7
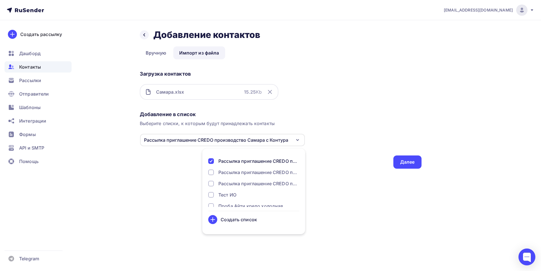
click at [177, 178] on div "Назад Добавление контактов Добавление контактов Вручную Импорт из файла Импорт …" at bounding box center [271, 105] width 462 height 171
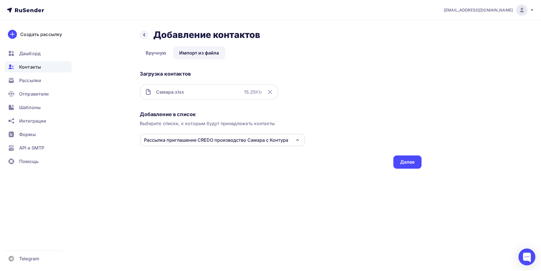
click at [151, 141] on div "Рассылка приглашение CREDO производство Самара с Контура" at bounding box center [216, 140] width 144 height 7
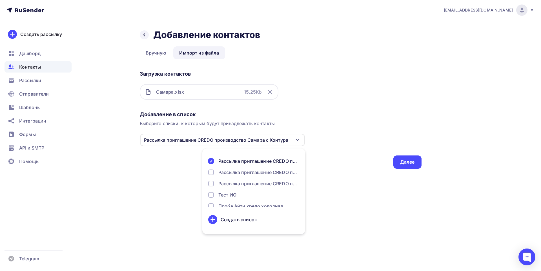
drag, startPoint x: 144, startPoint y: 138, endPoint x: 178, endPoint y: 141, distance: 33.9
click at [178, 141] on div "Рассылка приглашение CREDO производство Самара с Контура" at bounding box center [216, 140] width 144 height 7
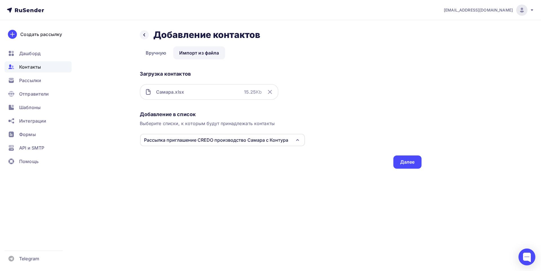
click at [229, 140] on div "Рассылка приглашение CREDO производство Самара с Контура" at bounding box center [216, 140] width 144 height 7
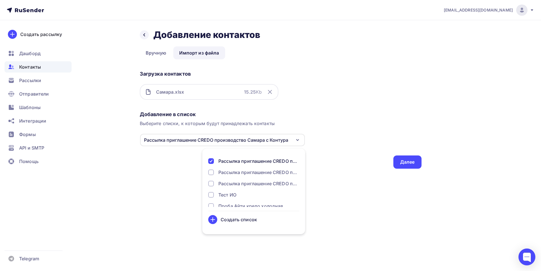
click at [239, 139] on div "Рассылка приглашение CREDO производство Самара с Контура" at bounding box center [216, 140] width 144 height 7
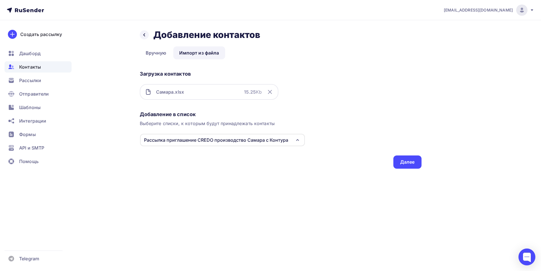
click at [298, 140] on icon "button" at bounding box center [297, 140] width 7 height 7
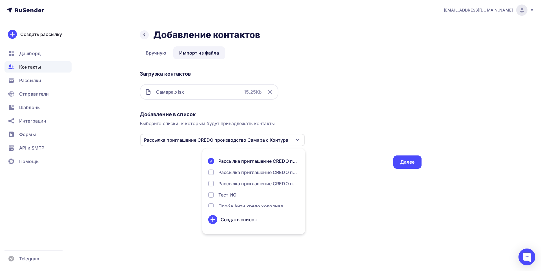
click at [241, 222] on div "Создать список" at bounding box center [238, 220] width 36 height 7
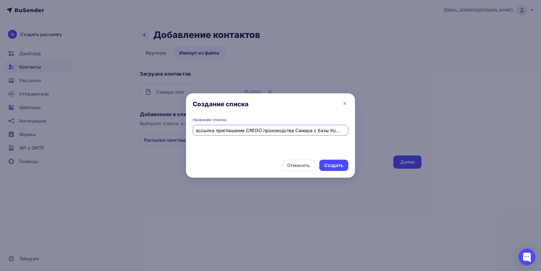
scroll to position [0, 6]
type input "Рассылка приглашение CREDO производства Самара с базы Контура"
click at [329, 166] on div "Создать" at bounding box center [333, 165] width 19 height 6
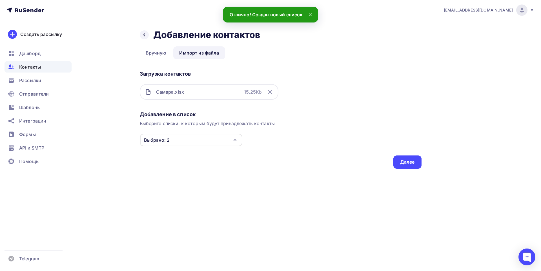
click at [216, 144] on div "Выбрано: 2" at bounding box center [191, 140] width 102 height 12
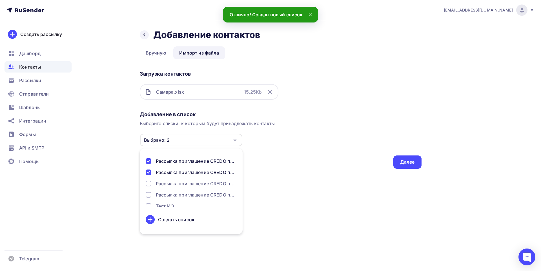
click at [205, 173] on div "Рассылка приглашение CREDO производство Самара с Контура" at bounding box center [196, 172] width 81 height 7
click at [203, 162] on div "Рассылка приглашение CREDO производства Самара с базы Контура" at bounding box center [196, 161] width 81 height 7
click at [302, 164] on div "Добавление в список Выберите списки, к которым будут принадлежать контакты Спис…" at bounding box center [281, 139] width 282 height 60
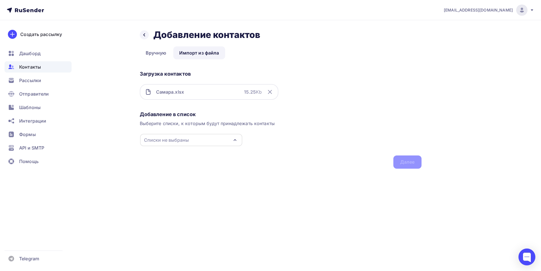
click at [236, 140] on icon "button" at bounding box center [234, 140] width 7 height 7
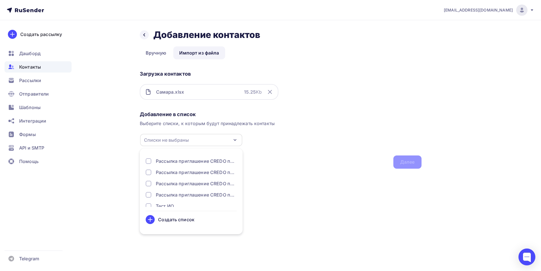
click at [199, 159] on div "Рассылка приглашение CREDO производства Самара с базы Контура" at bounding box center [196, 161] width 81 height 7
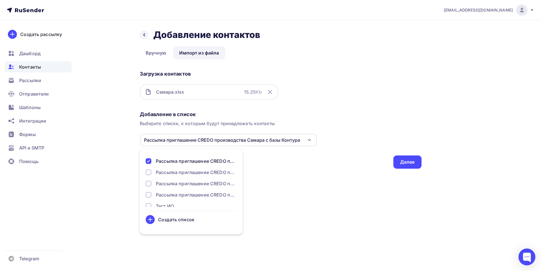
click at [278, 166] on div "Добавление в список Выберите списки, к которым будут принадлежать контакты Расс…" at bounding box center [281, 139] width 282 height 60
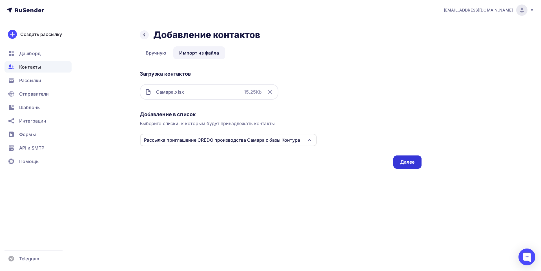
click at [408, 166] on div "Далее" at bounding box center [407, 162] width 28 height 13
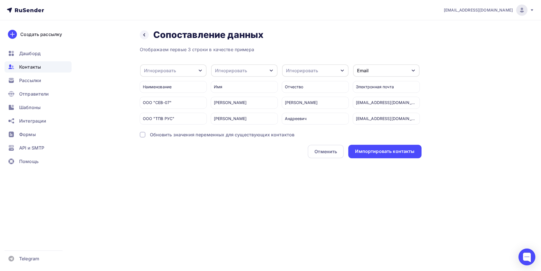
click at [200, 71] on icon "button" at bounding box center [200, 71] width 3 height 2
click at [171, 132] on div "Создать поле" at bounding box center [163, 128] width 39 height 14
type input "Компания"
drag, startPoint x: 168, startPoint y: 144, endPoint x: 188, endPoint y: 117, distance: 32.7
click at [169, 144] on div "Отображаем первые 3 строки в качестве примера Игнорировать Игнорировать Имя Тел…" at bounding box center [281, 102] width 282 height 112
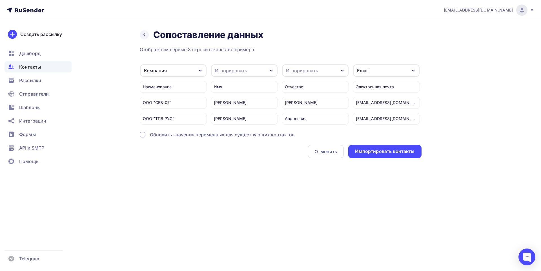
click at [225, 70] on div "Игнорировать" at bounding box center [231, 70] width 32 height 7
click at [229, 101] on div "Имя" at bounding box center [233, 100] width 33 height 7
click at [297, 70] on div "Игнорировать" at bounding box center [302, 70] width 32 height 7
click at [310, 133] on div "Создать поле" at bounding box center [304, 128] width 39 height 14
type input "Отчество"
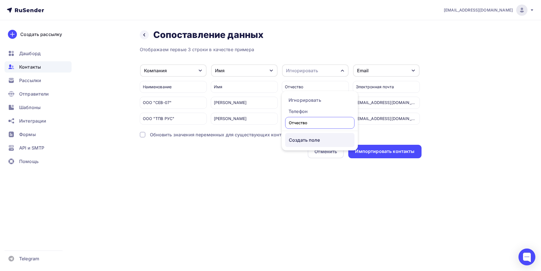
click at [302, 139] on div "Создать поле" at bounding box center [319, 140] width 69 height 14
click at [286, 167] on div "Назад Сопоставление данных Сопоставление данных Отображаем первые 3 строки в ка…" at bounding box center [271, 100] width 462 height 161
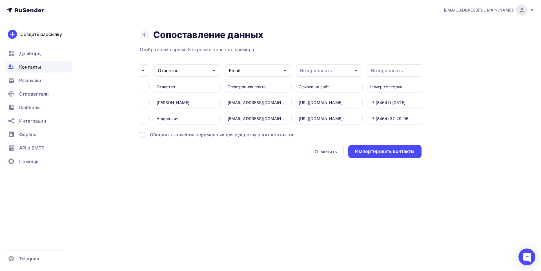
scroll to position [0, 140]
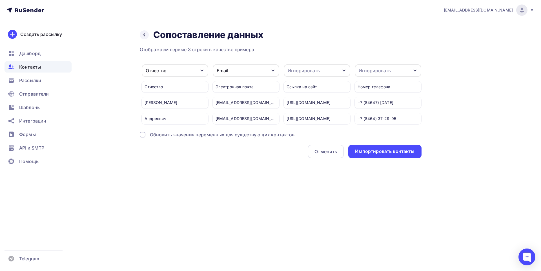
click at [345, 70] on icon "button" at bounding box center [344, 70] width 5 height 5
click at [308, 135] on div "Создать поле" at bounding box center [306, 128] width 39 height 14
type input "с"
type input "Сайт"
click at [314, 143] on ul "Игнорировать Телефон Сайт Создать поле" at bounding box center [321, 120] width 76 height 59
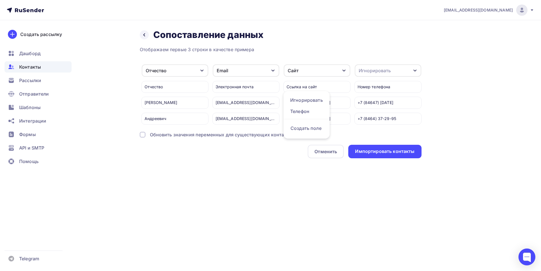
click at [378, 69] on div "Игнорировать" at bounding box center [374, 70] width 32 height 7
click at [469, 101] on div "Назад Сопоставление данных Сопоставление данных Отображаем первые 3 строки в ка…" at bounding box center [271, 100] width 462 height 161
click at [415, 72] on icon "button" at bounding box center [415, 70] width 5 height 5
click at [384, 111] on div "Телефон" at bounding box center [377, 111] width 33 height 7
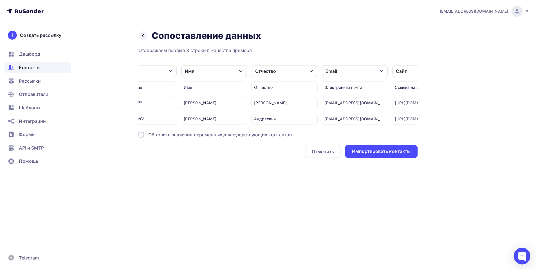
scroll to position [0, 0]
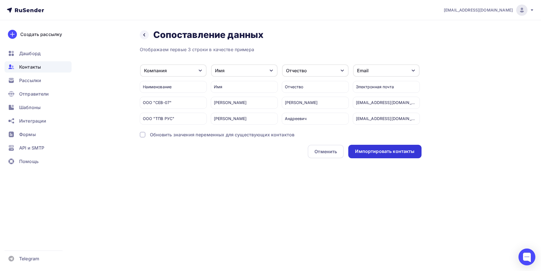
click at [379, 155] on div "Импортировать контакты" at bounding box center [384, 151] width 59 height 6
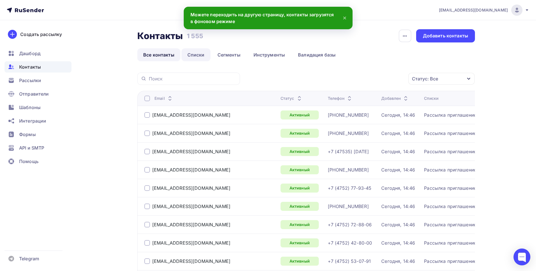
click at [198, 52] on link "Списки" at bounding box center [196, 54] width 29 height 13
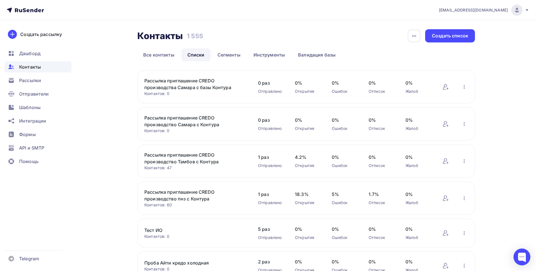
click at [188, 87] on link "Рассылка приглашение CREDO производства Самара с базы Контура" at bounding box center [192, 84] width 96 height 14
click at [180, 123] on link "Рассылка приглашение CREDO производство Самара с Контура" at bounding box center [192, 122] width 96 height 14
click at [464, 127] on icon "button" at bounding box center [464, 124] width 7 height 7
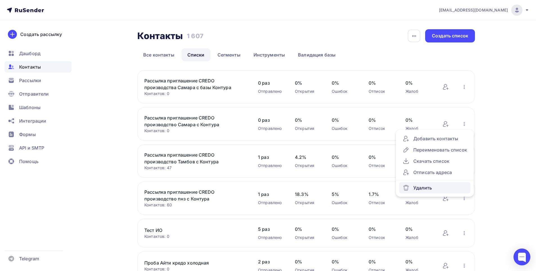
click at [432, 188] on div "Удалить" at bounding box center [435, 188] width 64 height 7
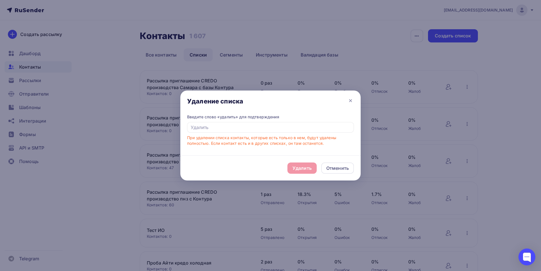
click at [302, 171] on div "Удалить Отменить" at bounding box center [270, 168] width 180 height 25
click at [270, 132] on input "text" at bounding box center [270, 127] width 167 height 11
type input "удалить"
click at [303, 163] on div "Удалить" at bounding box center [301, 168] width 29 height 11
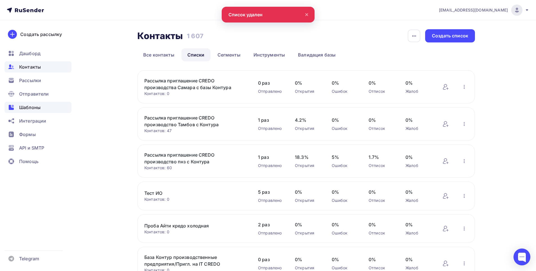
click at [28, 109] on span "Шаблоны" at bounding box center [29, 107] width 21 height 7
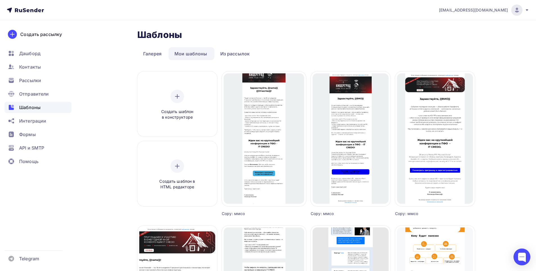
click at [193, 55] on link "Мои шаблоны" at bounding box center [191, 53] width 45 height 13
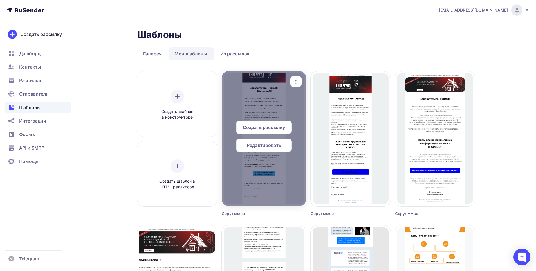
click at [262, 130] on span "Создать рассылку" at bounding box center [264, 127] width 42 height 7
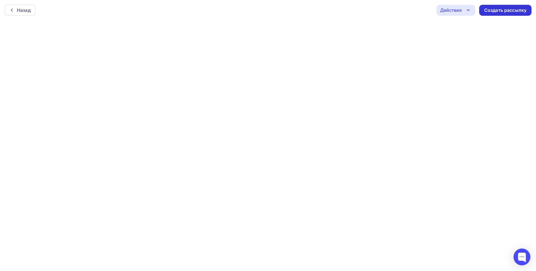
click at [499, 14] on div "Создать рассылку" at bounding box center [506, 10] width 52 height 11
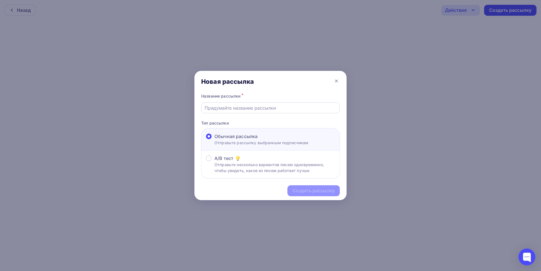
click at [271, 110] on input "text" at bounding box center [270, 108] width 132 height 7
type input "Приглашение IT CREDO/производство Самара"
click at [311, 187] on div "Создать рассылку" at bounding box center [313, 191] width 52 height 11
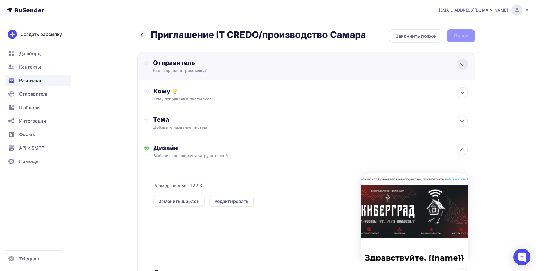
drag, startPoint x: 466, startPoint y: 64, endPoint x: 462, endPoint y: 64, distance: 3.7
click at [465, 64] on icon at bounding box center [462, 64] width 7 height 7
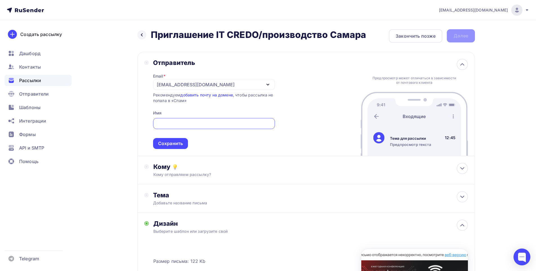
drag, startPoint x: 271, startPoint y: 83, endPoint x: 259, endPoint y: 92, distance: 15.6
click at [271, 83] on div "[EMAIL_ADDRESS][DOMAIN_NAME]" at bounding box center [214, 84] width 122 height 11
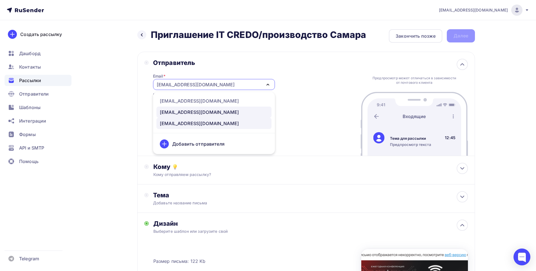
click at [192, 113] on div "marketing@maksoft.ru" at bounding box center [199, 112] width 79 height 7
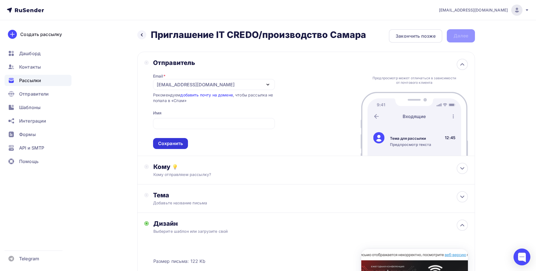
click at [176, 143] on div "Сохранить" at bounding box center [170, 144] width 25 height 6
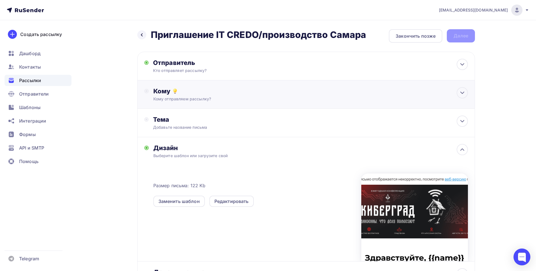
click at [195, 102] on div "Кому Кому отправляем рассылку? Списки получателей Выберите список Все списки id…" at bounding box center [306, 95] width 338 height 28
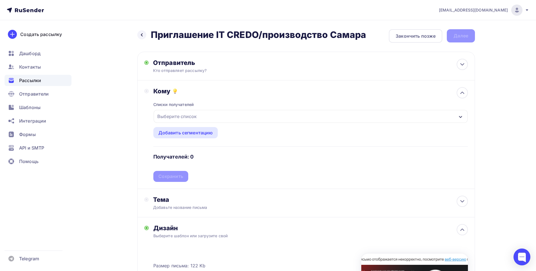
click at [189, 118] on div "Выберите список" at bounding box center [177, 117] width 44 height 10
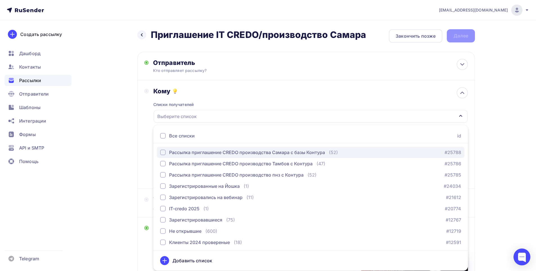
click at [193, 151] on div "Рассылка приглашение CREDO производства Самара с базы Контура" at bounding box center [247, 152] width 156 height 7
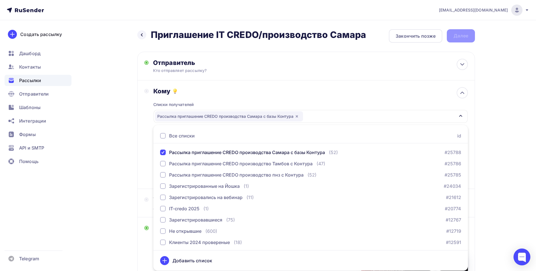
drag, startPoint x: 503, startPoint y: 108, endPoint x: 472, endPoint y: 110, distance: 31.4
click at [503, 108] on div "a.anchutkin@maksoft.ru Аккаунт Тарифы Выйти Создать рассылку Дашборд Контакты Р…" at bounding box center [268, 203] width 536 height 407
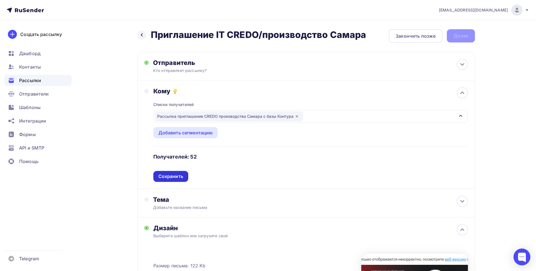
click at [179, 175] on div "Сохранить" at bounding box center [171, 176] width 25 height 6
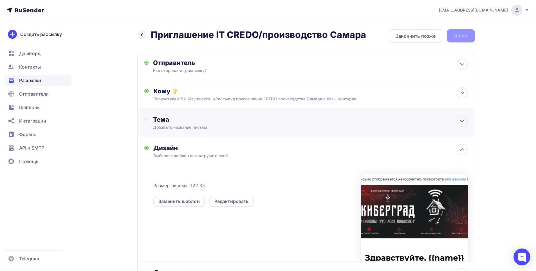
click at [200, 129] on div "Добавьте название письма" at bounding box center [203, 128] width 100 height 6
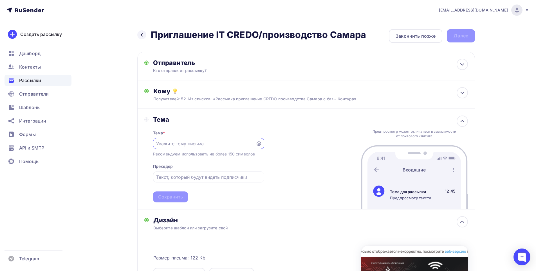
paste input "28.08 приглашаем на бесплатную IT- конференцию в Пензе"
type input "28.08 приглашаем на бесплатную IT- конференцию в Пензе"
click at [179, 196] on div "Сохранить" at bounding box center [170, 197] width 25 height 6
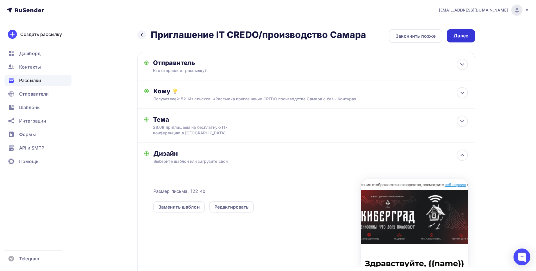
click at [467, 36] on div "Далее" at bounding box center [461, 36] width 15 height 6
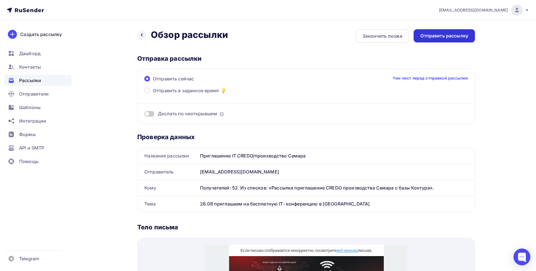
click at [452, 32] on div "Отправить рассылку" at bounding box center [444, 35] width 61 height 13
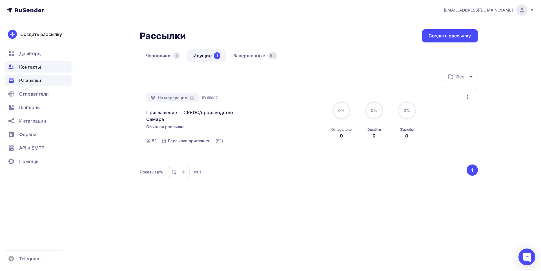
click at [27, 68] on span "Контакты" at bounding box center [30, 67] width 22 height 7
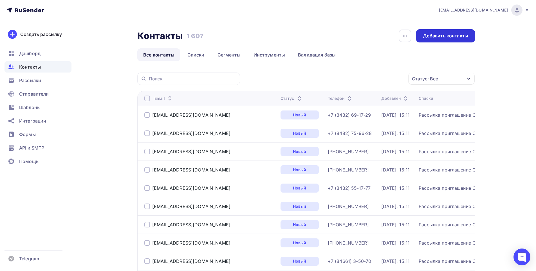
click at [442, 35] on div "Добавить контакты" at bounding box center [445, 36] width 45 height 6
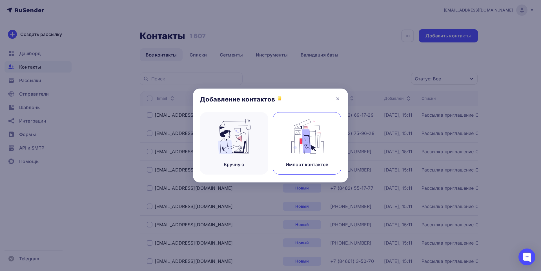
click at [310, 148] on img at bounding box center [307, 136] width 38 height 35
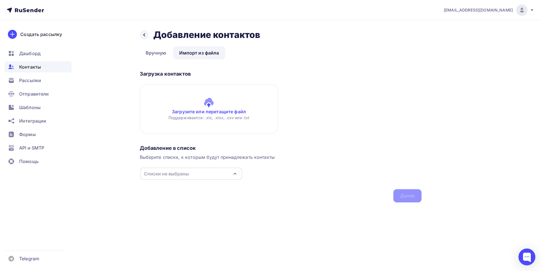
click at [212, 101] on input "file" at bounding box center [209, 109] width 139 height 50
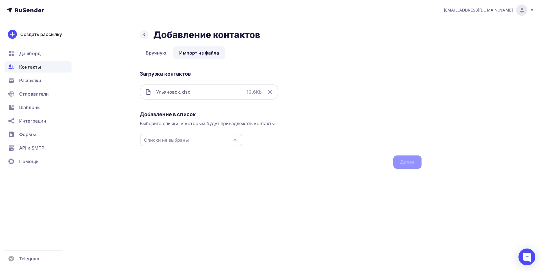
click at [189, 141] on div "Списки не выбраны" at bounding box center [191, 140] width 102 height 12
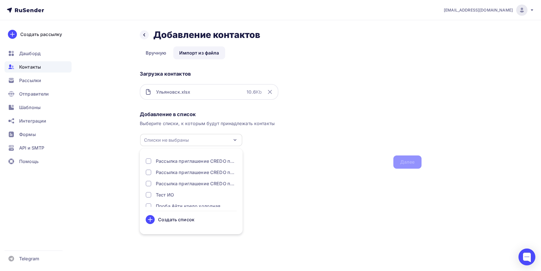
click at [181, 221] on div "Создать список" at bounding box center [176, 220] width 36 height 7
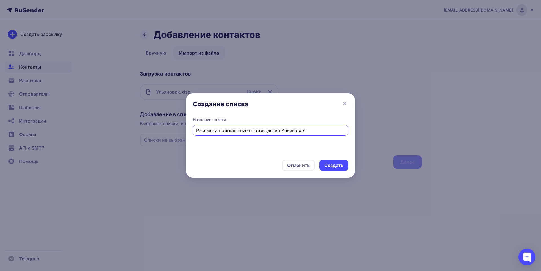
click at [249, 130] on input "Рассылка приглашение производство Ульяновск" at bounding box center [270, 130] width 149 height 7
click at [330, 130] on input "Рассылка приглашение на CREDO производство Ульяновск" at bounding box center [270, 130] width 149 height 7
type input "Рассылка приглашение на CREDO производство [GEOGRAPHIC_DATA] с Контура"
click at [331, 166] on div "Создать" at bounding box center [333, 165] width 19 height 6
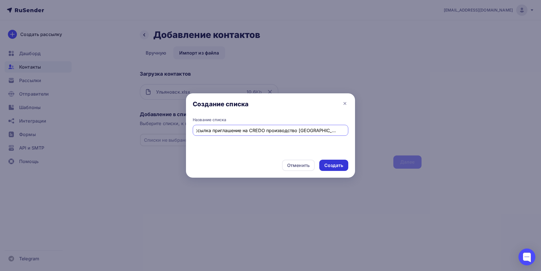
scroll to position [0, 0]
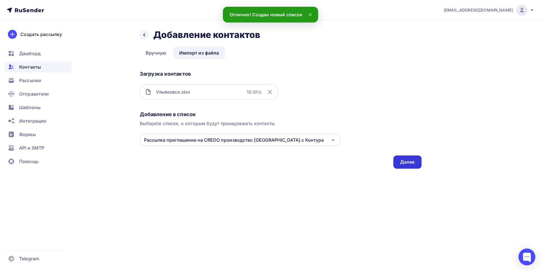
click at [412, 162] on div "Далее" at bounding box center [407, 162] width 15 height 6
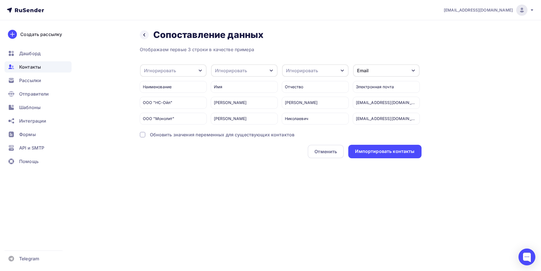
click at [200, 72] on icon "button" at bounding box center [200, 70] width 5 height 5
click at [162, 133] on div "Создать поле" at bounding box center [163, 128] width 39 height 14
type input "Компания"
click at [165, 144] on div "Отображаем первые 3 строки в качестве примера Игнорировать Игнорировать Имя Тел…" at bounding box center [281, 102] width 282 height 112
click at [257, 72] on div "Игнорировать" at bounding box center [244, 70] width 66 height 12
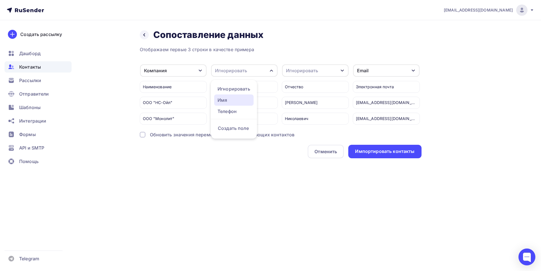
drag, startPoint x: 231, startPoint y: 101, endPoint x: 246, endPoint y: 101, distance: 15.2
click at [231, 101] on div "Имя" at bounding box center [233, 100] width 33 height 7
click at [303, 75] on div "Игнорировать" at bounding box center [315, 70] width 66 height 12
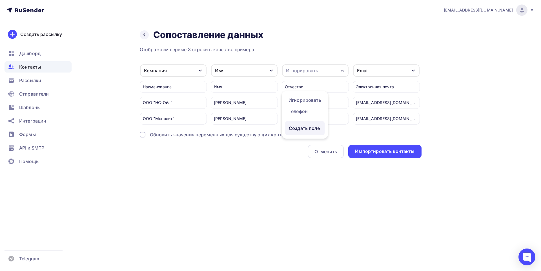
click at [303, 133] on div "Создать поле" at bounding box center [304, 128] width 39 height 14
type input "т"
type input "Отчество"
click at [311, 141] on ul "Игнорировать Телефон Отчество Создать поле" at bounding box center [320, 120] width 76 height 59
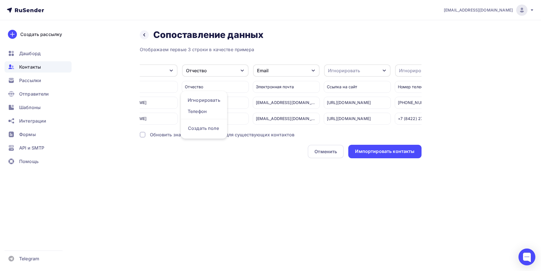
scroll to position [0, 101]
click at [380, 72] on div "Игнорировать" at bounding box center [356, 70] width 66 height 12
click at [496, 110] on div "Назад Сопоставление данных Сопоставление данных Отображаем первые 3 строки в ка…" at bounding box center [271, 100] width 462 height 161
click at [384, 70] on icon "button" at bounding box center [383, 71] width 3 height 2
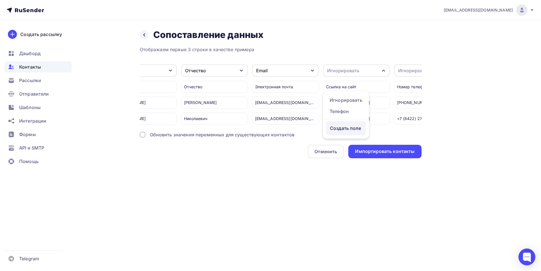
click at [348, 132] on div "Создать поле" at bounding box center [345, 128] width 39 height 14
type input "Сайт"
drag, startPoint x: 358, startPoint y: 145, endPoint x: 347, endPoint y: 141, distance: 11.4
click at [358, 145] on div "Отображаем первые 3 строки в качестве примера Компания Игнорировать Телефон Соз…" at bounding box center [281, 102] width 282 height 112
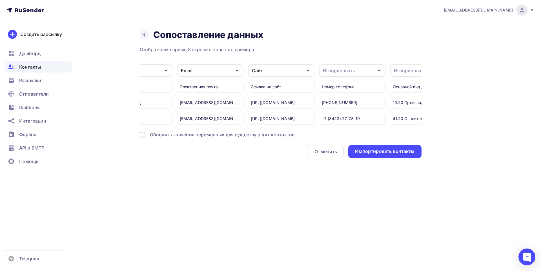
scroll to position [0, 176]
click at [380, 69] on icon "button" at bounding box center [378, 70] width 5 height 5
click at [346, 112] on div "Телефон" at bounding box center [341, 111] width 33 height 7
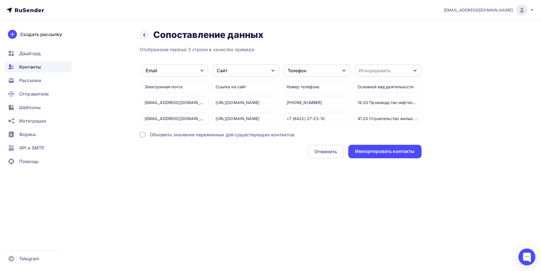
click at [414, 70] on icon "button" at bounding box center [415, 70] width 5 height 5
click at [378, 129] on div "Создать поле" at bounding box center [377, 125] width 39 height 14
type input "Вид деятельности"
click at [384, 141] on div "Отображаем первые 3 строки в качестве примера Компания Игнорировать Создать пол…" at bounding box center [281, 102] width 282 height 112
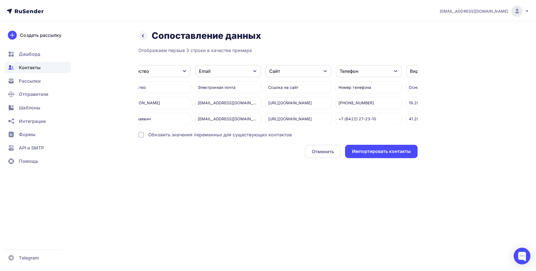
scroll to position [0, 0]
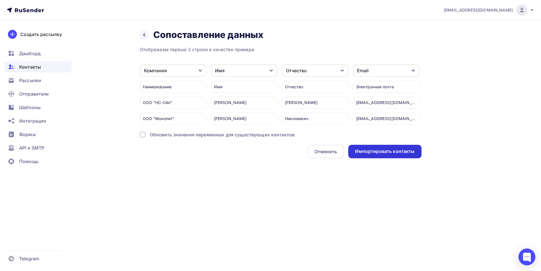
click at [382, 155] on div "Импортировать контакты" at bounding box center [384, 151] width 59 height 6
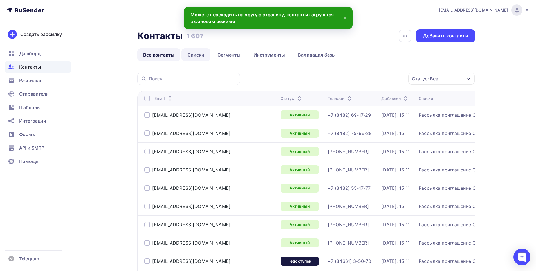
click at [195, 57] on link "Списки" at bounding box center [196, 54] width 29 height 13
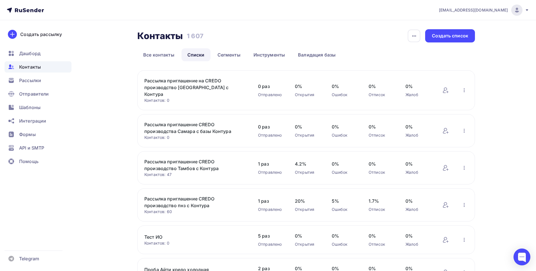
click at [196, 86] on link "Рассылка приглашение на CREDO производство [GEOGRAPHIC_DATA] с Контура" at bounding box center [192, 87] width 96 height 20
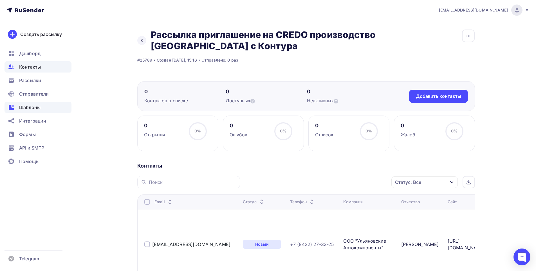
click at [32, 107] on span "Шаблоны" at bounding box center [29, 107] width 21 height 7
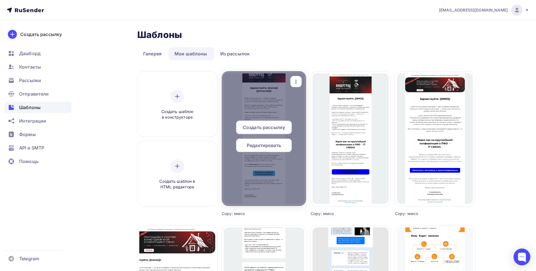
click at [267, 105] on div at bounding box center [264, 138] width 84 height 135
click at [264, 131] on span "Создать рассылку" at bounding box center [264, 127] width 42 height 7
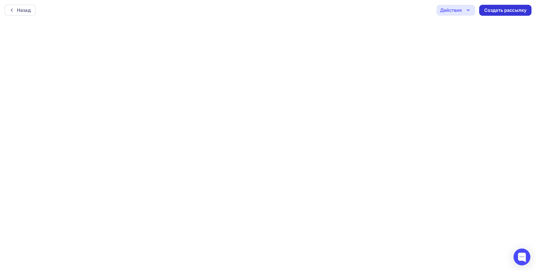
click at [505, 13] on div "Создать рассылку" at bounding box center [506, 10] width 42 height 6
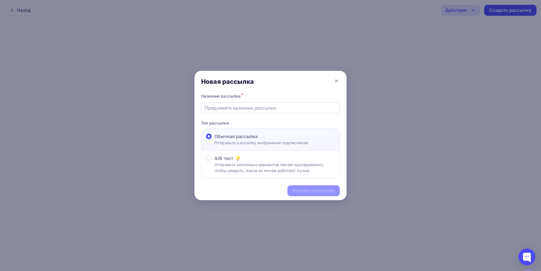
click at [271, 110] on input "text" at bounding box center [270, 108] width 132 height 7
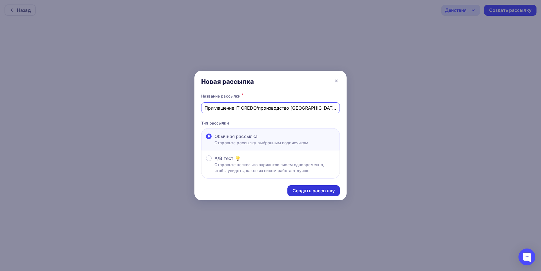
type input "Приглашение IT CREDO/производство [GEOGRAPHIC_DATA]"
click at [303, 195] on div "Создать рассылку" at bounding box center [313, 191] width 52 height 11
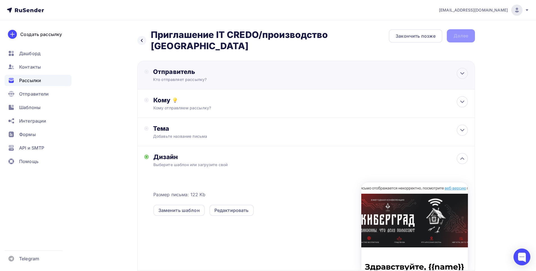
click at [260, 77] on div "Кто отправляет рассылку?" at bounding box center [208, 80] width 110 height 6
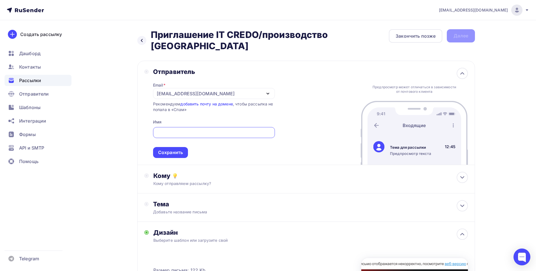
click at [217, 88] on div "[EMAIL_ADDRESS][DOMAIN_NAME]" at bounding box center [214, 93] width 122 height 11
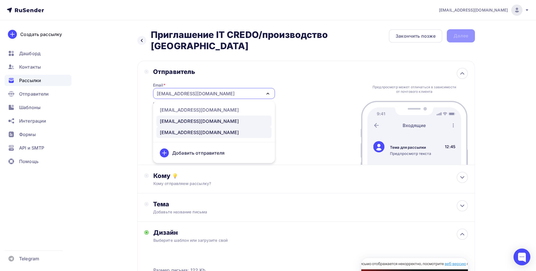
click at [184, 118] on div "marketing@maksoft.ru" at bounding box center [199, 121] width 79 height 7
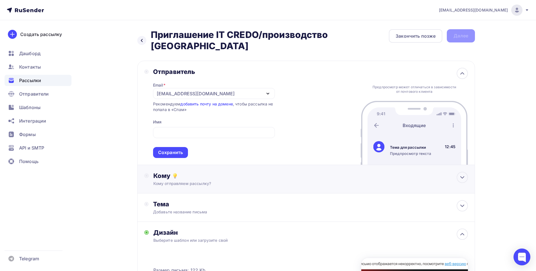
click at [173, 150] on div "Сохранить" at bounding box center [170, 153] width 25 height 6
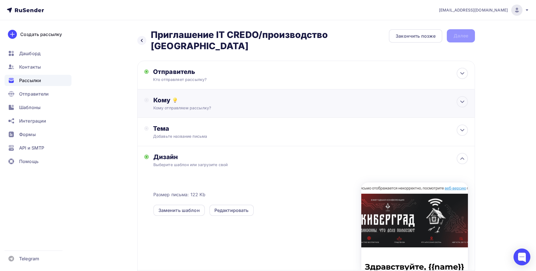
click at [186, 102] on div "Кому Кому отправляем рассылку? Списки получателей Выберите список Все списки id…" at bounding box center [306, 104] width 338 height 28
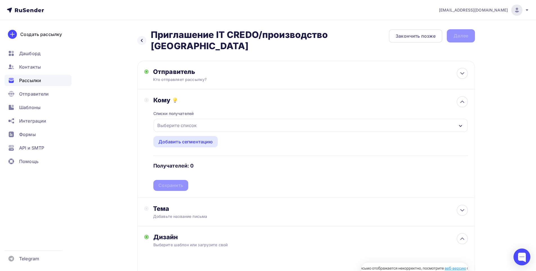
click at [190, 121] on div "Выберите список" at bounding box center [177, 126] width 44 height 10
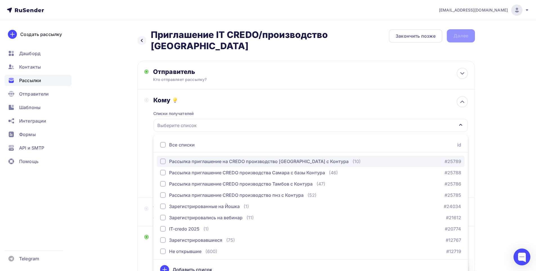
click at [199, 158] on div "Рассылка приглашение на CREDO производство [GEOGRAPHIC_DATA] с Контура" at bounding box center [259, 161] width 180 height 7
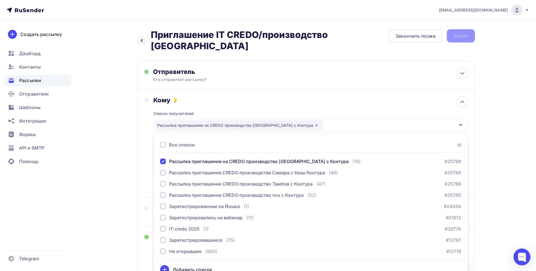
click at [513, 123] on div "a.anchutkin@maksoft.ru Аккаунт Тарифы Выйти Создать рассылку Дашборд Контакты Р…" at bounding box center [268, 208] width 536 height 416
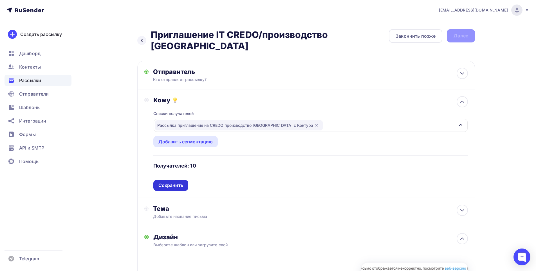
click at [177, 182] on div "Сохранить" at bounding box center [171, 185] width 25 height 6
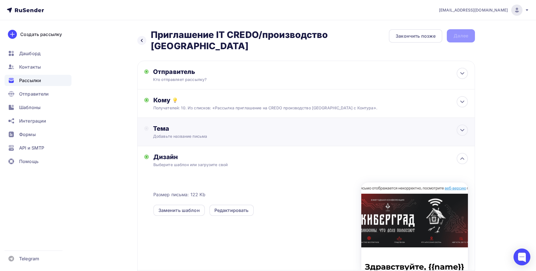
click at [199, 134] on div "Добавьте название письма" at bounding box center [203, 137] width 100 height 6
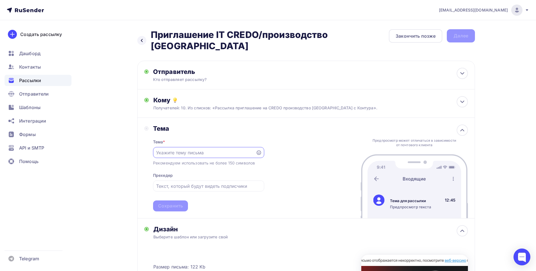
paste input "28.08 приглашаем на бесплатную IT- конференцию в Пензе"
type input "28.08 приглашаем на бесплатную IT- конференцию в Пензе"
click at [166, 203] on div "Сохранить" at bounding box center [170, 206] width 25 height 6
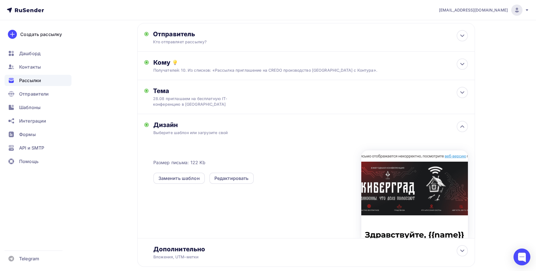
scroll to position [0, 0]
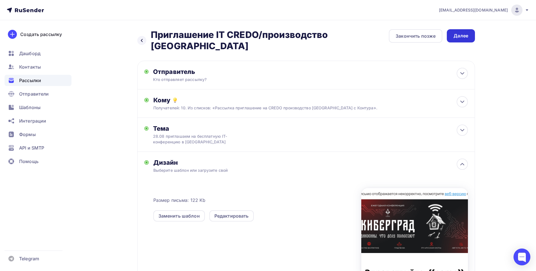
click at [463, 39] on div "Далее" at bounding box center [461, 36] width 15 height 6
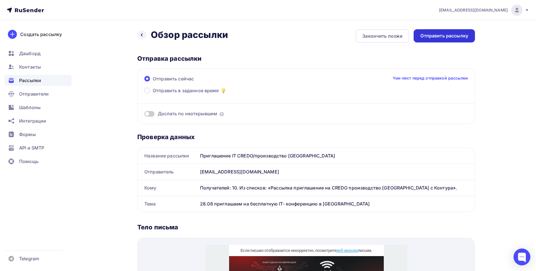
click at [446, 35] on div "Отправить рассылку" at bounding box center [445, 36] width 48 height 6
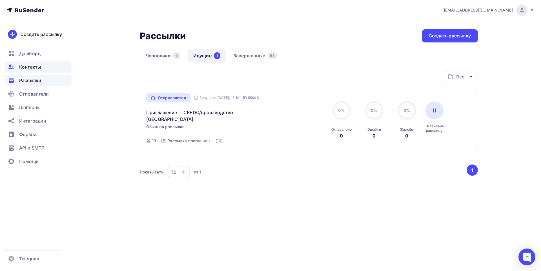
click at [32, 69] on span "Контакты" at bounding box center [30, 67] width 22 height 7
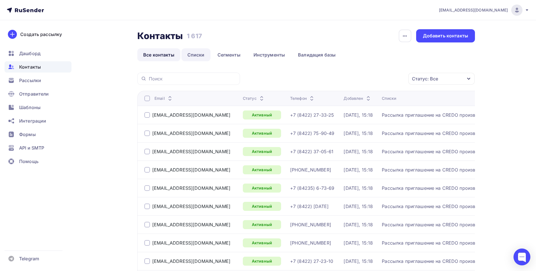
click at [193, 56] on link "Списки" at bounding box center [196, 54] width 29 height 13
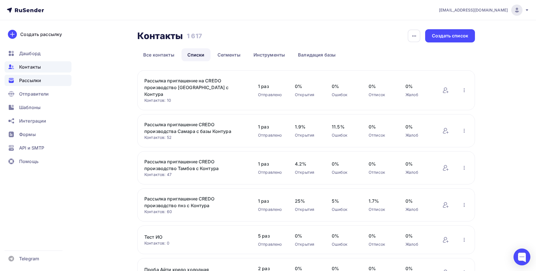
click at [33, 81] on span "Рассылки" at bounding box center [30, 80] width 22 height 7
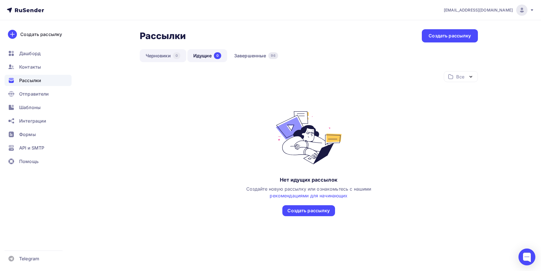
click at [161, 56] on link "Черновики 0" at bounding box center [163, 55] width 46 height 13
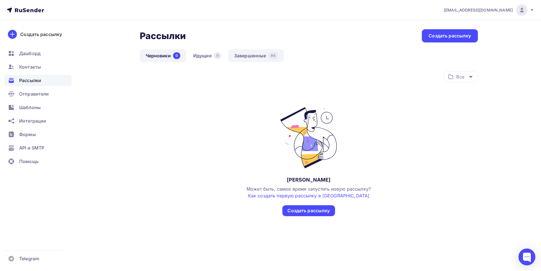
click at [250, 56] on link "Завершенные 96" at bounding box center [256, 55] width 56 height 13
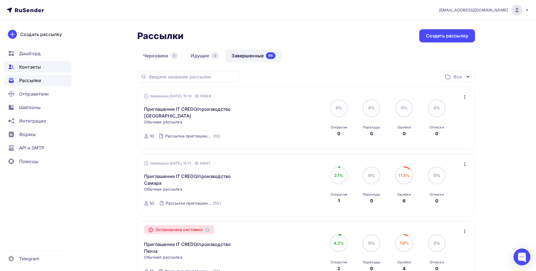
click at [35, 68] on span "Контакты" at bounding box center [30, 67] width 22 height 7
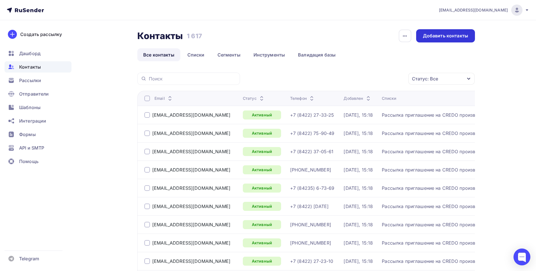
click at [449, 34] on div "Добавить контакты" at bounding box center [445, 36] width 45 height 6
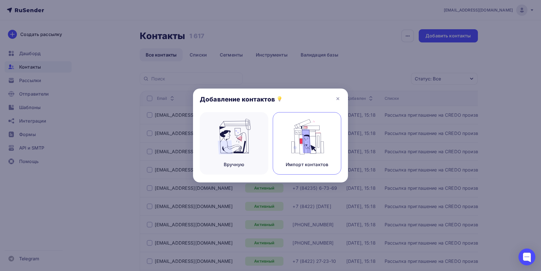
click at [310, 141] on img at bounding box center [307, 136] width 38 height 35
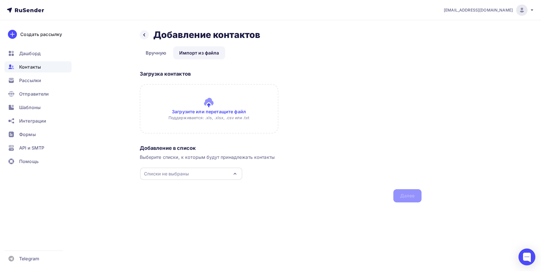
click at [210, 100] on input "file" at bounding box center [209, 109] width 139 height 50
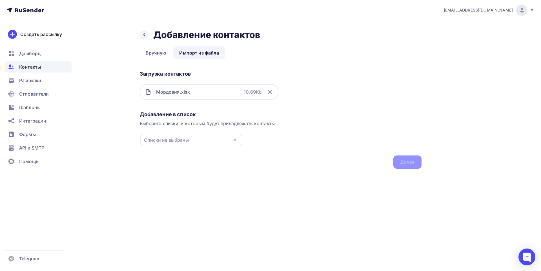
click at [237, 140] on icon "button" at bounding box center [234, 140] width 7 height 7
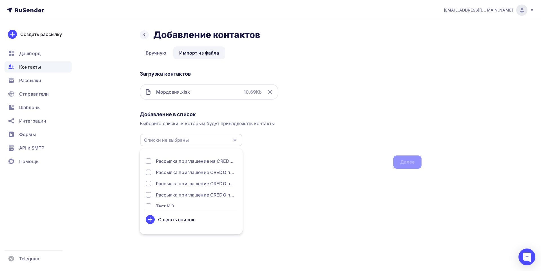
click at [179, 222] on div "Создать список" at bounding box center [176, 220] width 36 height 7
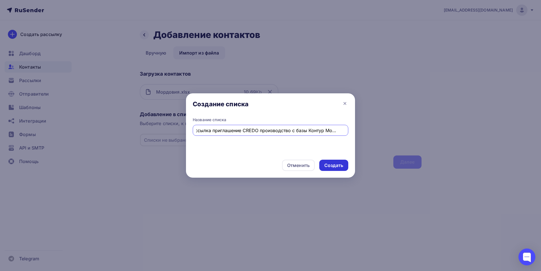
scroll to position [0, 9]
type input "Рассылка приглашение CREDO производство с базы Контур Мордовия"
click at [338, 166] on div "Создать" at bounding box center [333, 165] width 19 height 6
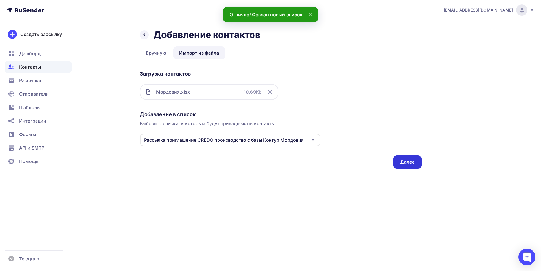
click at [411, 163] on div "Далее" at bounding box center [407, 162] width 15 height 6
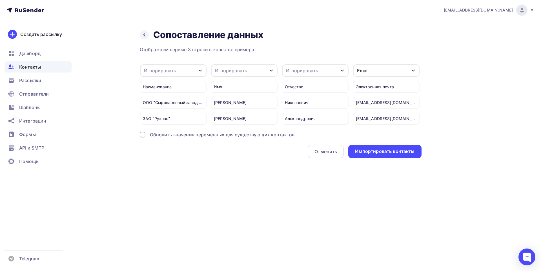
click at [200, 72] on icon "button" at bounding box center [200, 70] width 5 height 5
click at [170, 134] on div "Создать поле" at bounding box center [163, 128] width 39 height 14
type input "Компания"
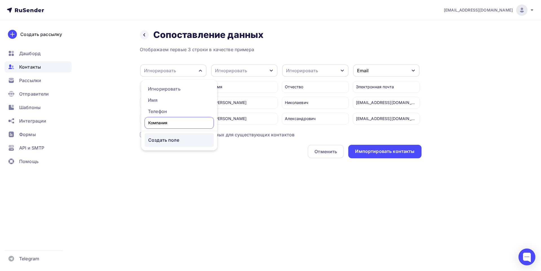
click at [173, 144] on div "Отображаем первые 3 строки в качестве примера Игнорировать Игнорировать Имя Тел…" at bounding box center [281, 102] width 282 height 112
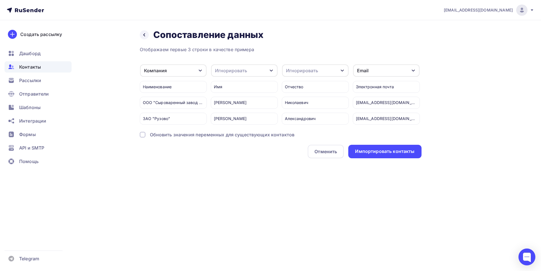
click at [242, 72] on div "Игнорировать" at bounding box center [231, 70] width 32 height 7
click at [223, 103] on div "Имя" at bounding box center [233, 100] width 33 height 7
click at [318, 71] on div "Игнорировать" at bounding box center [315, 70] width 66 height 12
click at [303, 132] on div "Создать поле" at bounding box center [304, 128] width 39 height 14
type input "Отчество"
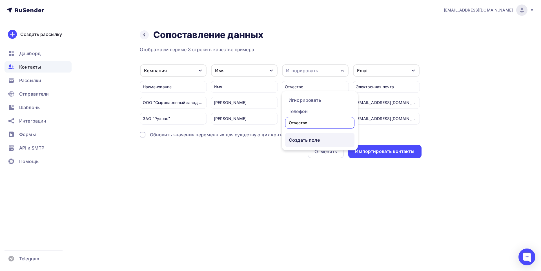
click at [308, 142] on ul "Игнорировать Телефон Отчество Создать поле" at bounding box center [320, 120] width 76 height 59
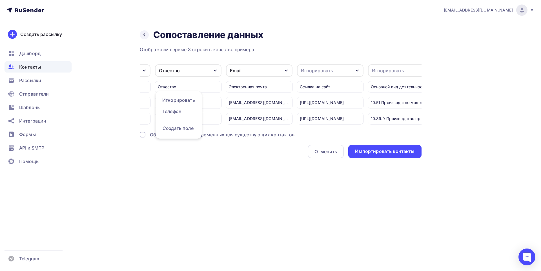
scroll to position [0, 128]
click at [358, 72] on div "Игнорировать" at bounding box center [328, 70] width 66 height 12
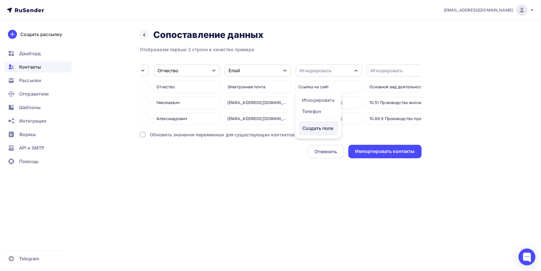
click at [315, 133] on div "Создать поле" at bounding box center [317, 128] width 39 height 14
type input "Сайт"
click at [336, 144] on div "Отображаем первые 3 строки в качестве примера Компания Игнорировать Телефон Соз…" at bounding box center [281, 102] width 282 height 112
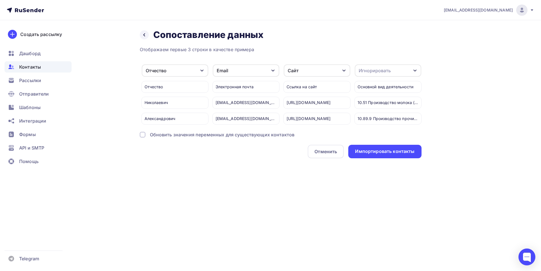
click at [401, 72] on div "Игнорировать" at bounding box center [388, 70] width 66 height 12
click at [383, 132] on div "Создать поле" at bounding box center [377, 128] width 39 height 14
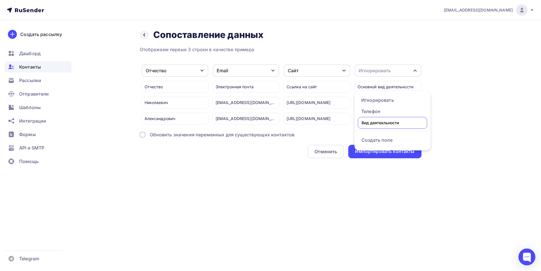
click at [384, 124] on input "Вид деятекльности" at bounding box center [392, 123] width 69 height 12
type input "Вид деятельности"
click at [400, 123] on input "Вид деятельности" at bounding box center [392, 123] width 69 height 12
click at [383, 147] on div "Отображаем первые 3 строки в качестве примера Компания Игнорировать Телефон Соз…" at bounding box center [281, 102] width 282 height 112
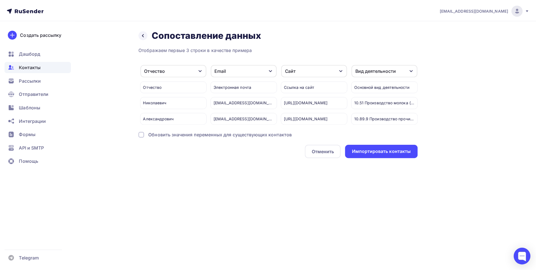
scroll to position [0, 0]
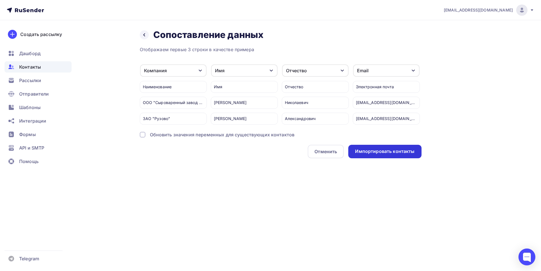
click at [390, 155] on div "Импортировать контакты" at bounding box center [384, 151] width 59 height 6
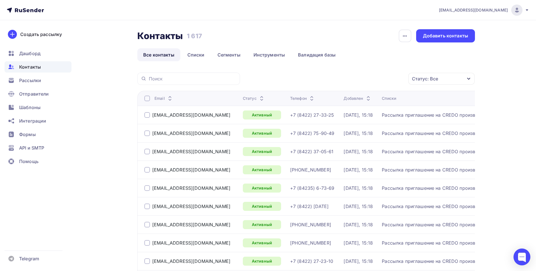
click at [29, 67] on span "Контакты" at bounding box center [30, 67] width 22 height 7
click at [197, 56] on link "Списки" at bounding box center [196, 54] width 29 height 13
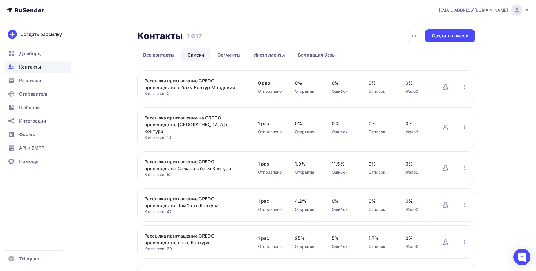
click at [173, 85] on link "Рассылка приглашение CREDO производство с базы Контур Мордовия" at bounding box center [192, 84] width 96 height 14
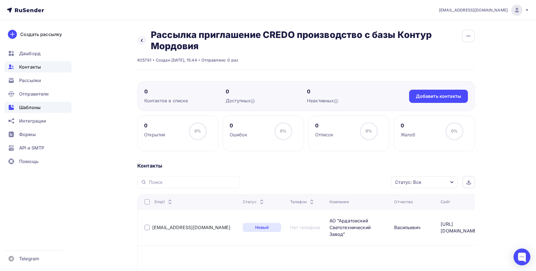
click at [37, 109] on span "Шаблоны" at bounding box center [29, 107] width 21 height 7
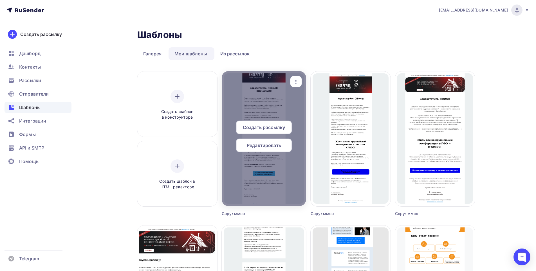
click at [262, 126] on span "Создать рассылку" at bounding box center [264, 127] width 42 height 7
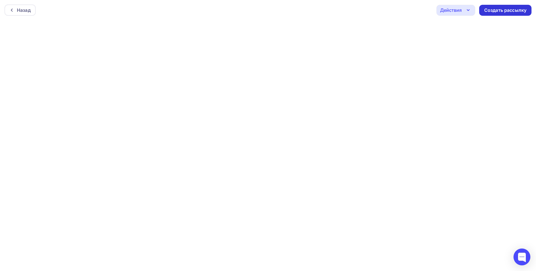
click at [496, 14] on div "Создать рассылку" at bounding box center [506, 10] width 52 height 11
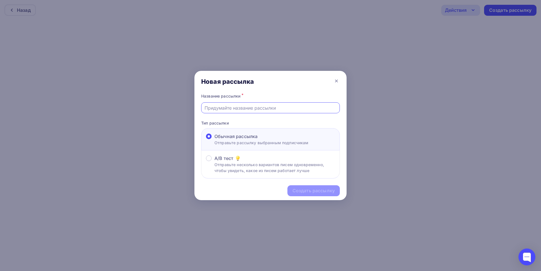
click at [266, 109] on input "text" at bounding box center [270, 108] width 132 height 7
type input "Приглашение IT CREDO/производство Мордовия"
click at [306, 192] on div "Создать рассылку" at bounding box center [313, 191] width 42 height 6
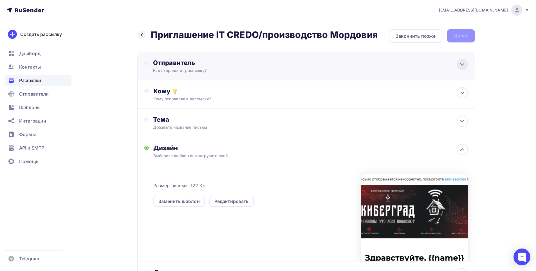
click at [464, 66] on icon at bounding box center [462, 64] width 7 height 7
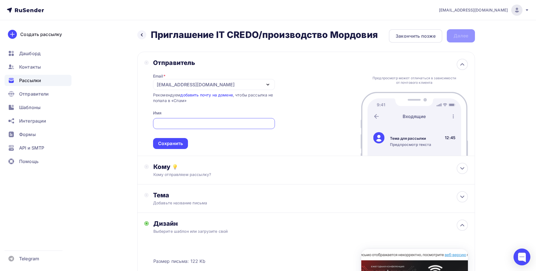
click at [269, 83] on icon "button" at bounding box center [268, 84] width 7 height 7
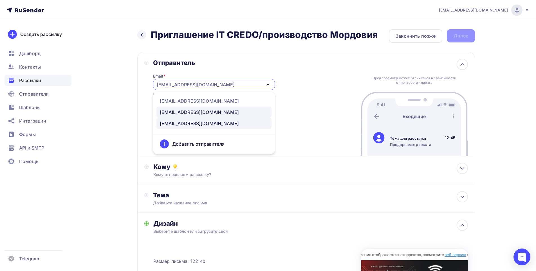
click at [182, 113] on div "marketing@maksoft.ru" at bounding box center [199, 112] width 79 height 7
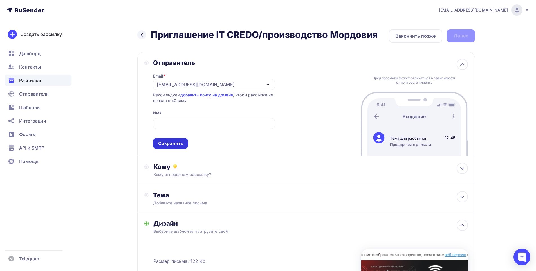
click at [172, 145] on div "Сохранить" at bounding box center [170, 144] width 25 height 6
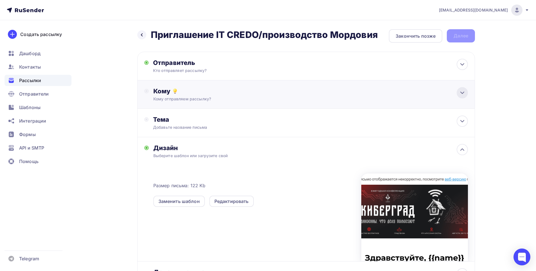
click at [463, 95] on icon at bounding box center [462, 93] width 7 height 7
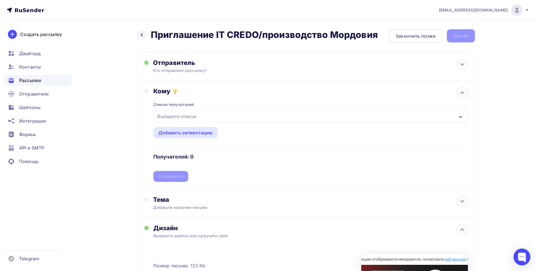
click at [199, 120] on div "Выберите список" at bounding box center [311, 116] width 314 height 13
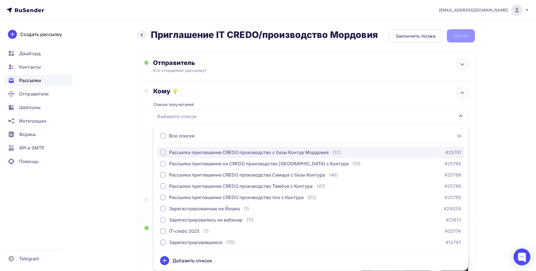
click at [217, 152] on div "Рассылка приглашение CREDO производство с базы Контур Мордовия" at bounding box center [249, 152] width 160 height 7
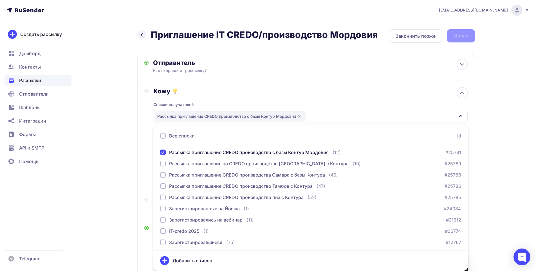
click at [510, 139] on div "a.anchutkin@maksoft.ru Аккаунт Тарифы Выйти Создать рассылку Дашборд Контакты Р…" at bounding box center [268, 203] width 536 height 407
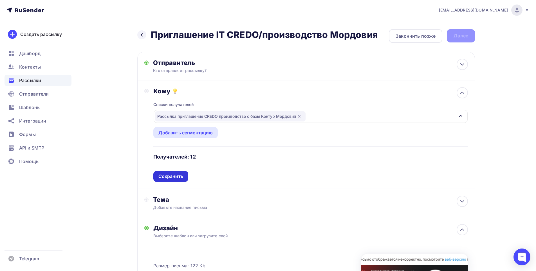
click at [168, 177] on div "Сохранить" at bounding box center [171, 176] width 25 height 6
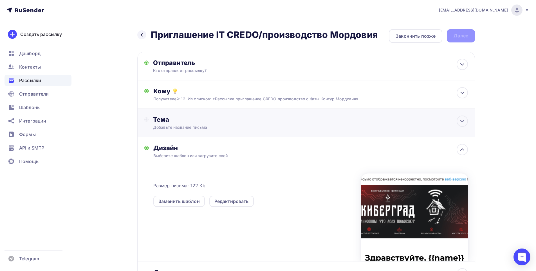
click at [189, 131] on div "Тема Добавьте название письма Тема * Рекомендуем использовать не более 150 симв…" at bounding box center [306, 123] width 338 height 28
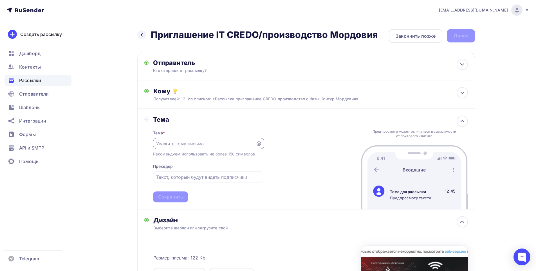
paste input "28.08 приглашаем на бесплатную IT- конференцию в Пензе"
click at [187, 144] on input "28.08 приглашаем на бесплатную IT- конференцию в Пензе" at bounding box center [204, 144] width 96 height 7
type input "28.08 приглашаем на бесплатную IT- конференцию в Пензе"
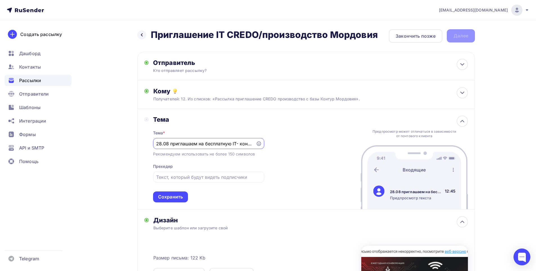
click at [172, 202] on div "Сохранить" at bounding box center [170, 197] width 35 height 11
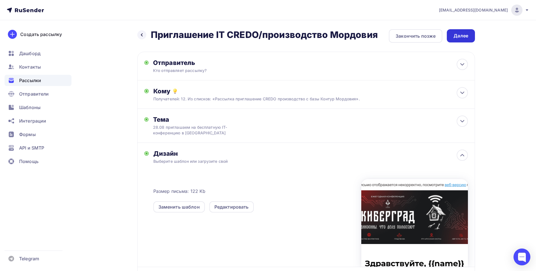
click at [462, 36] on div "Далее" at bounding box center [461, 36] width 15 height 6
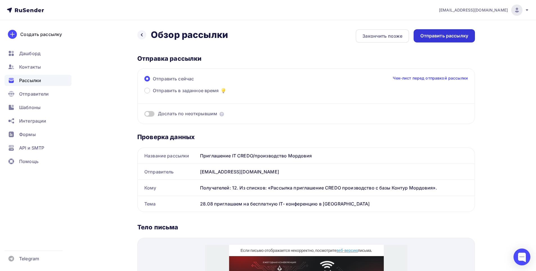
click at [450, 37] on div "Отправить рассылку" at bounding box center [445, 36] width 48 height 6
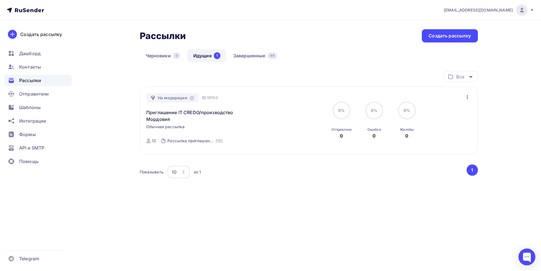
click at [198, 55] on link "Идущие 1" at bounding box center [206, 55] width 39 height 13
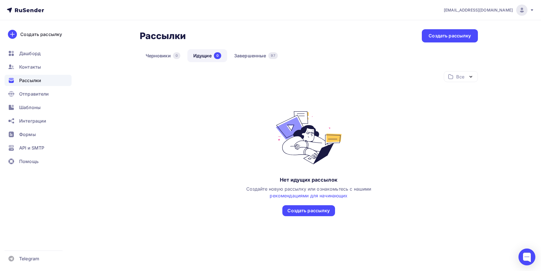
click at [204, 56] on link "Идущие 0" at bounding box center [207, 55] width 40 height 13
click at [31, 111] on div "Шаблоны" at bounding box center [38, 107] width 67 height 11
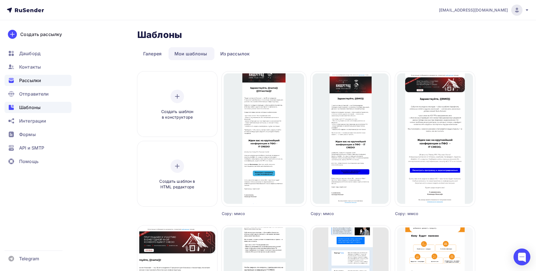
click at [32, 77] on span "Рассылки" at bounding box center [30, 80] width 22 height 7
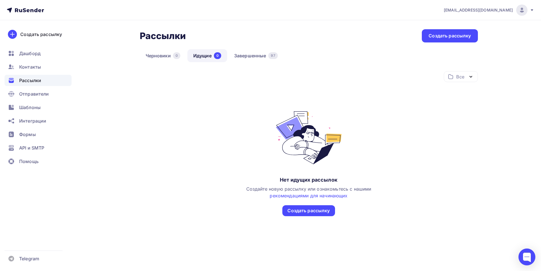
click at [28, 81] on span "Рассылки" at bounding box center [30, 80] width 22 height 7
click at [33, 53] on span "Дашборд" at bounding box center [29, 53] width 21 height 7
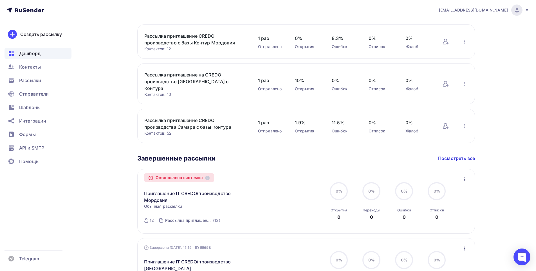
scroll to position [169, 0]
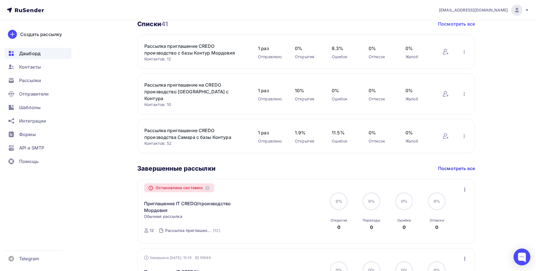
click at [458, 25] on link "Посмотреть все" at bounding box center [456, 24] width 37 height 7
